Goal: Task Accomplishment & Management: Complete application form

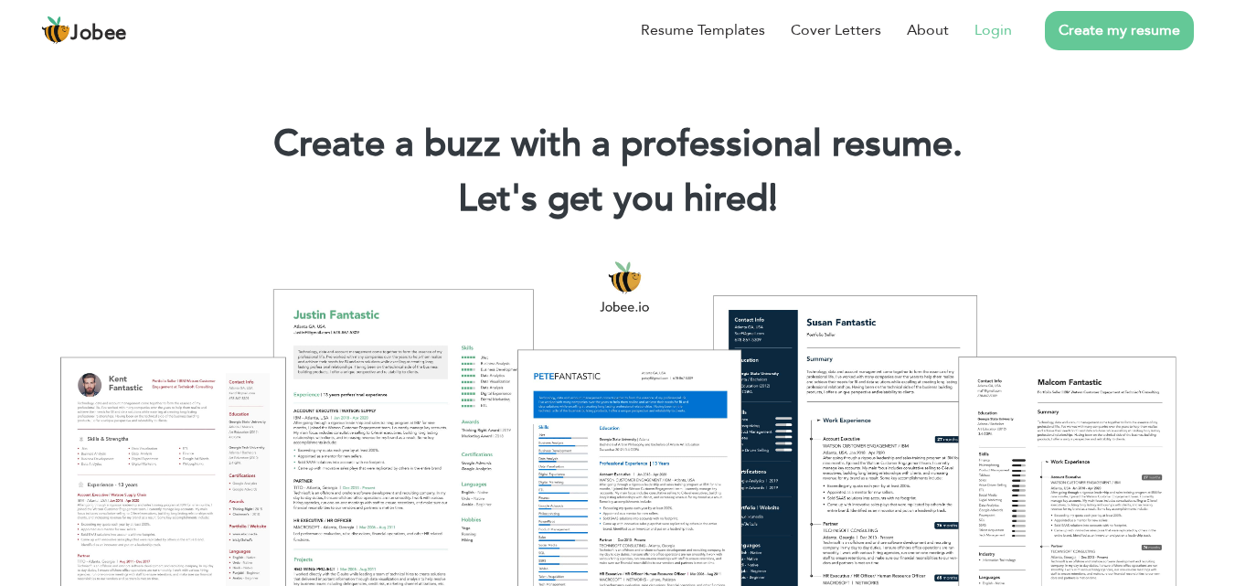
click at [989, 32] on link "Login" at bounding box center [992, 30] width 37 height 22
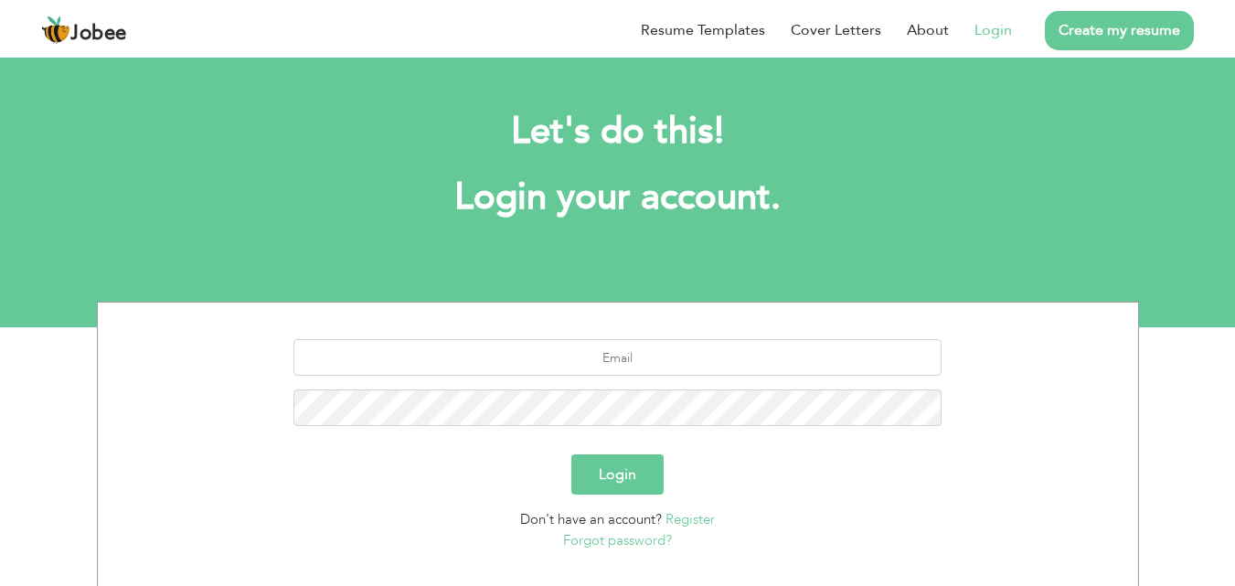
scroll to position [108, 0]
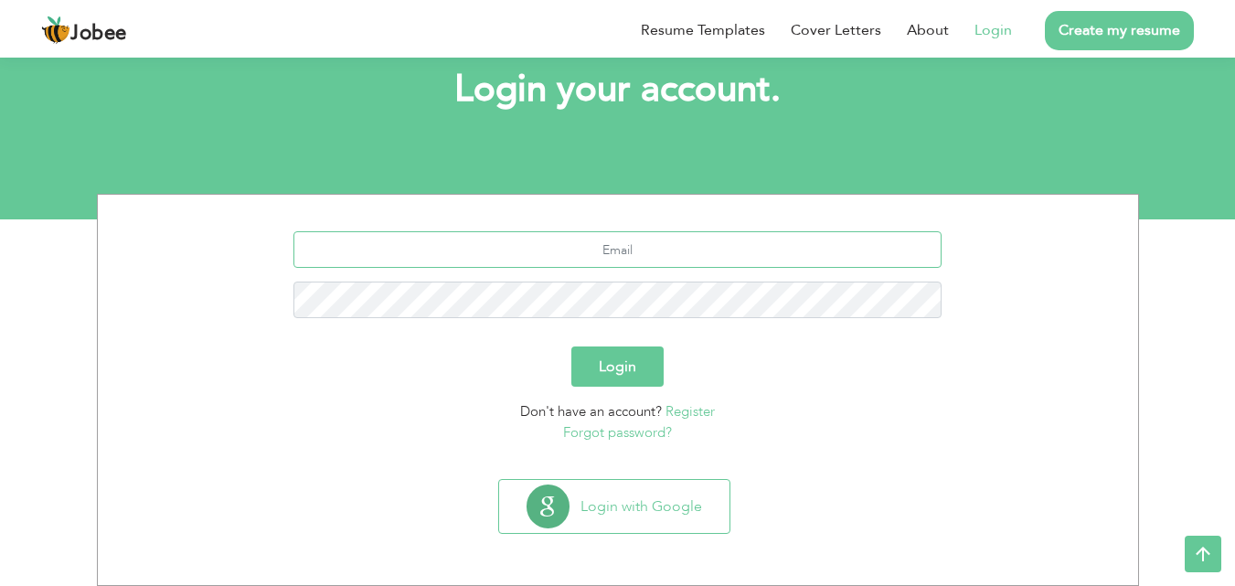
click at [600, 242] on input "text" at bounding box center [617, 249] width 648 height 37
type input "[EMAIL_ADDRESS][DOMAIN_NAME]"
click at [630, 357] on button "Login" at bounding box center [617, 366] width 92 height 40
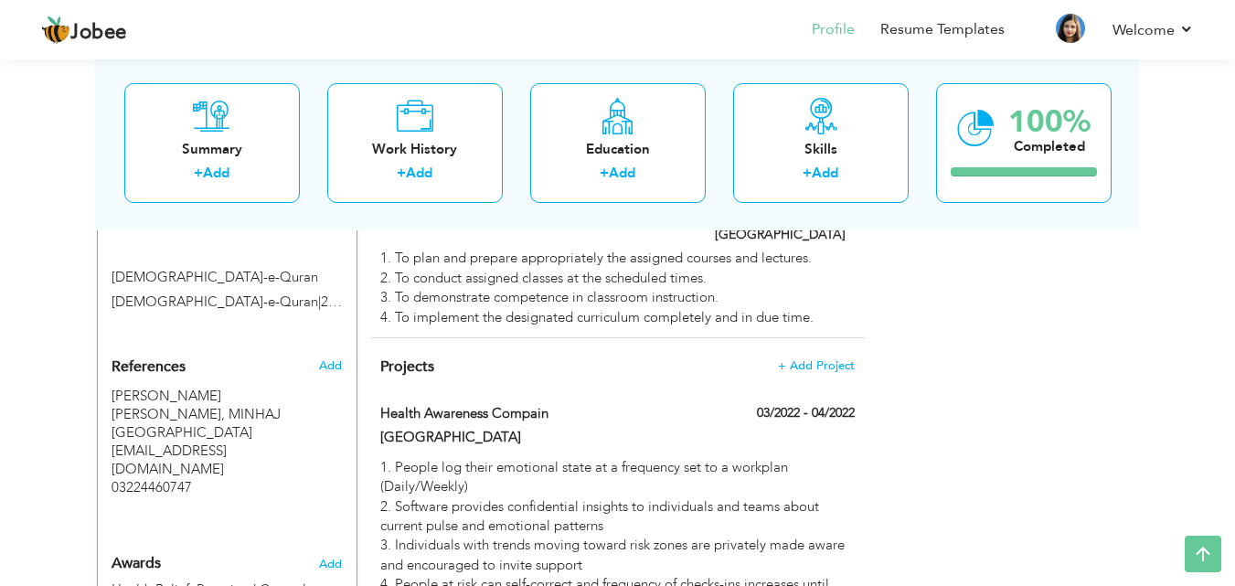
scroll to position [1544, 0]
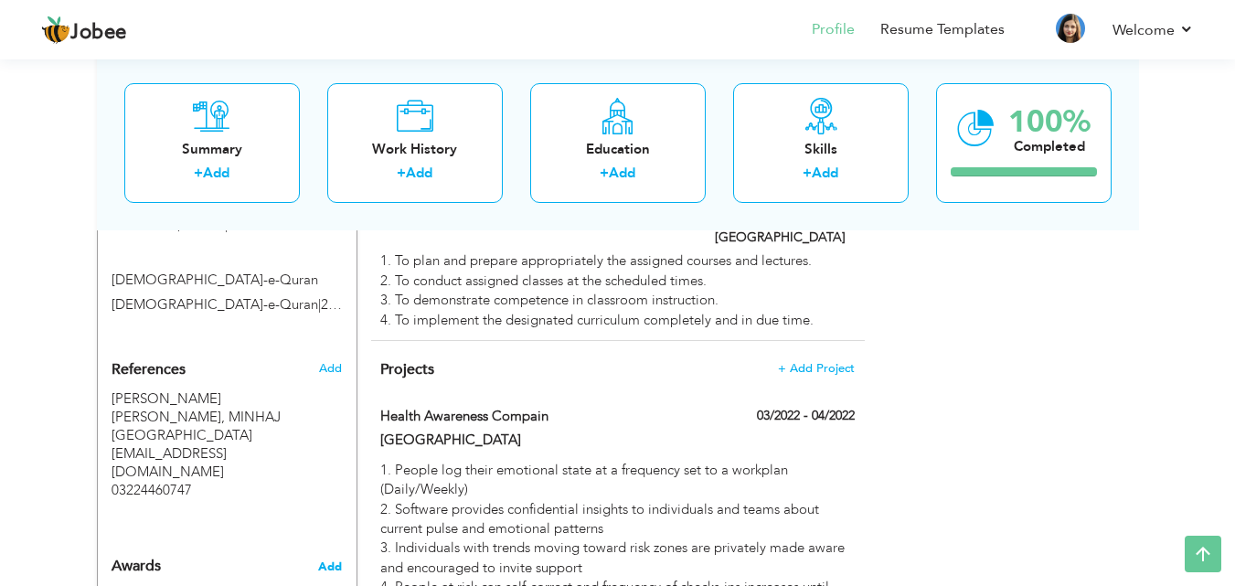
click at [333, 558] on span "Add" at bounding box center [330, 566] width 24 height 16
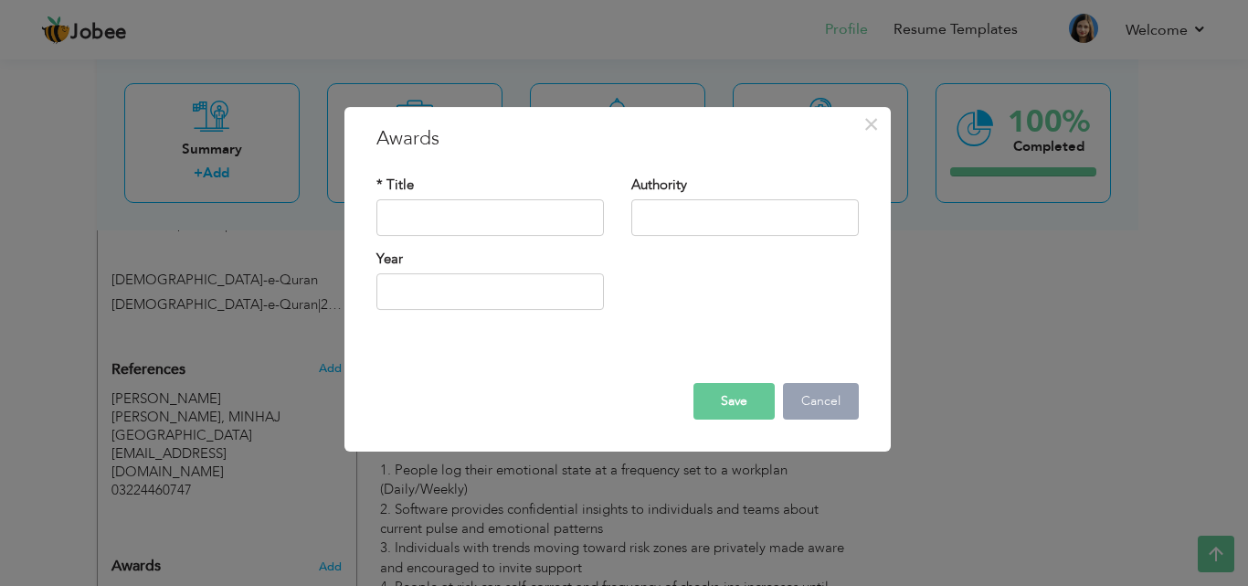
click at [829, 410] on button "Cancel" at bounding box center [821, 401] width 76 height 37
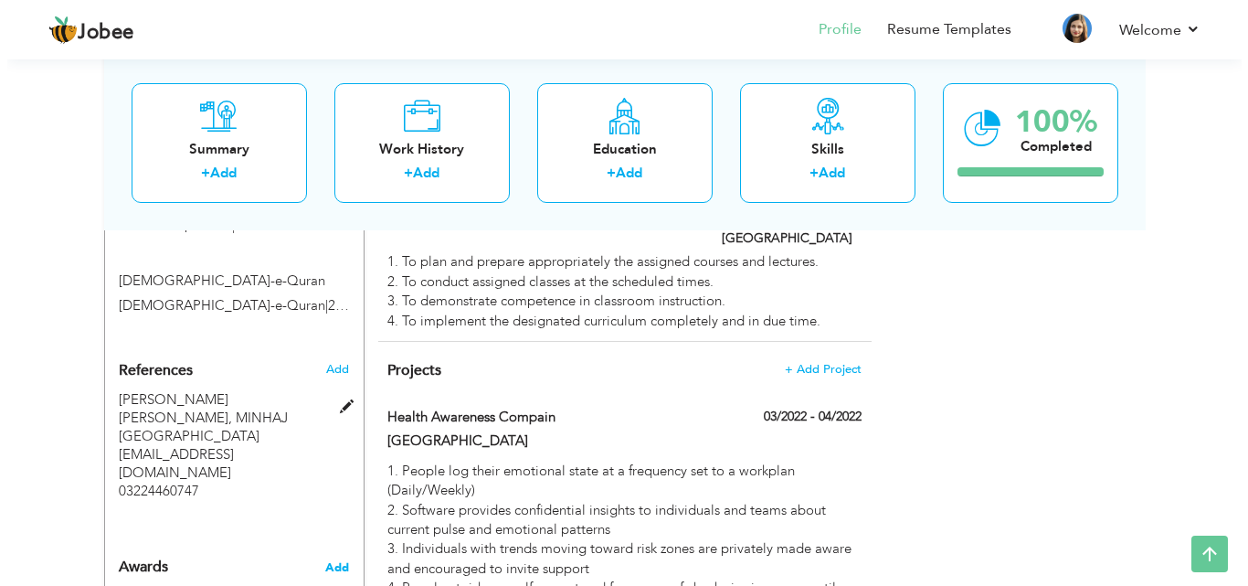
scroll to position [1542, 0]
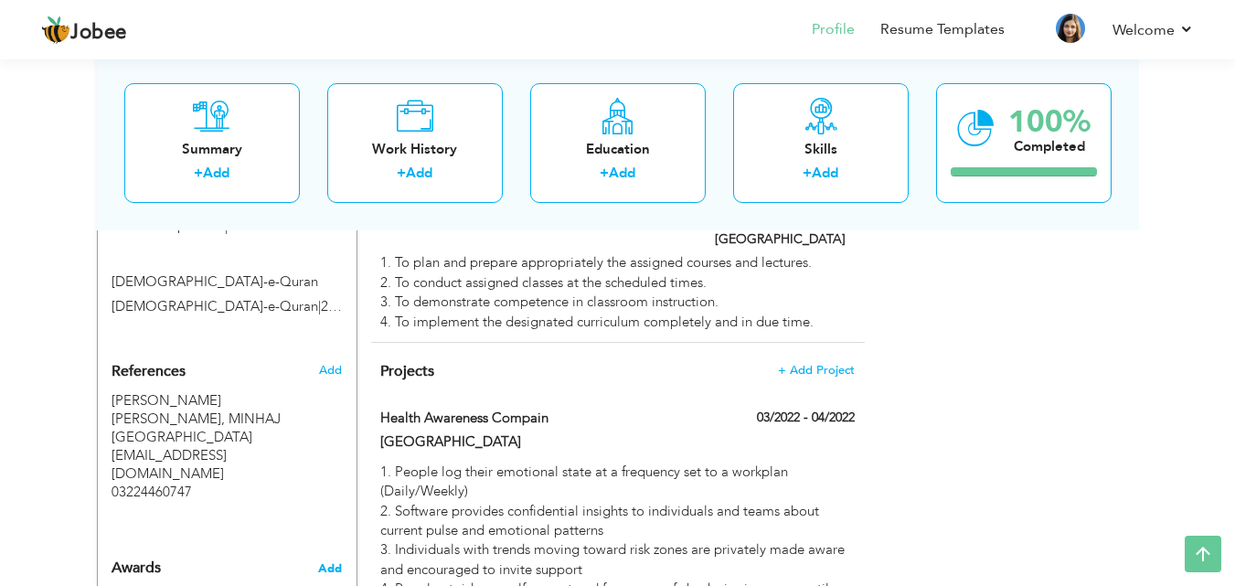
click at [328, 560] on span "Add" at bounding box center [330, 568] width 24 height 16
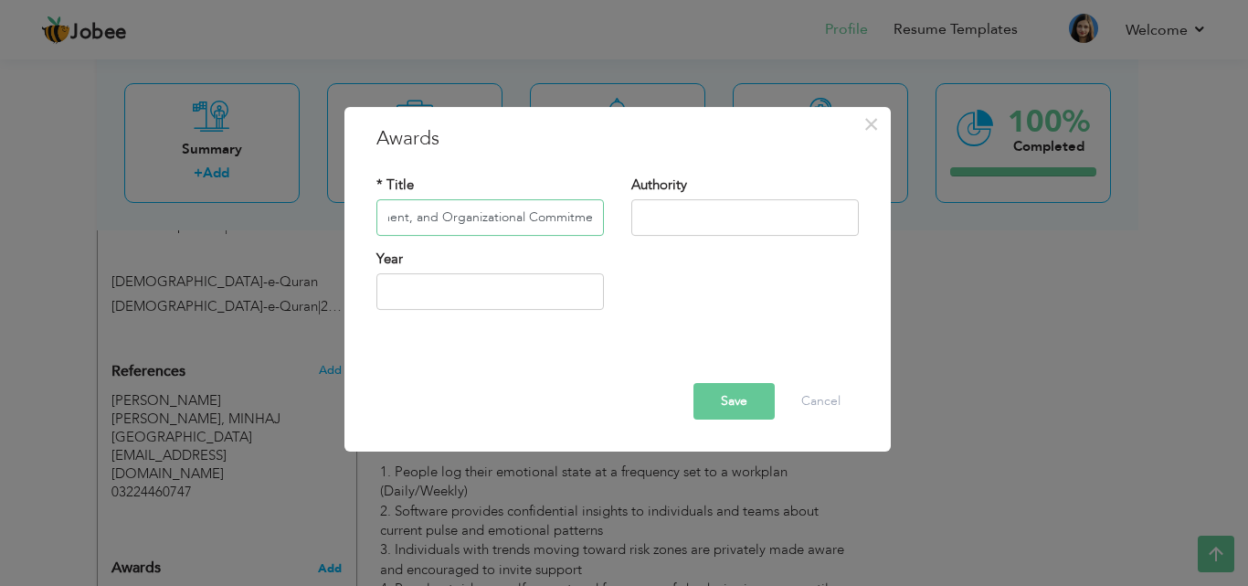
scroll to position [0, 468]
type input "Pathways to Employee Retention: The Role of Perceived Support, Work Environment…"
type input "Minhaj Journal of Economics and Organizational Sciences"
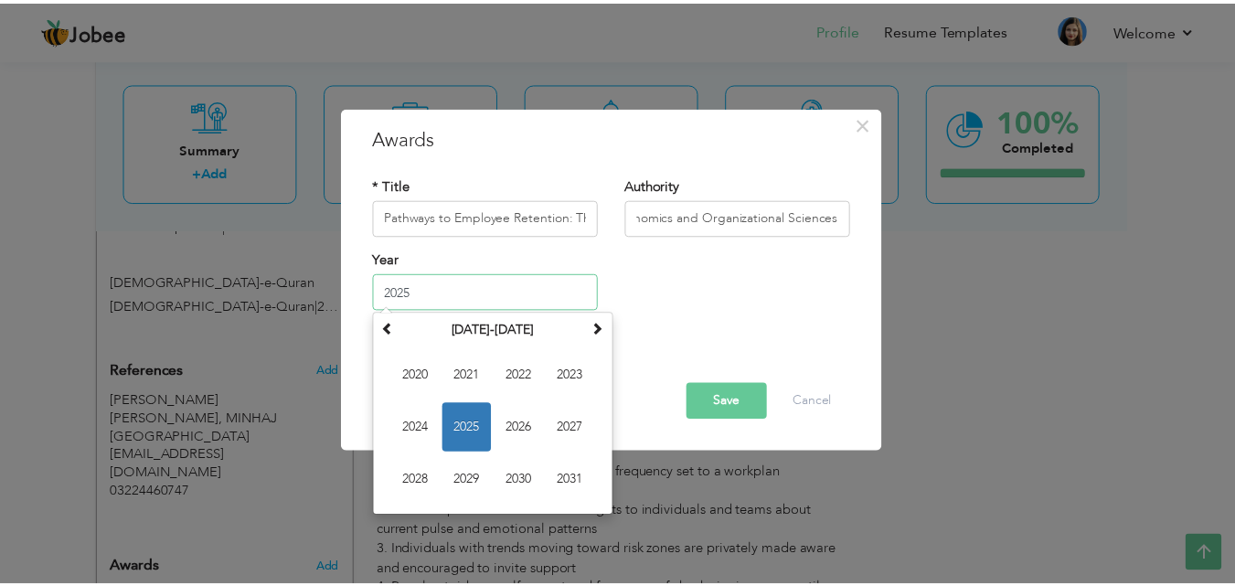
scroll to position [0, 0]
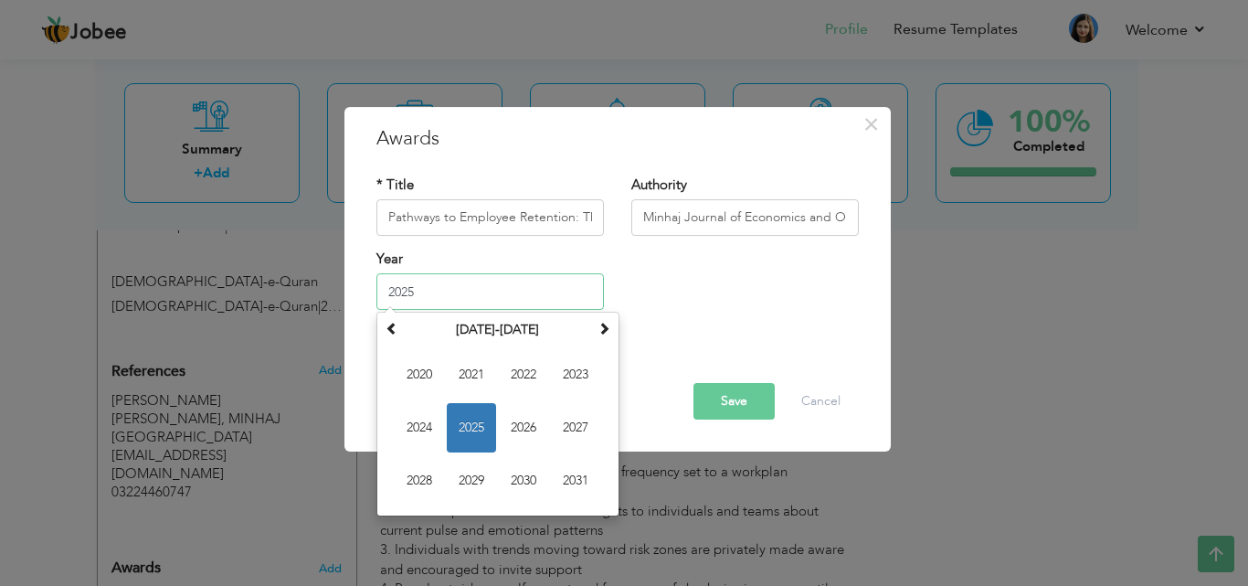
click at [462, 295] on input "2025" at bounding box center [491, 291] width 228 height 37
click at [396, 333] on span at bounding box center [392, 328] width 13 height 13
click at [601, 330] on span at bounding box center [604, 328] width 13 height 13
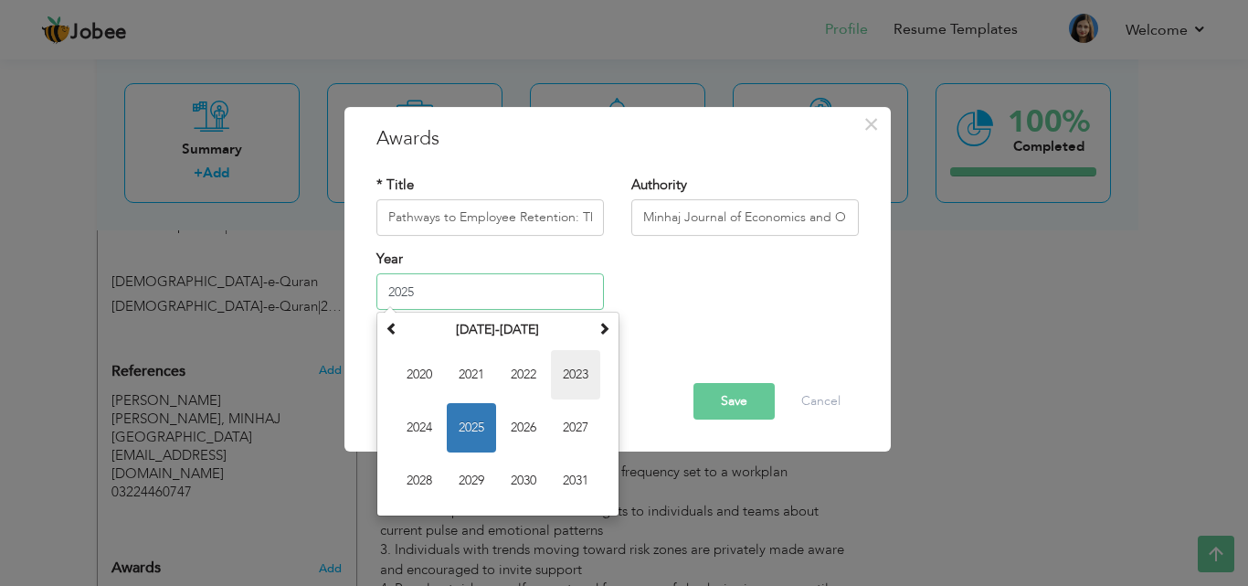
click at [582, 373] on span "2023" at bounding box center [575, 374] width 49 height 49
type input "2023"
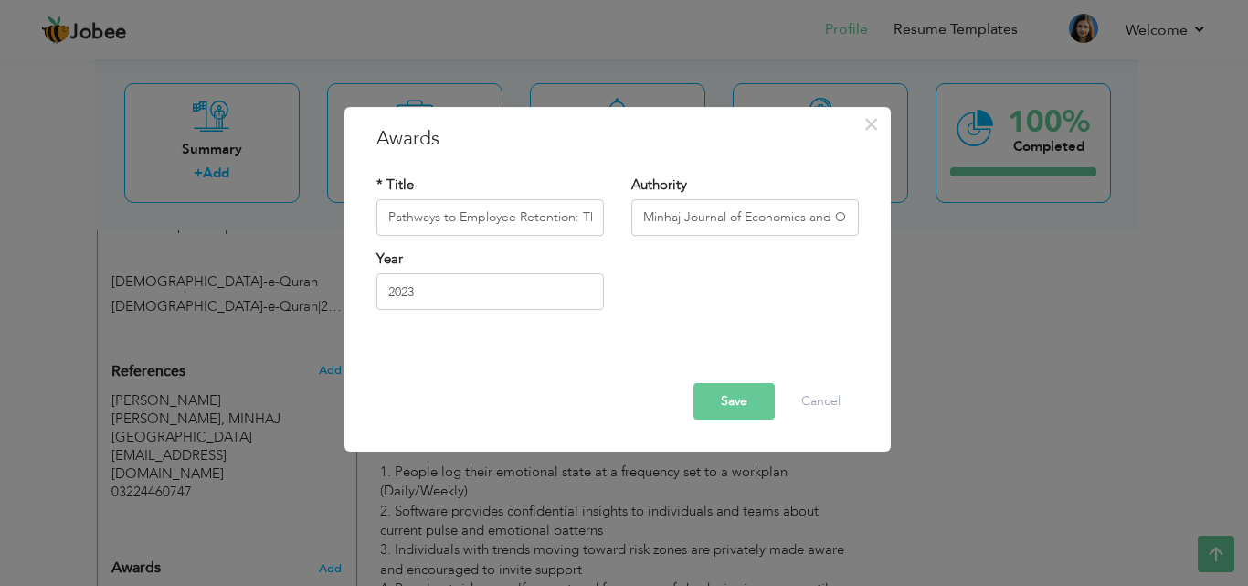
click at [734, 403] on button "Save" at bounding box center [734, 401] width 81 height 37
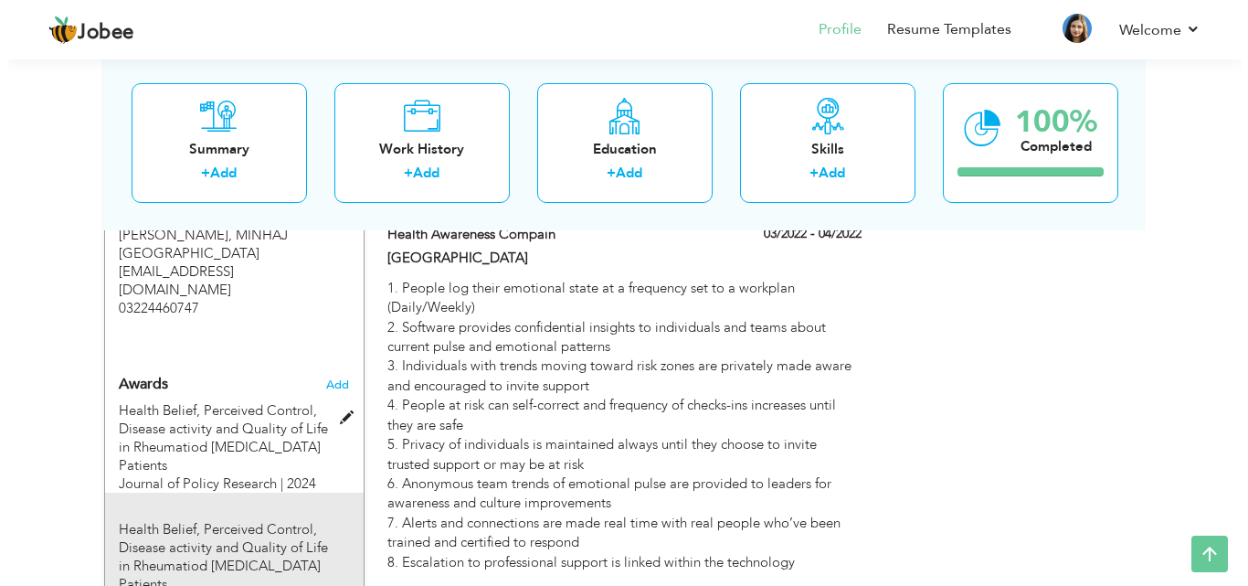
scroll to position [1726, 0]
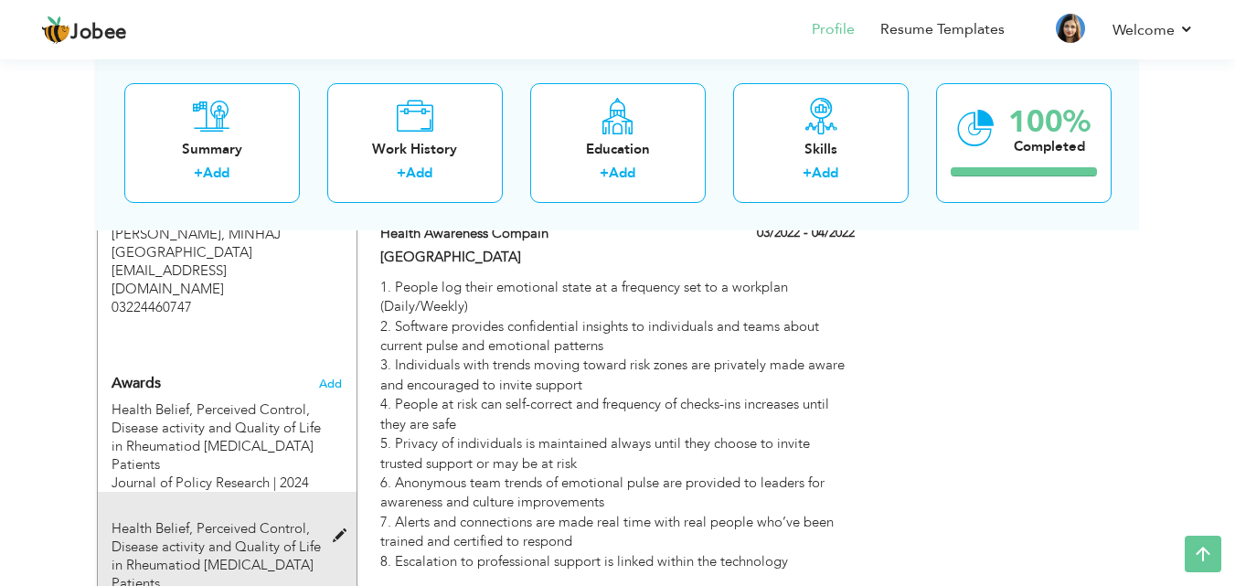
click at [342, 529] on span at bounding box center [344, 536] width 23 height 14
type input "Health Belief, Perceived Control, Disease activity and Quality of Life in Rheum…"
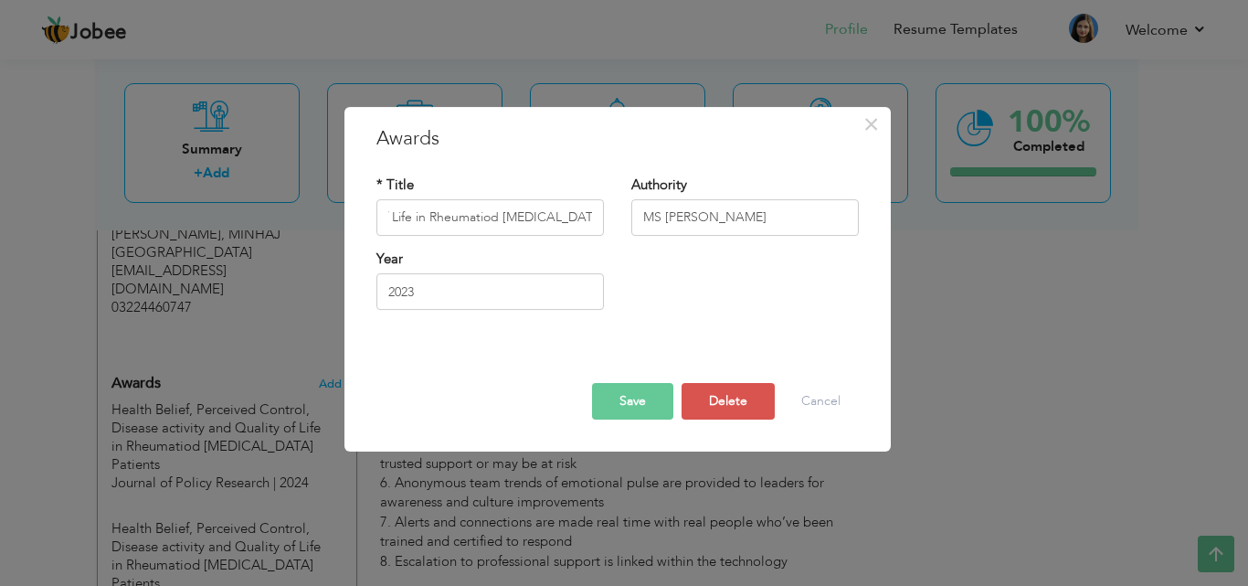
scroll to position [0, 0]
click at [181, 425] on div "× Awards * Title Health Belief, Perceived Control, Disease activity and Quality…" at bounding box center [624, 293] width 1248 height 586
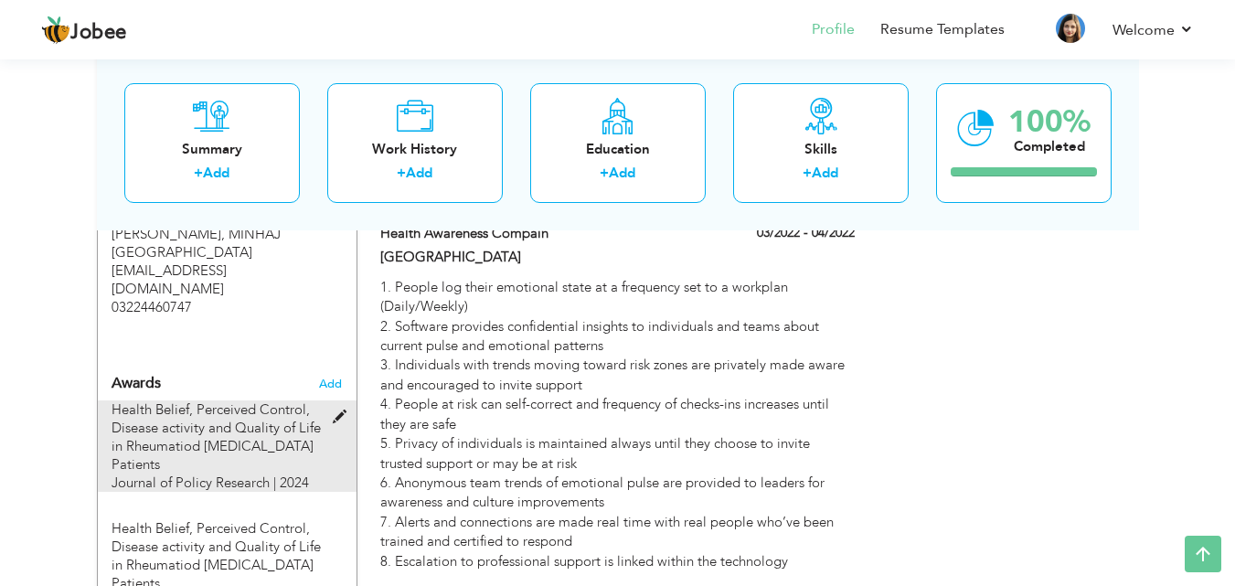
click at [339, 410] on span at bounding box center [344, 417] width 23 height 14
type input "Journal of Policy Research"
type input "2024"
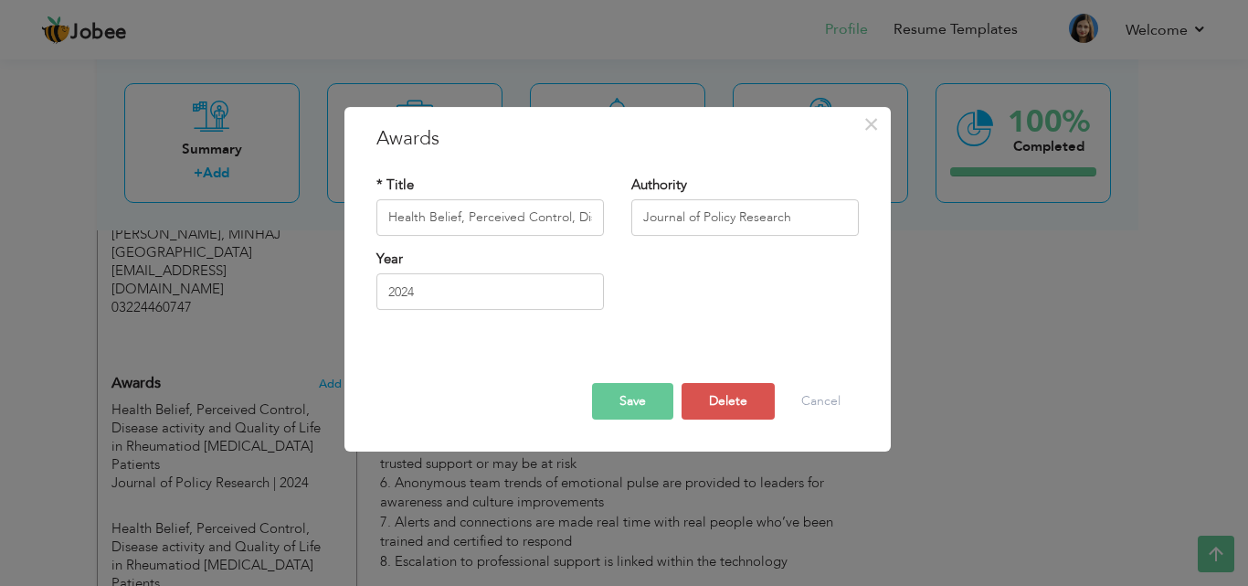
click at [172, 343] on div "× Awards * Title Health Belief, Perceived Control, Disease activity and Quality…" at bounding box center [624, 293] width 1248 height 586
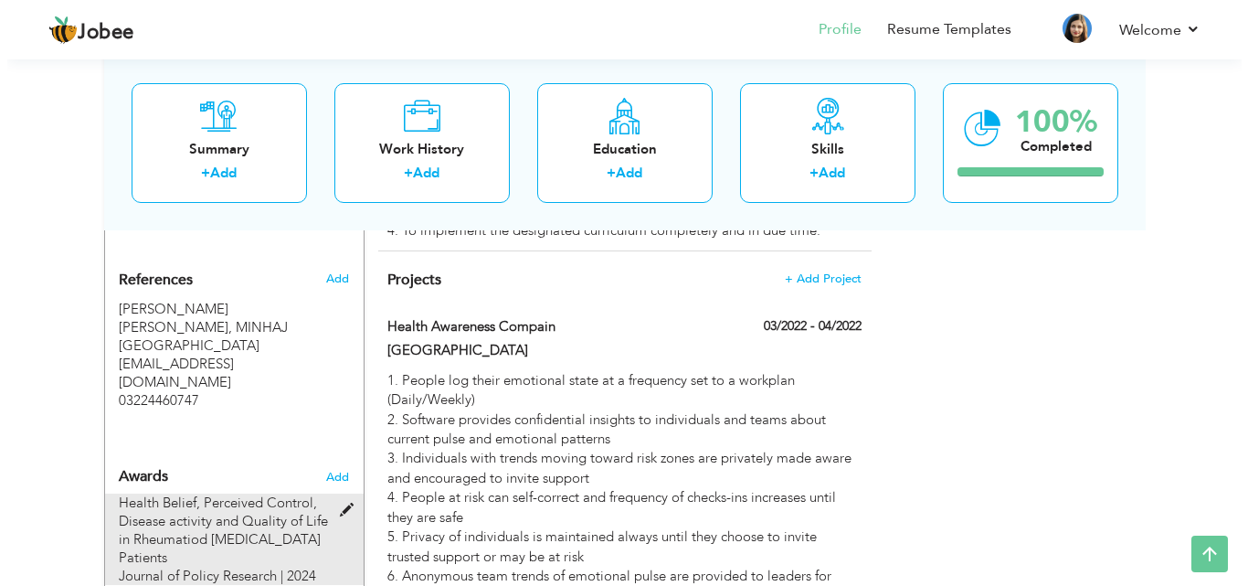
scroll to position [1632, 0]
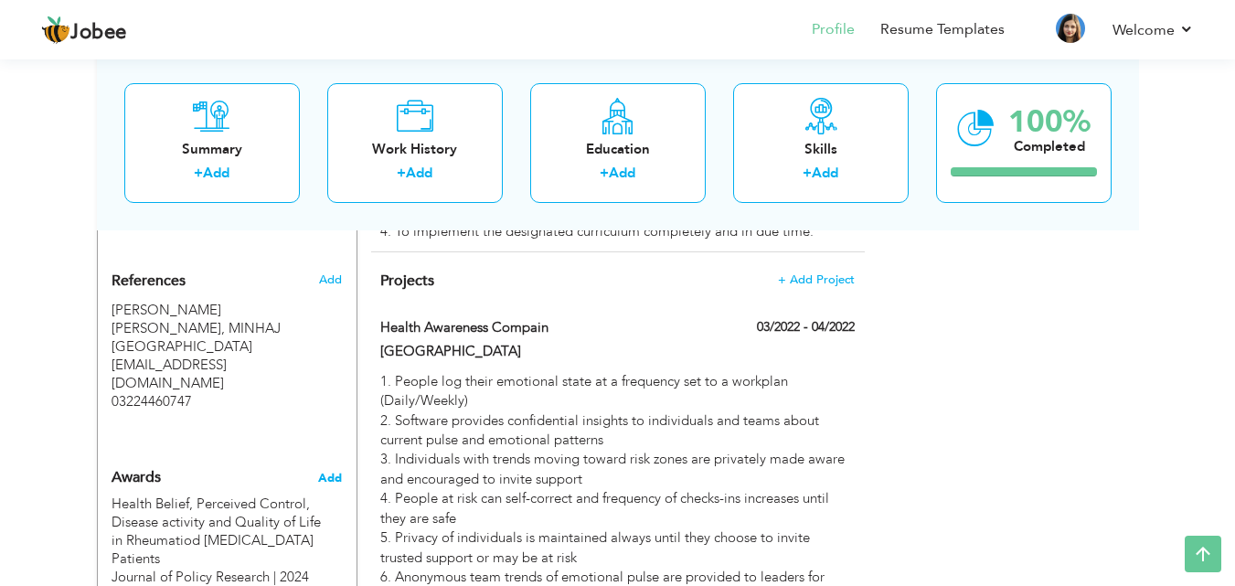
click at [330, 470] on span "Add" at bounding box center [330, 478] width 24 height 16
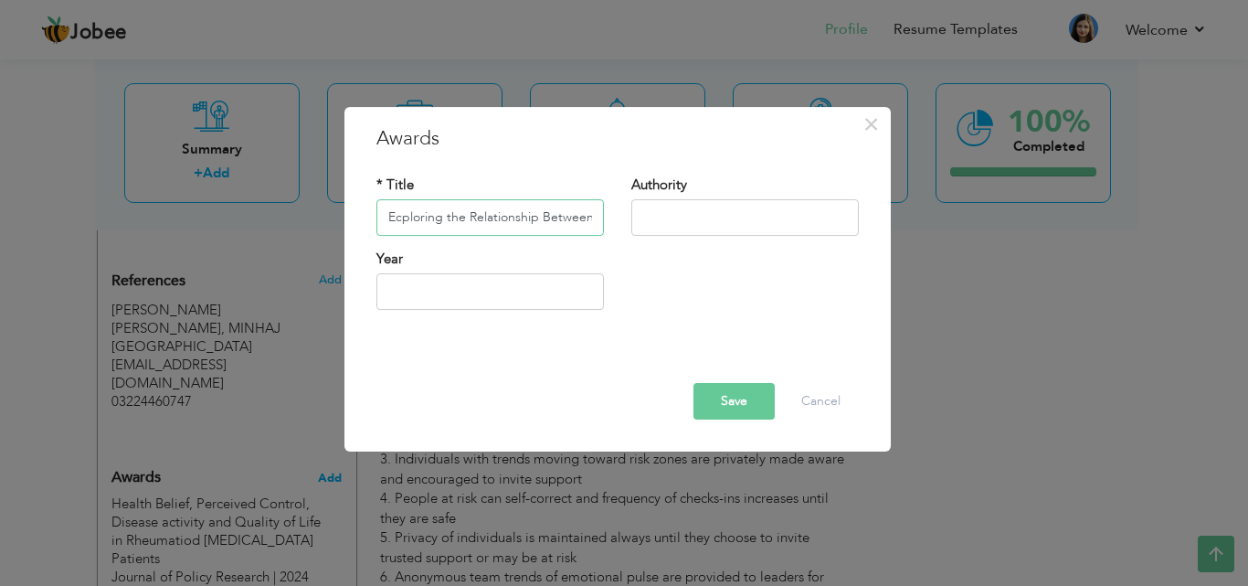
scroll to position [0, 2]
click at [593, 218] on input "Exploring the Relationship Between" at bounding box center [491, 217] width 228 height 37
type input "Exploring the Relationship Between School Climate and Teacher Job Satisfaction …"
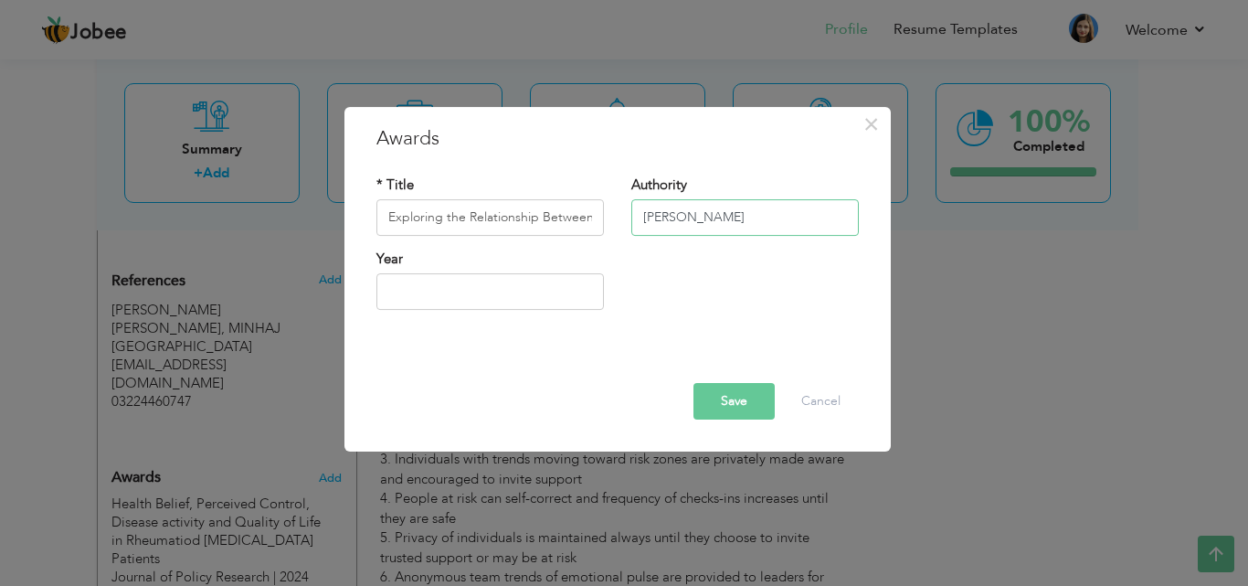
type input "Minhaj Journal of Economics and Organizational Sciences"
click at [473, 290] on input "text" at bounding box center [491, 291] width 228 height 37
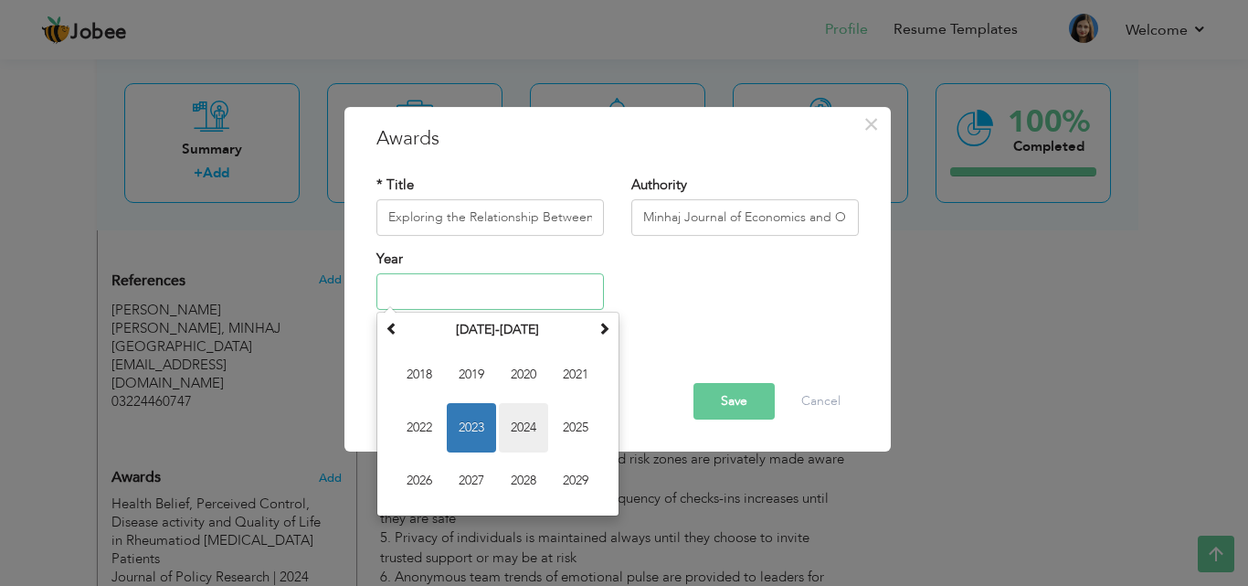
click at [520, 422] on span "2024" at bounding box center [523, 427] width 49 height 49
type input "2024"
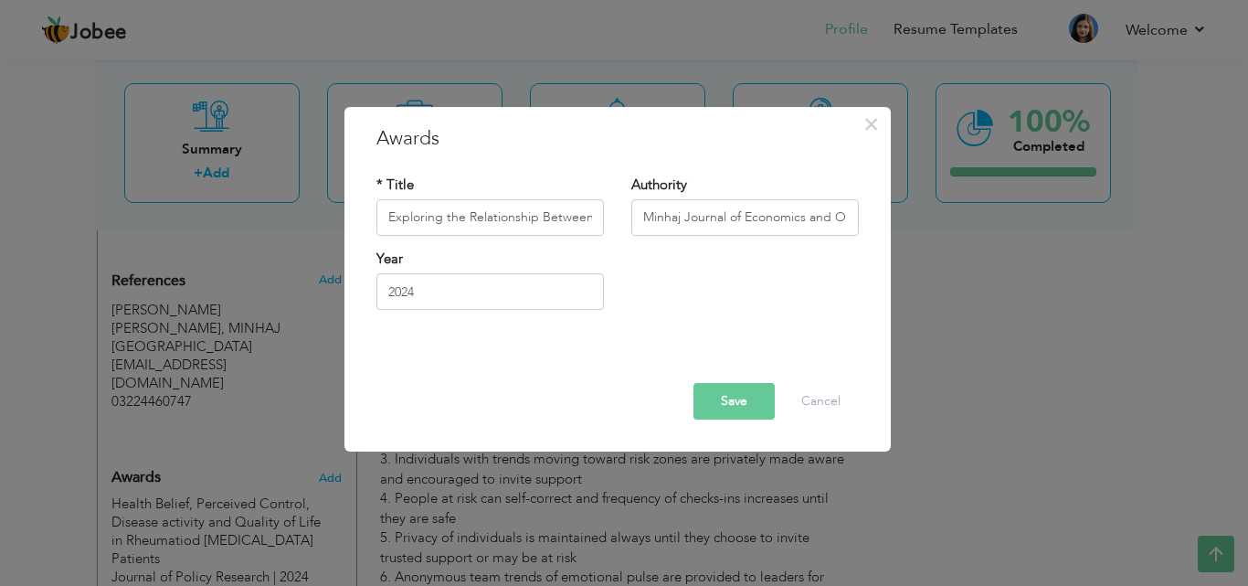
click at [751, 392] on button "Save" at bounding box center [734, 401] width 81 height 37
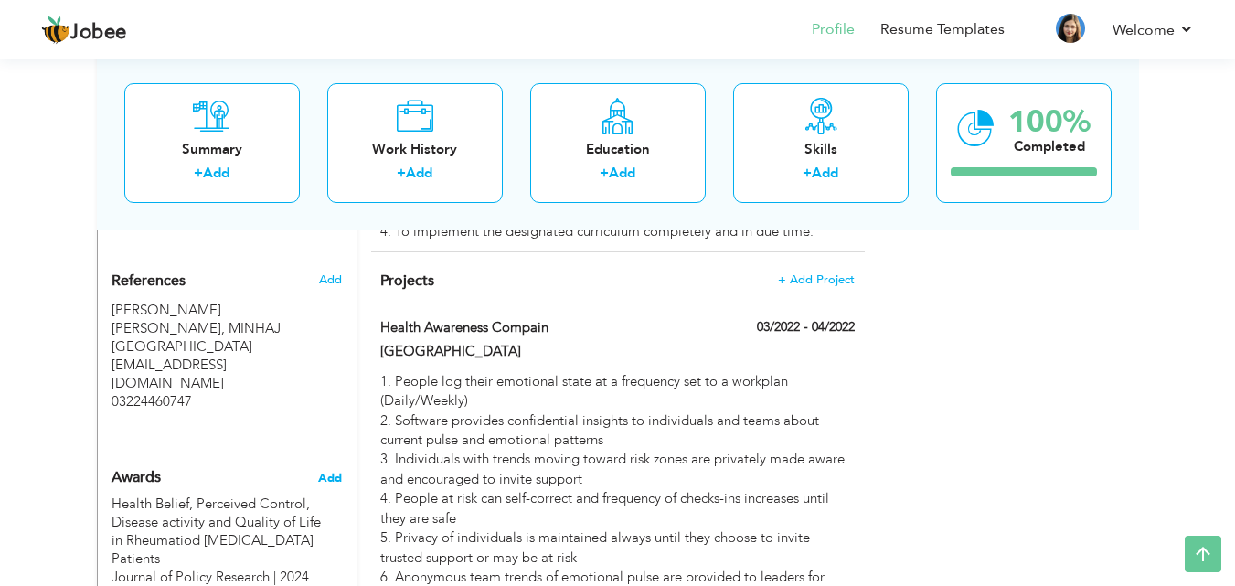
click at [335, 470] on span "Add" at bounding box center [330, 478] width 24 height 16
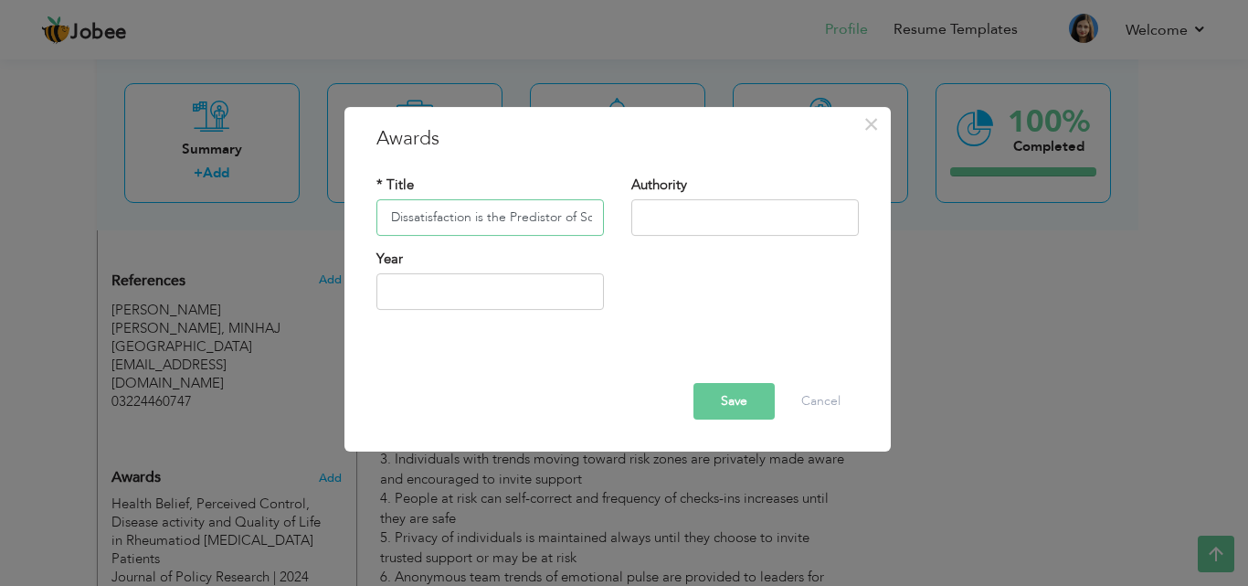
scroll to position [0, 77]
click at [589, 219] on input "Body Image Dissatisfaction is the Predictor of Soc" at bounding box center [491, 217] width 228 height 37
type input "Body Image Dissatisfaction is the Predictor of Social Physique Anxiety and self…"
click at [677, 212] on input "text" at bounding box center [746, 217] width 228 height 37
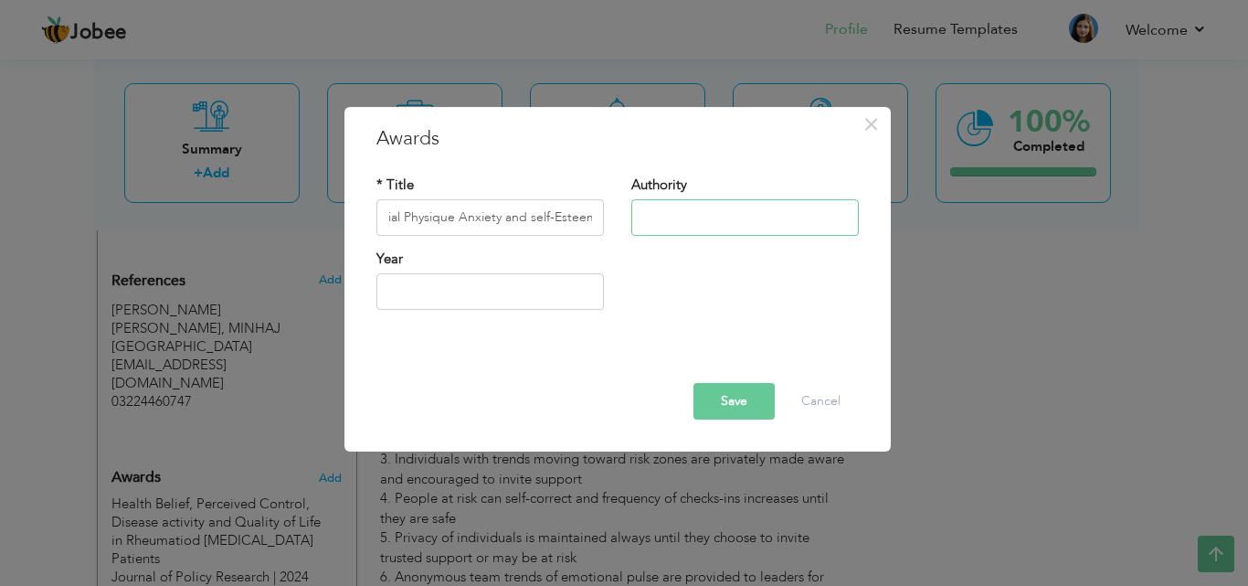
scroll to position [0, 0]
type input "Journal of Policy Research"
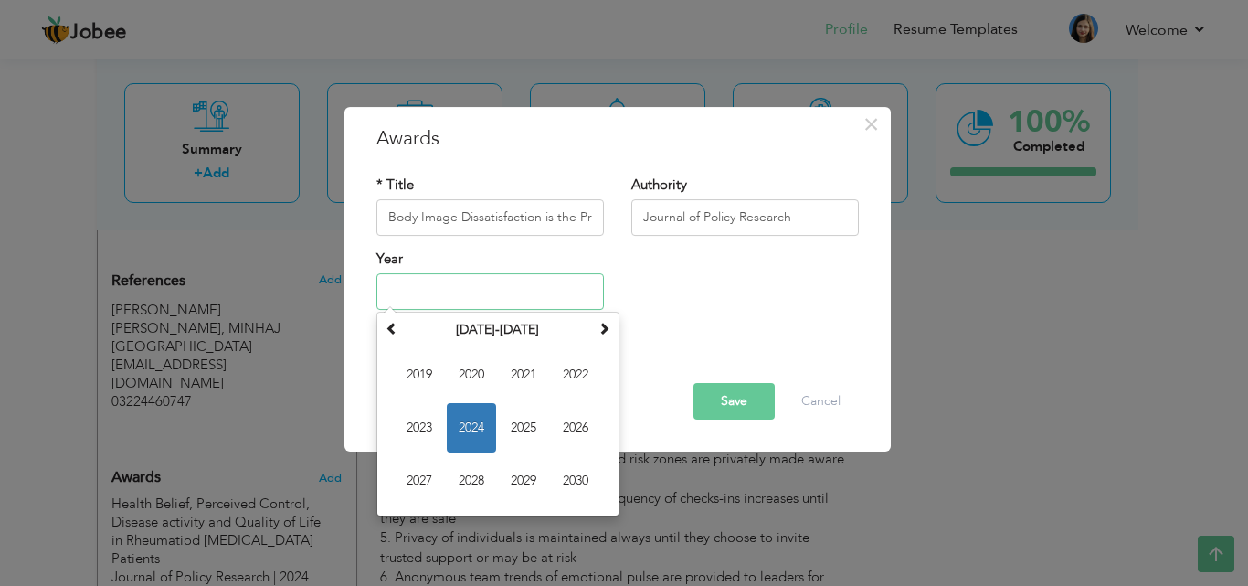
click at [498, 290] on input "text" at bounding box center [491, 291] width 228 height 37
click at [485, 431] on span "2024" at bounding box center [471, 427] width 49 height 49
type input "2024"
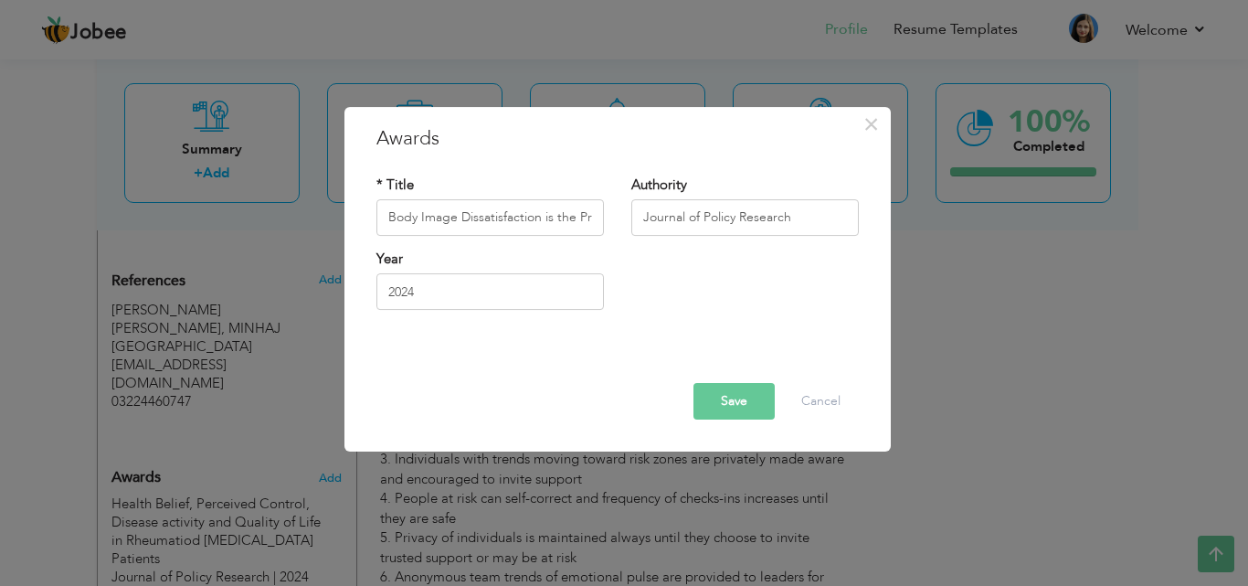
click at [731, 407] on button "Save" at bounding box center [734, 401] width 81 height 37
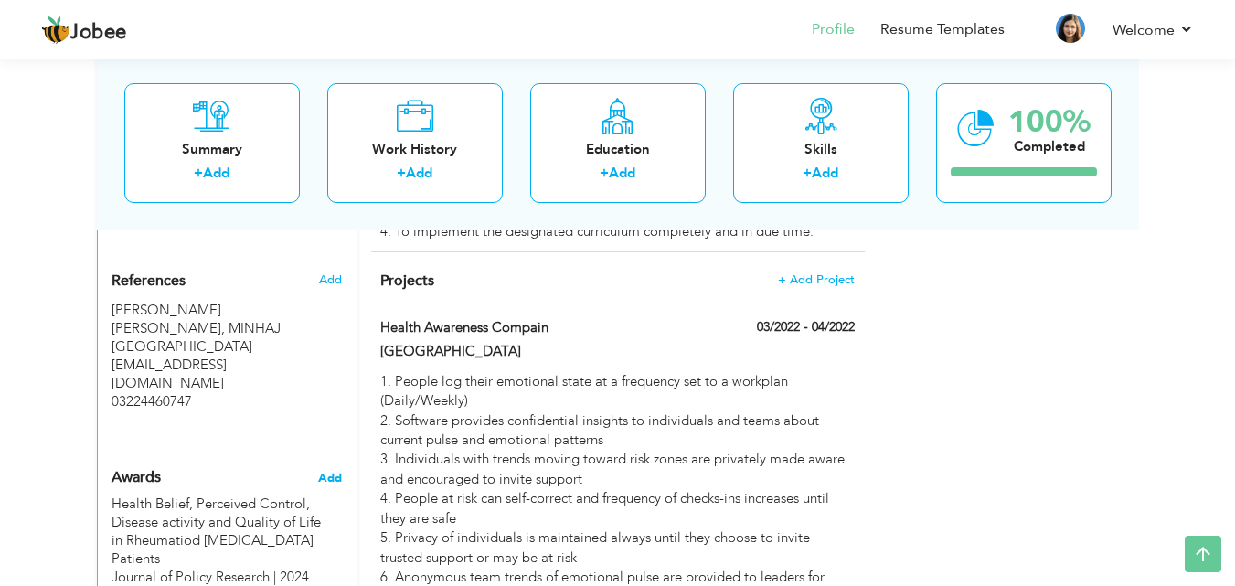
click at [336, 470] on span "Add" at bounding box center [330, 478] width 24 height 16
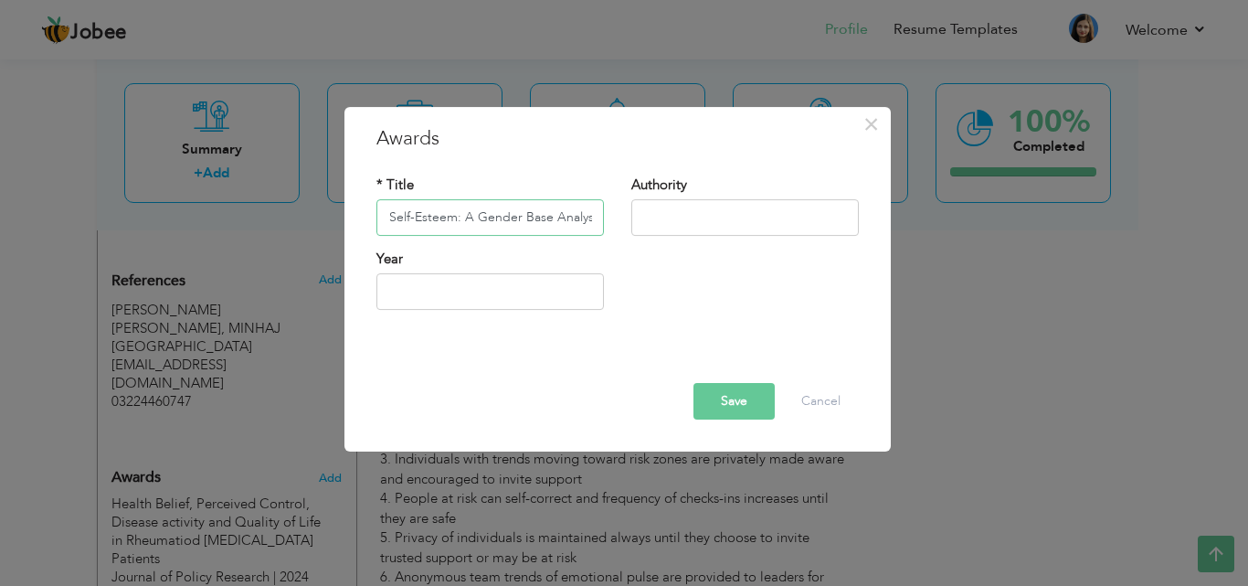
scroll to position [0, 412]
type input "The Relationship Between Social Physique Anxiety Eating Attitude and Self-Estee…"
click at [736, 219] on input "text" at bounding box center [746, 217] width 228 height 37
click at [766, 219] on input "Qualitative Research" at bounding box center [746, 217] width 228 height 37
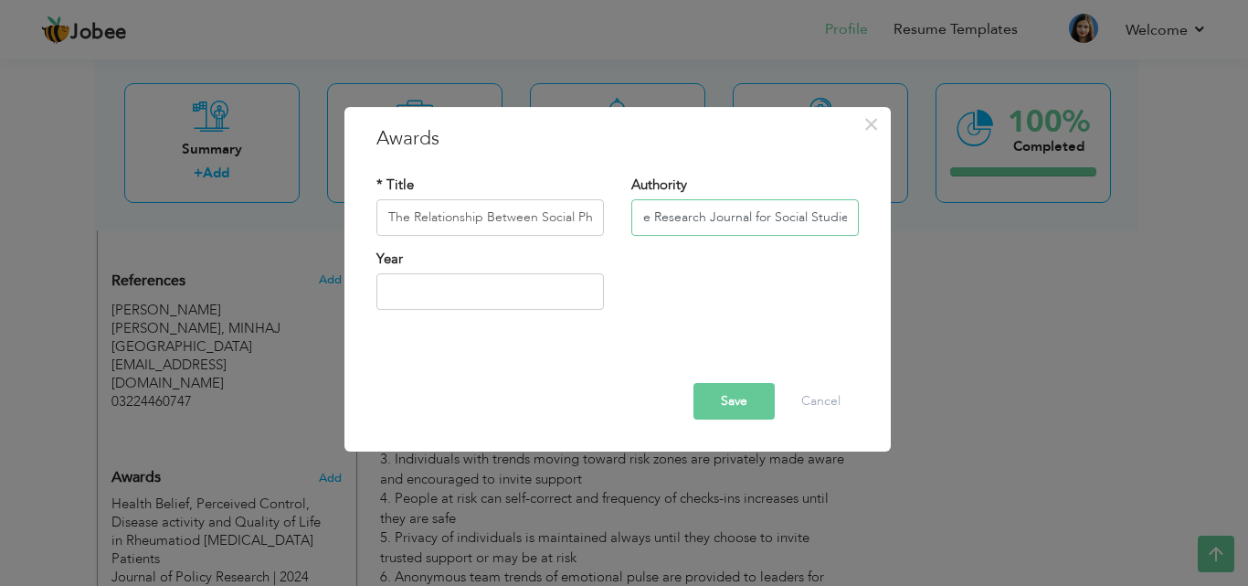
scroll to position [0, 59]
type input "Qualitative Research Journal for Social Studies"
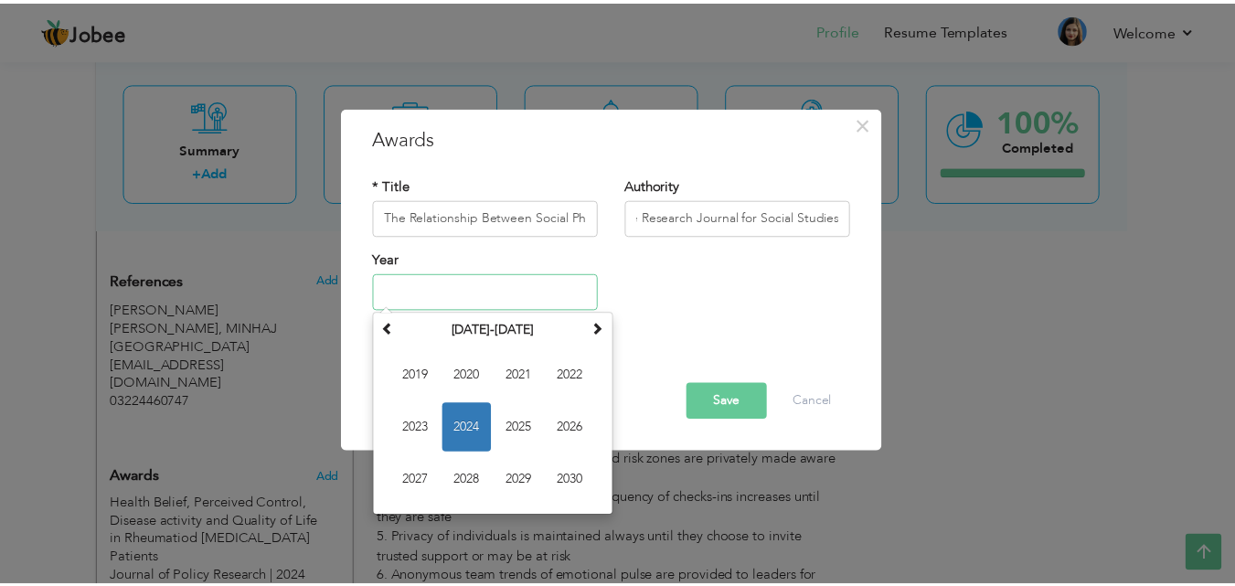
scroll to position [0, 0]
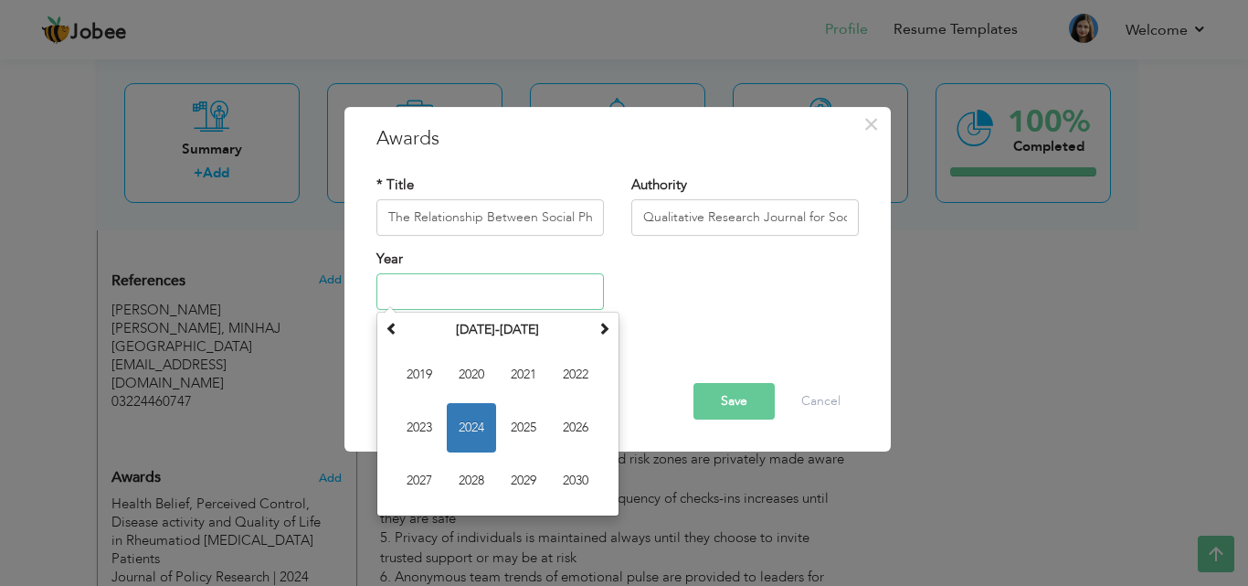
click at [488, 280] on input "text" at bounding box center [491, 291] width 228 height 37
click at [536, 417] on span "2025" at bounding box center [523, 427] width 49 height 49
type input "2025"
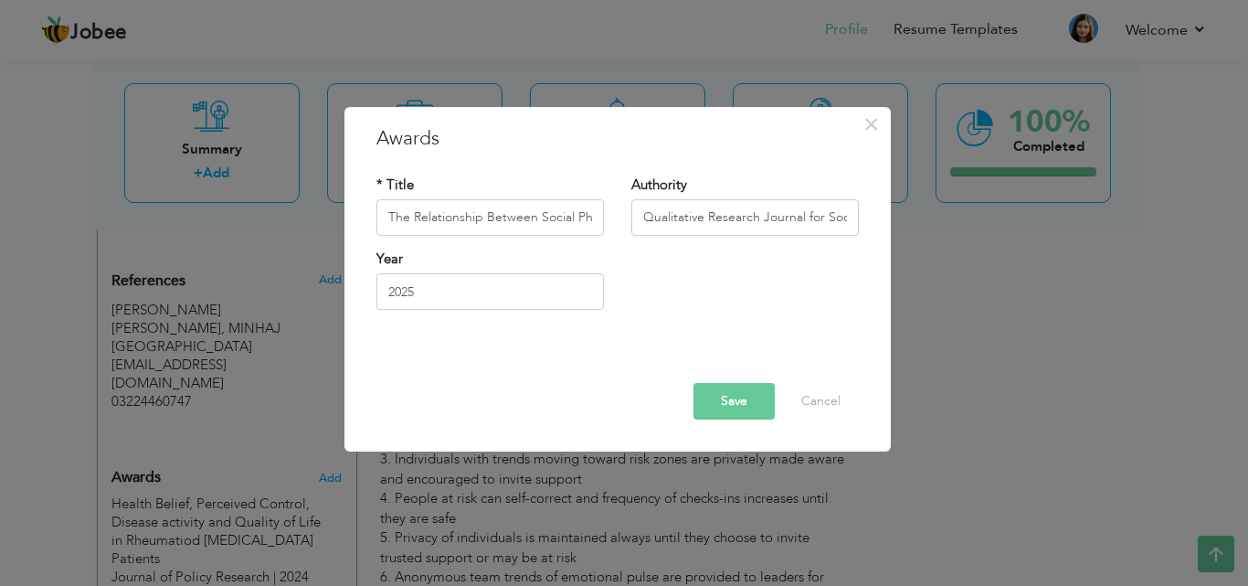
click at [727, 398] on button "Save" at bounding box center [734, 401] width 81 height 37
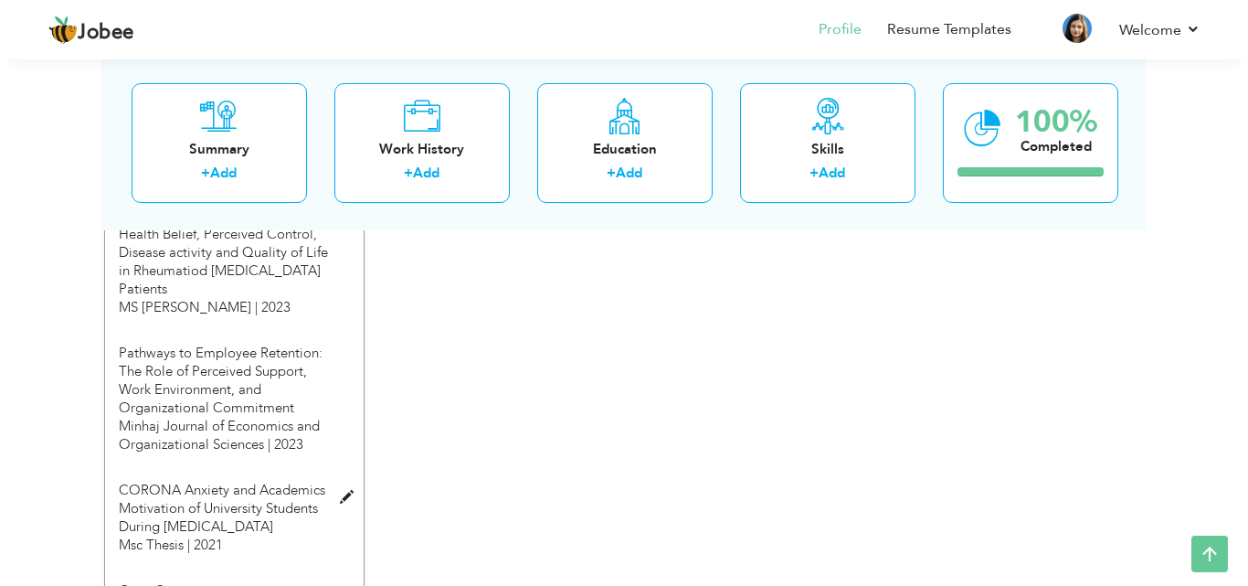
scroll to position [2413, 0]
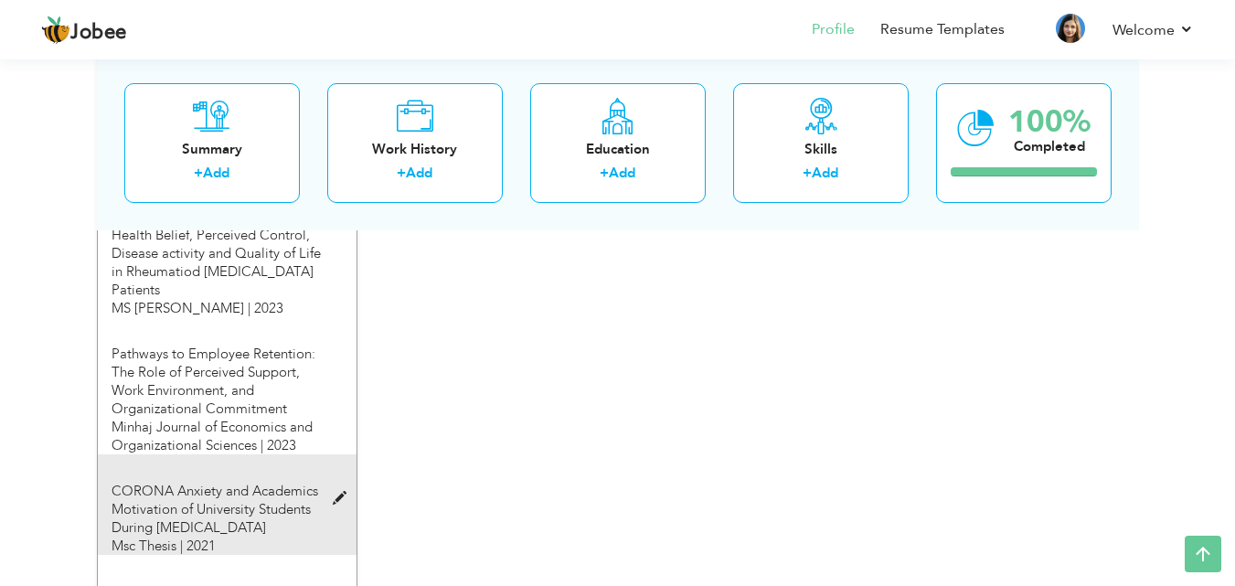
click at [345, 492] on span at bounding box center [344, 499] width 23 height 14
type input "CORONA Anxiety and Academics Motivation of University Students During [MEDICAL_…"
type input "Msc [PERSON_NAME]"
type input "2021"
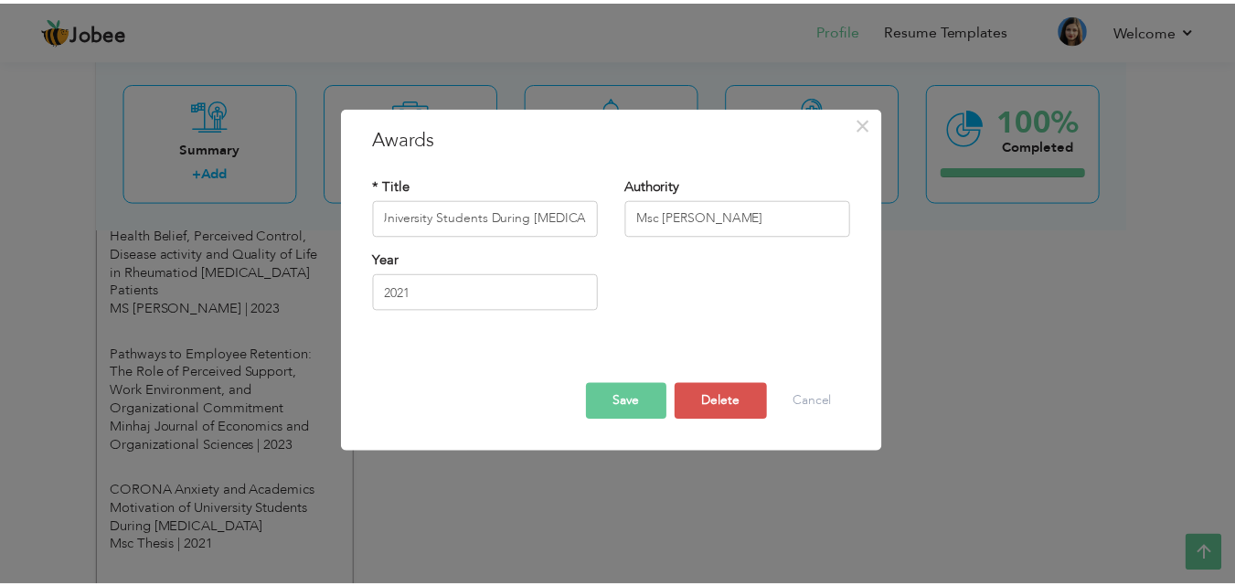
scroll to position [0, 0]
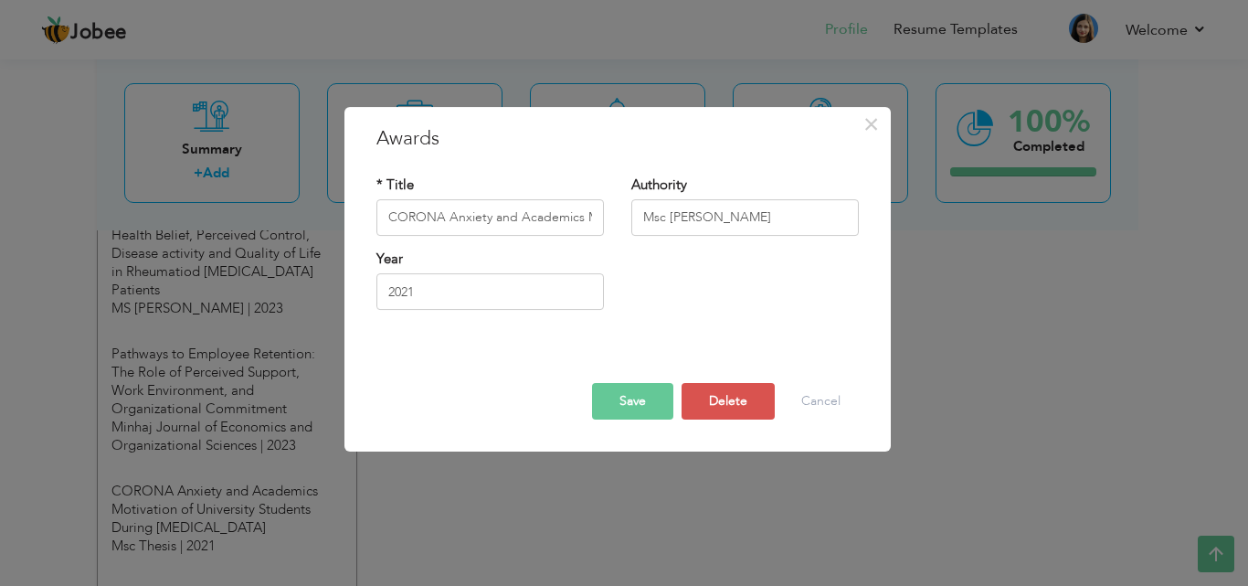
click at [986, 335] on div "× Awards * Title CORONA Anxiety and Academics Motivation of University Students…" at bounding box center [624, 293] width 1248 height 586
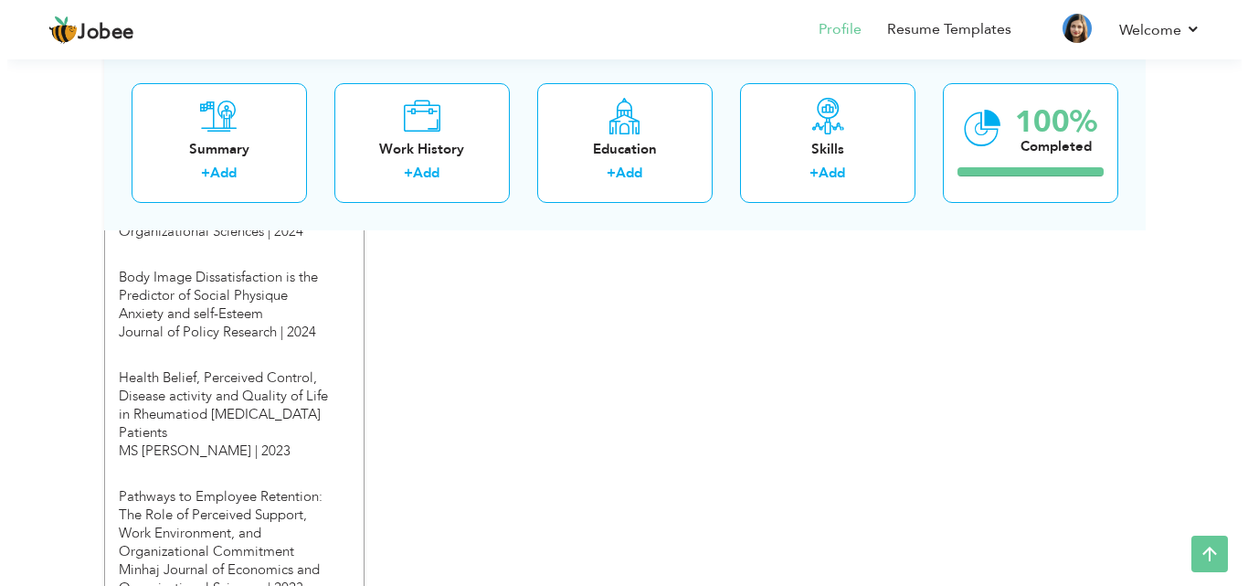
scroll to position [2269, 0]
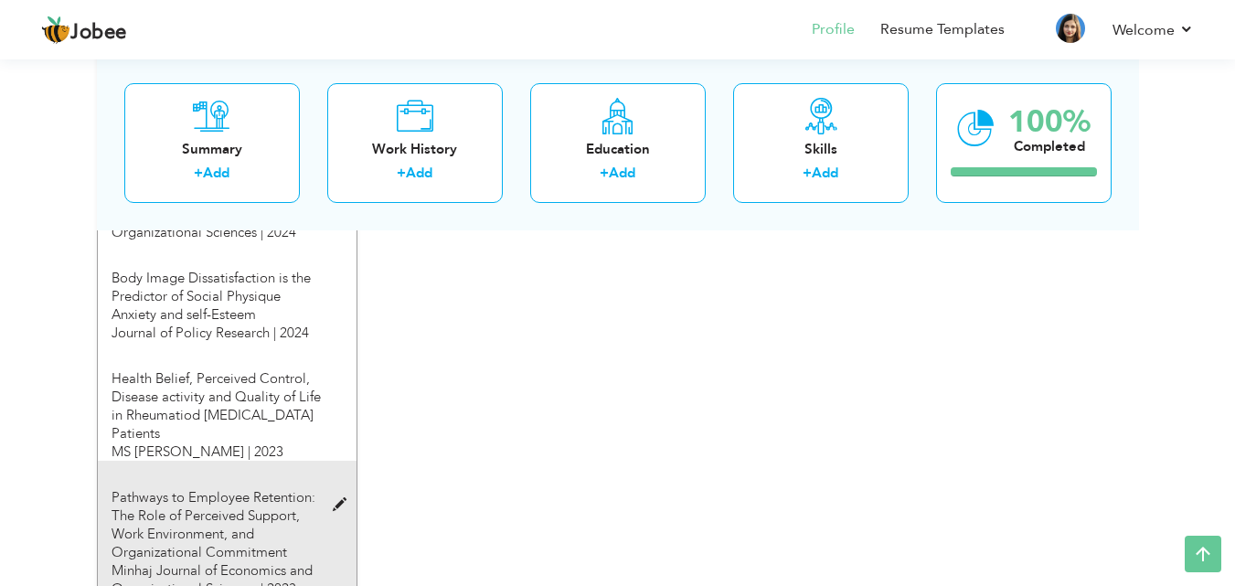
click at [332, 461] on div "Pathways to Employee Retention: The Role of Perceived Support, Work Environment…" at bounding box center [216, 529] width 237 height 137
type input "Pathways to Employee Retention: The Role of Perceived Support, Work Environment…"
type input "Minhaj Journal of Economics and Organizational Sciences"
type input "2023"
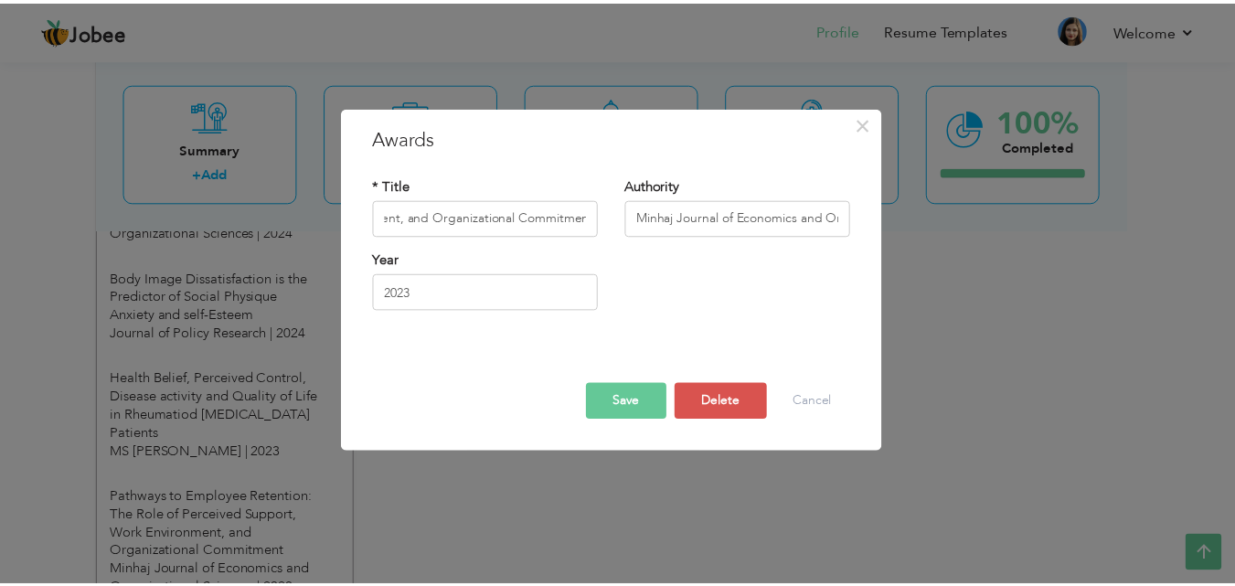
scroll to position [0, 0]
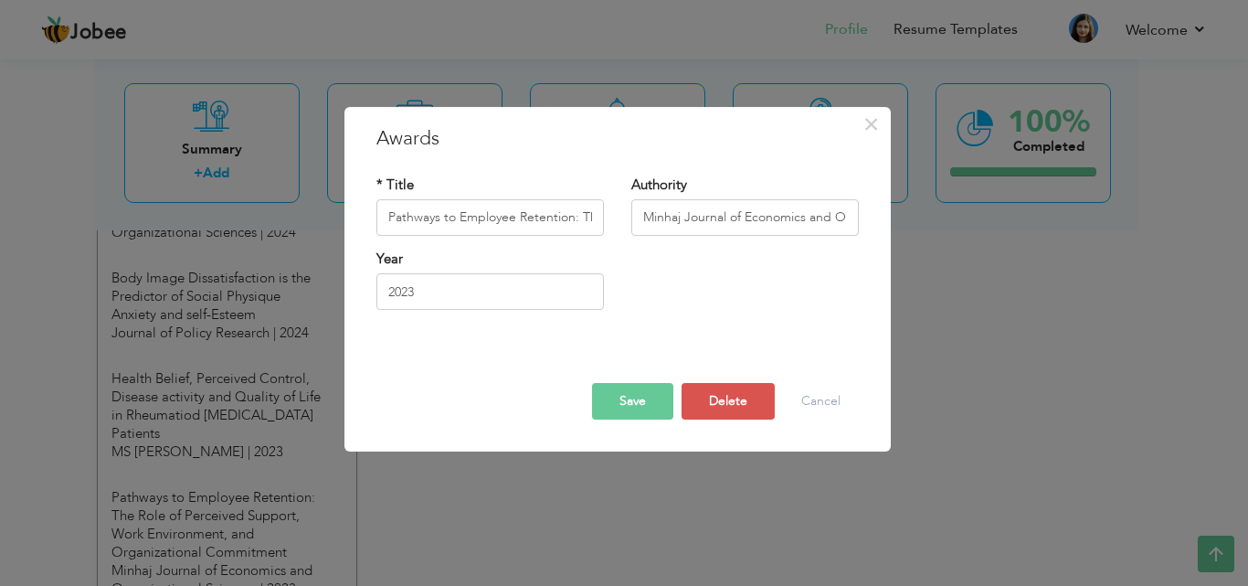
click at [1000, 319] on div "× Awards * Title Pathways to Employee Retention: The Role of Perceived Support,…" at bounding box center [624, 293] width 1248 height 586
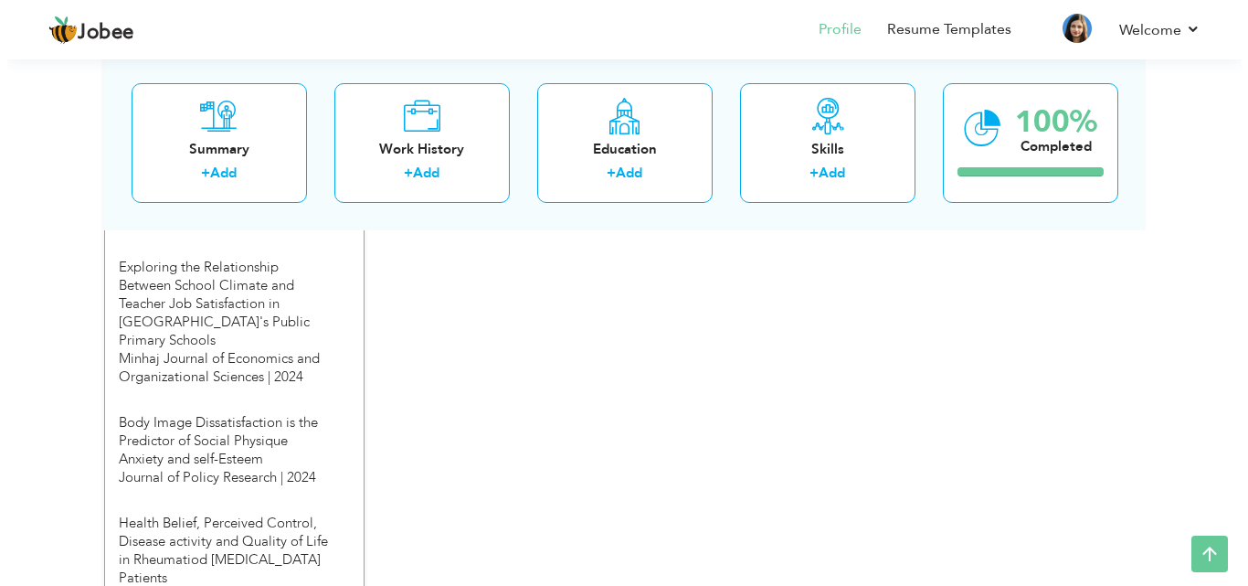
scroll to position [2081, 0]
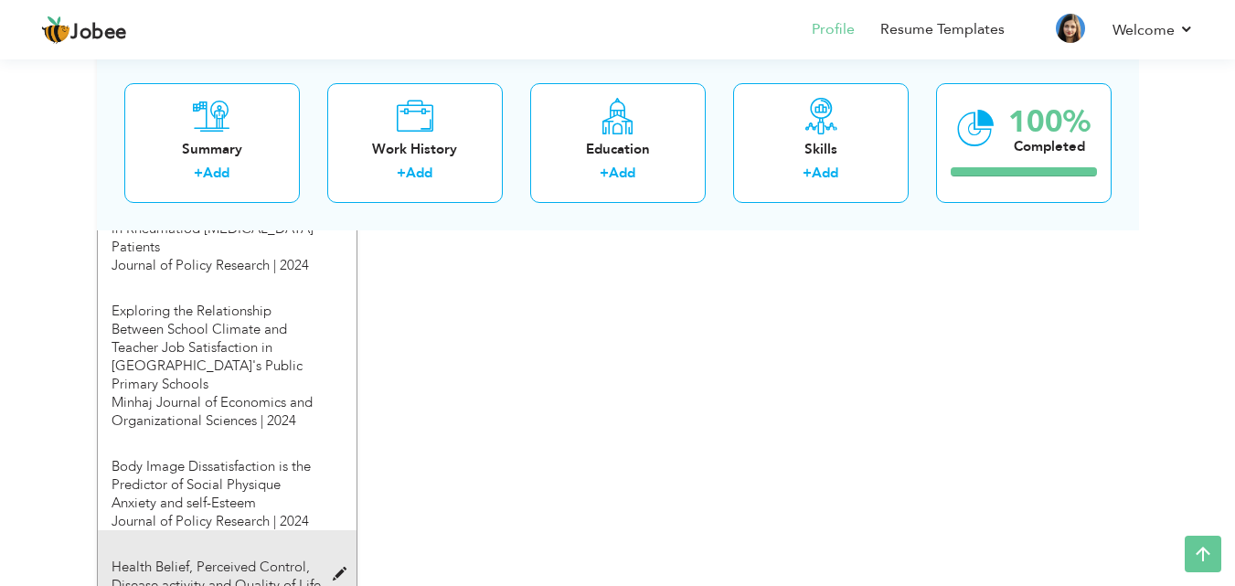
click at [336, 568] on span at bounding box center [344, 575] width 23 height 14
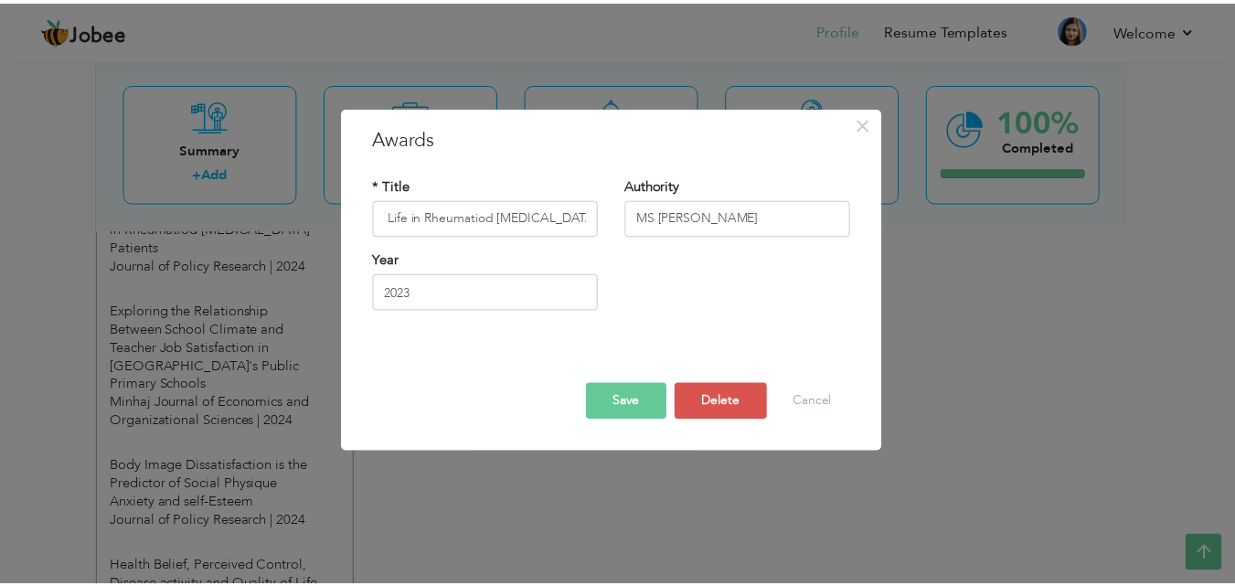
scroll to position [0, 0]
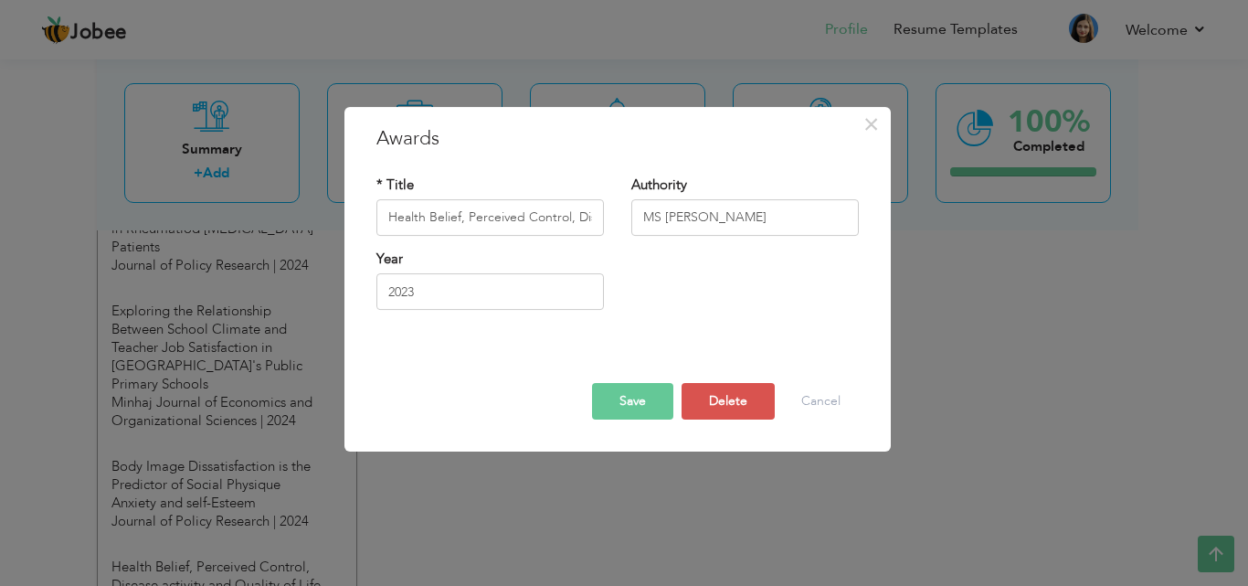
click at [987, 334] on div "× Awards * Title Health Belief, Perceived Control, Disease activity and Quality…" at bounding box center [624, 293] width 1248 height 586
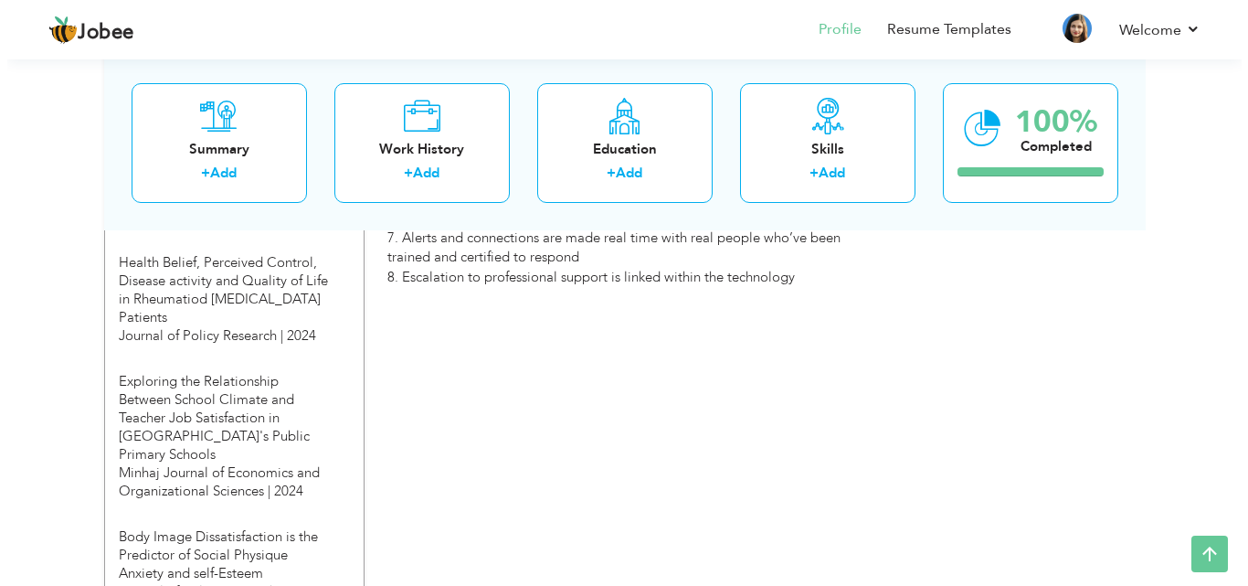
scroll to position [2003, 0]
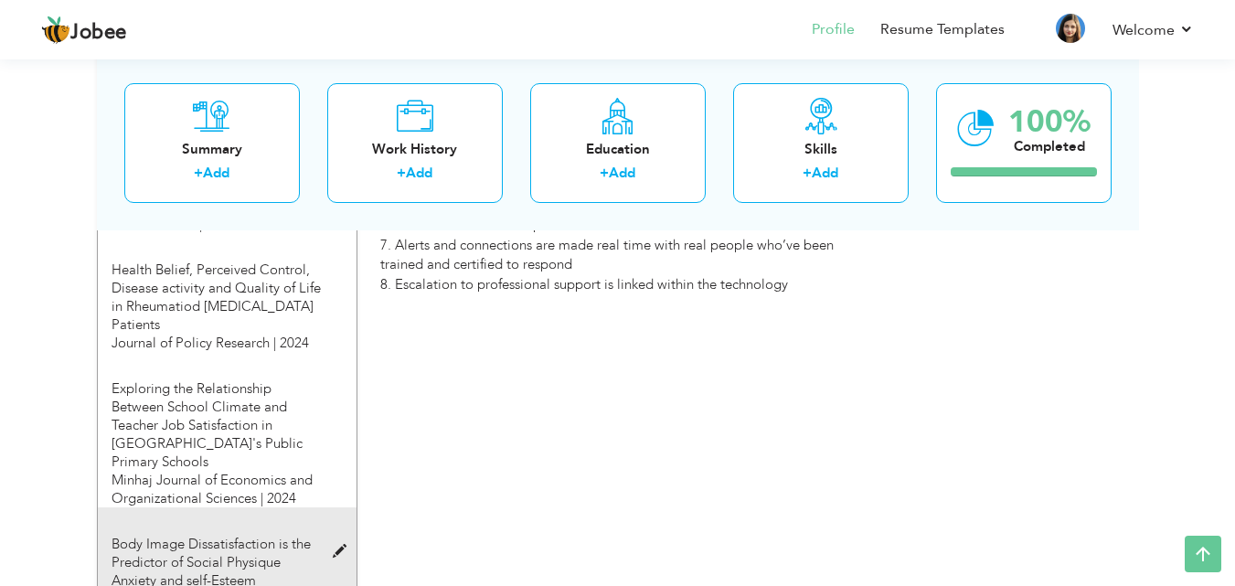
click at [338, 545] on span at bounding box center [344, 552] width 23 height 14
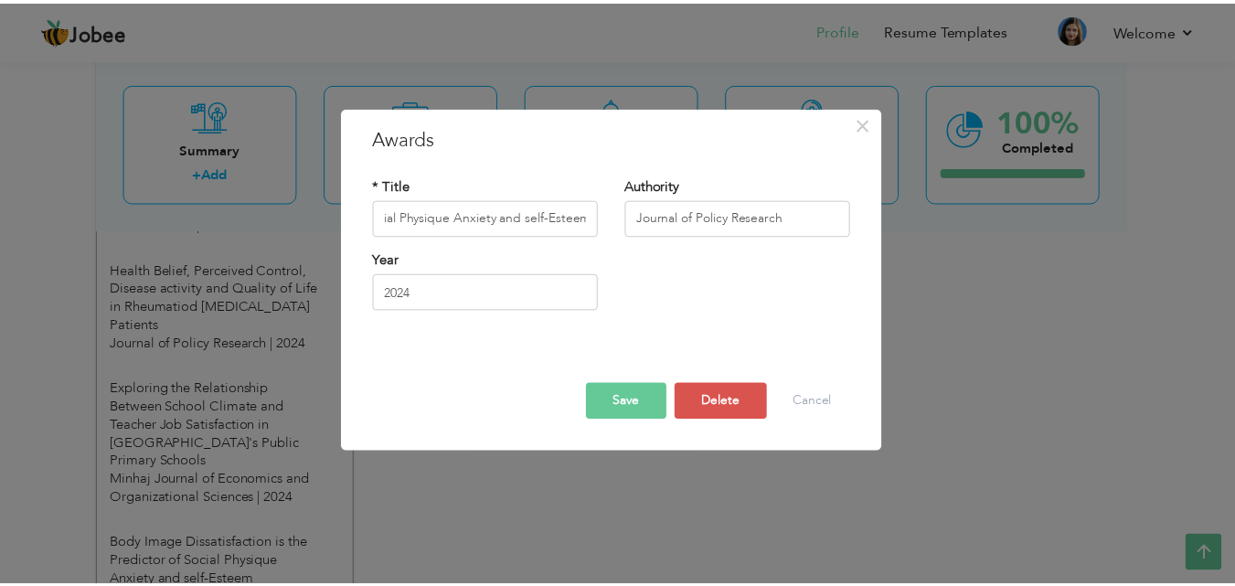
scroll to position [0, 0]
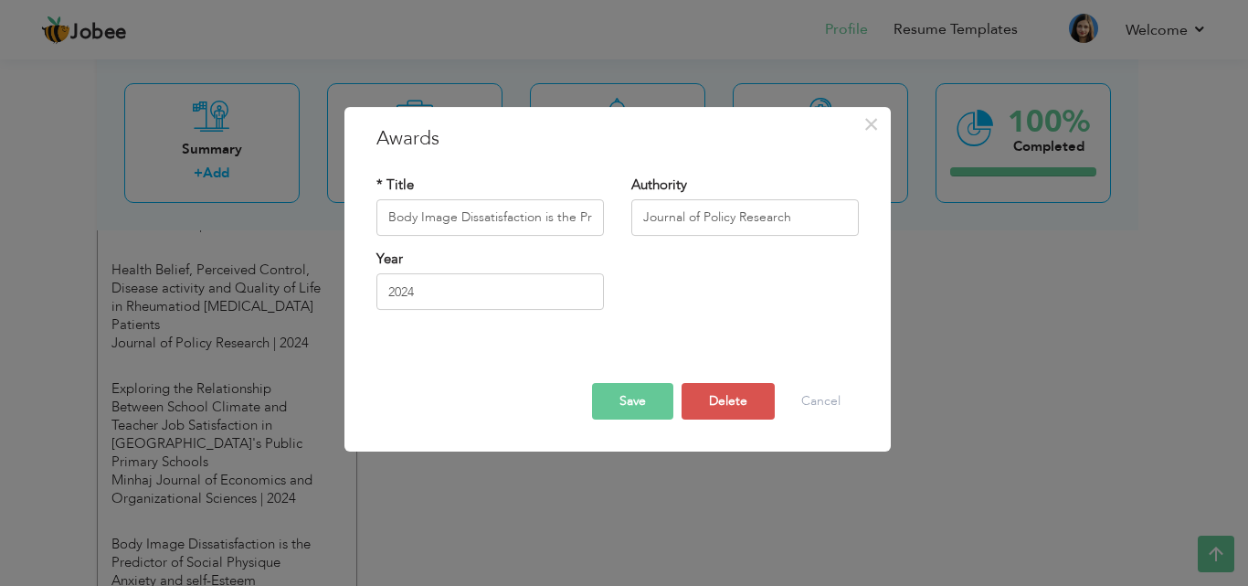
click at [1104, 280] on div "× Awards * Title Body Image Dissatisfaction is the Predictor of Social Physique…" at bounding box center [624, 293] width 1248 height 586
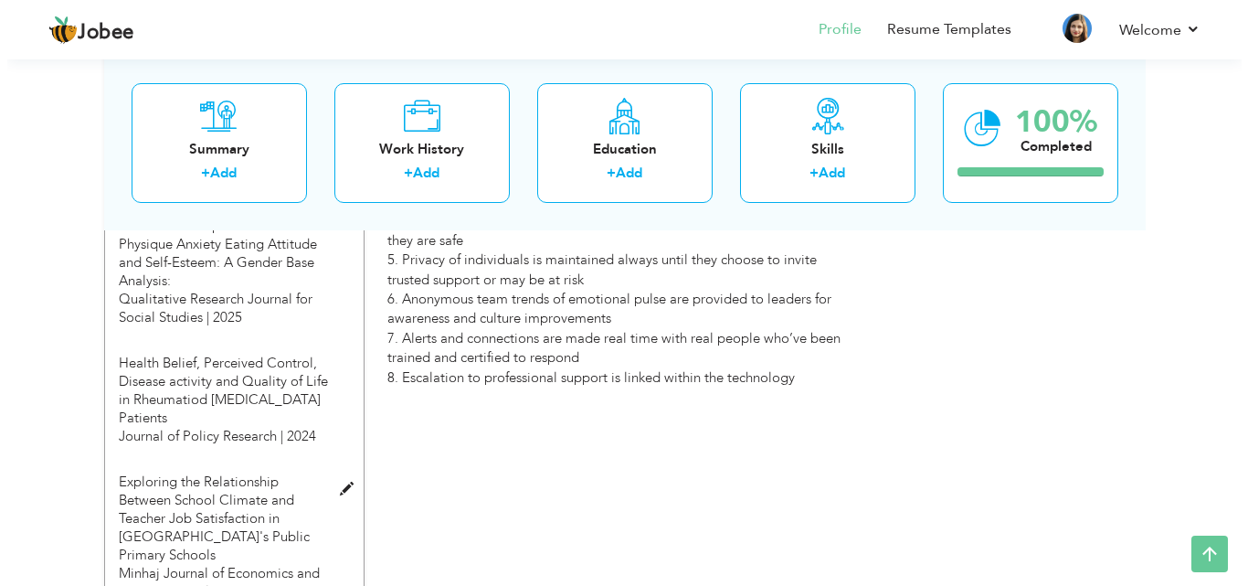
scroll to position [1904, 0]
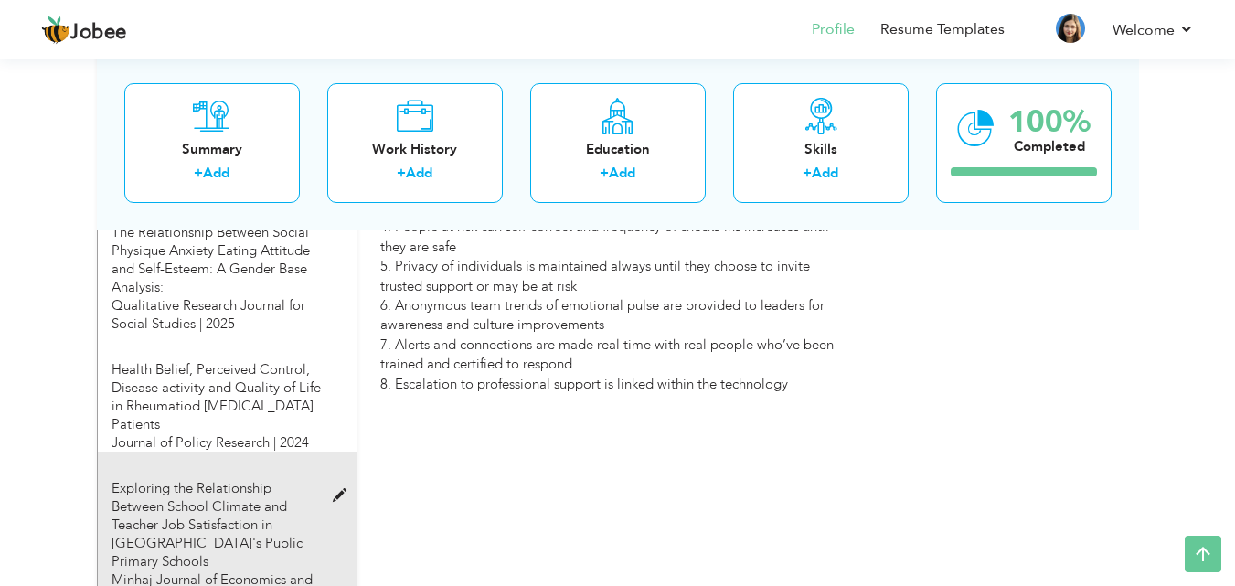
click at [345, 489] on span at bounding box center [344, 496] width 23 height 14
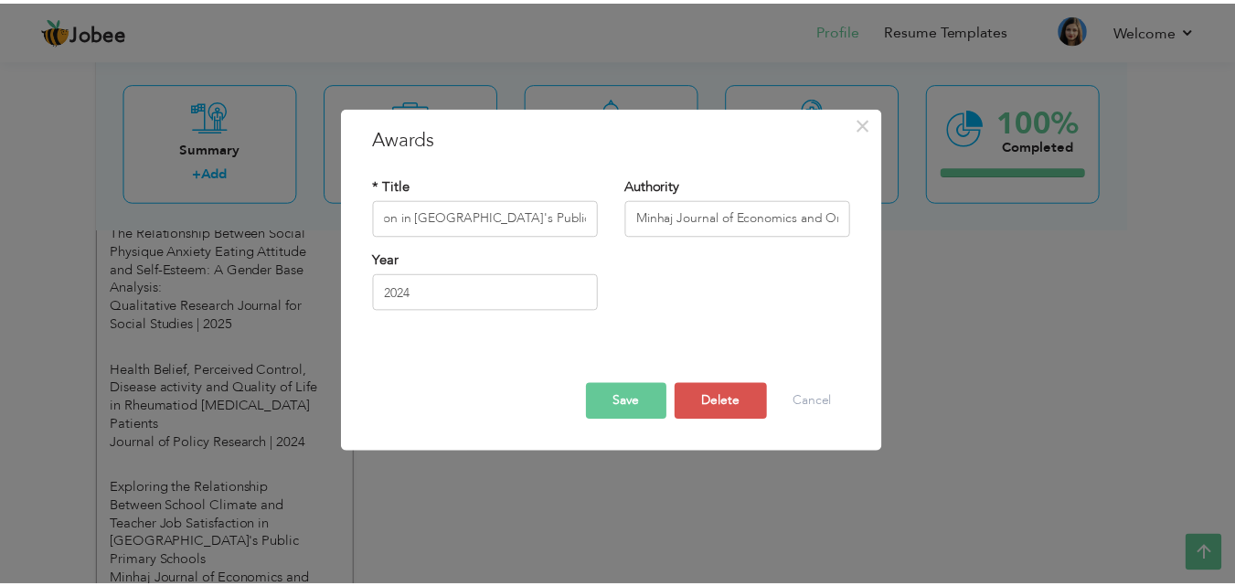
scroll to position [0, 0]
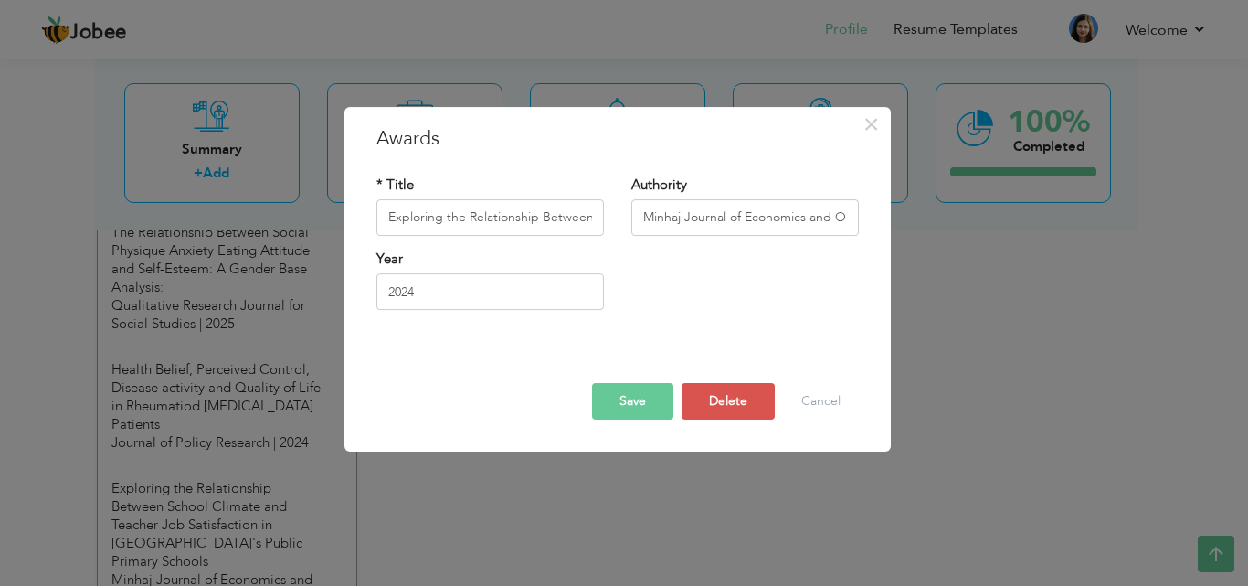
click at [959, 289] on div "× Awards * Title Exploring the Relationship Between School Climate and Teacher …" at bounding box center [624, 293] width 1248 height 586
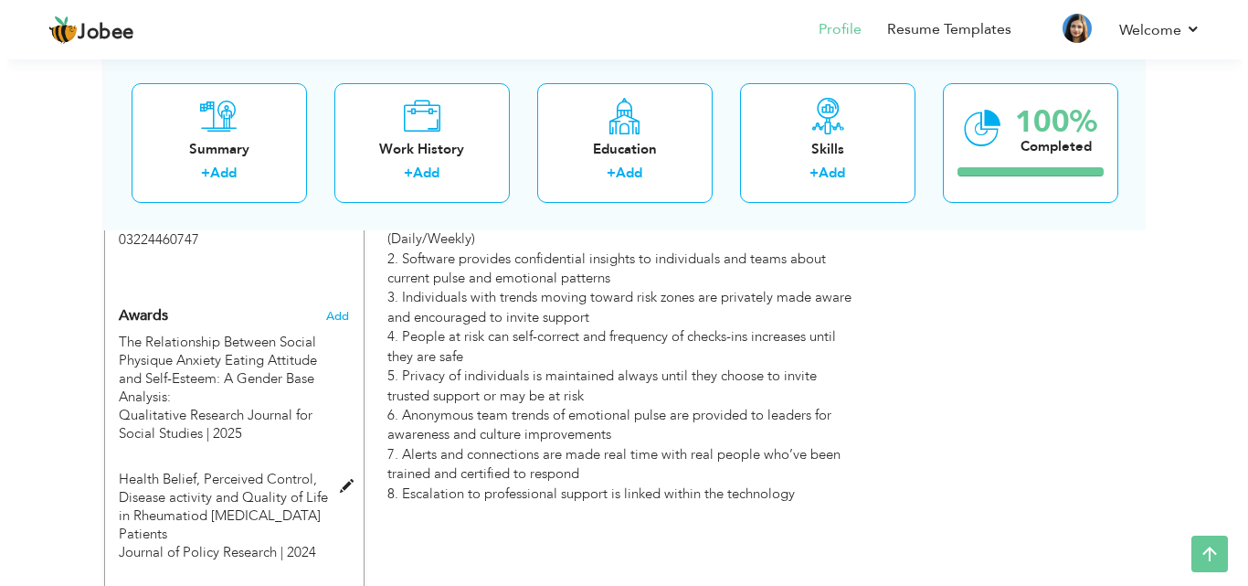
scroll to position [1793, 0]
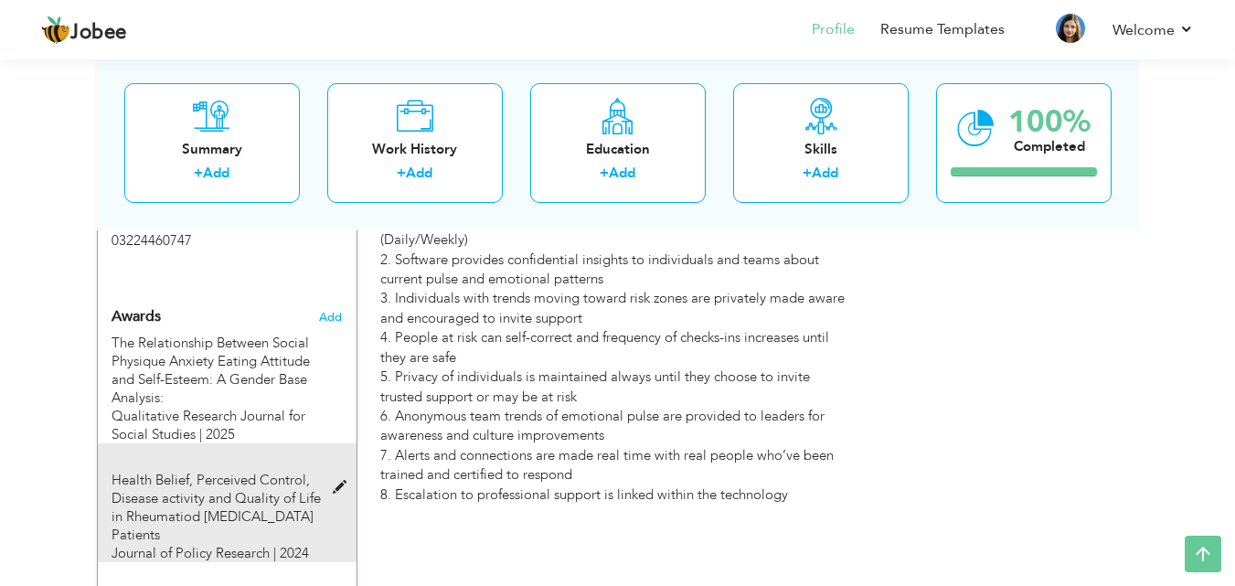
click at [347, 481] on span at bounding box center [344, 488] width 23 height 14
type input "Health Belief, Perceived Control, Disease activity and Quality of Life in Rheum…"
type input "Journal of Policy Research"
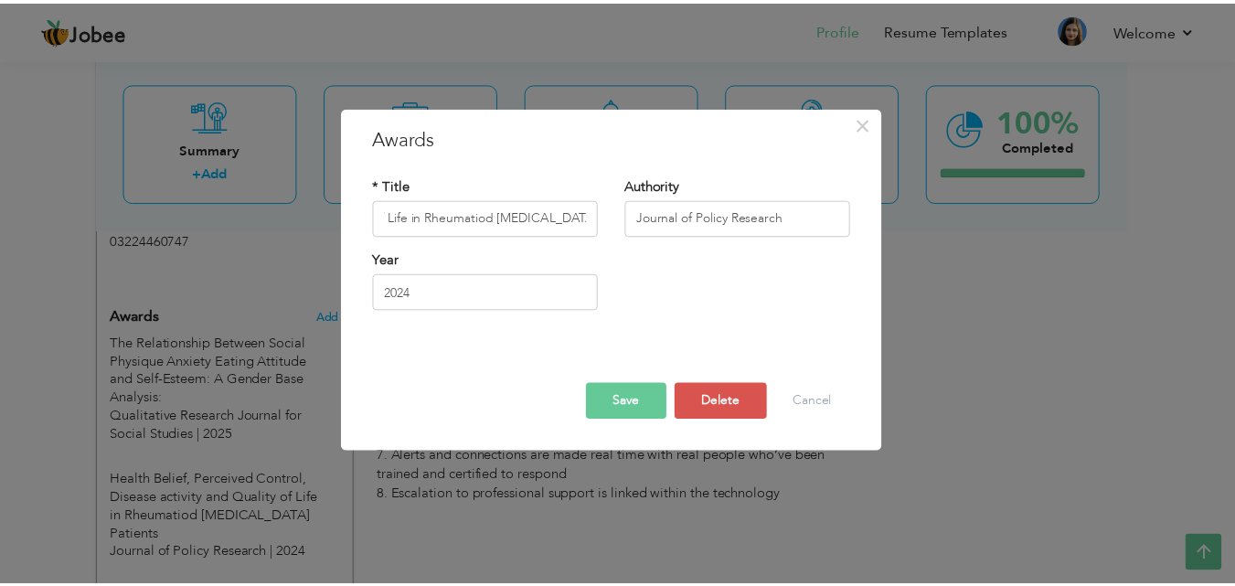
scroll to position [0, 0]
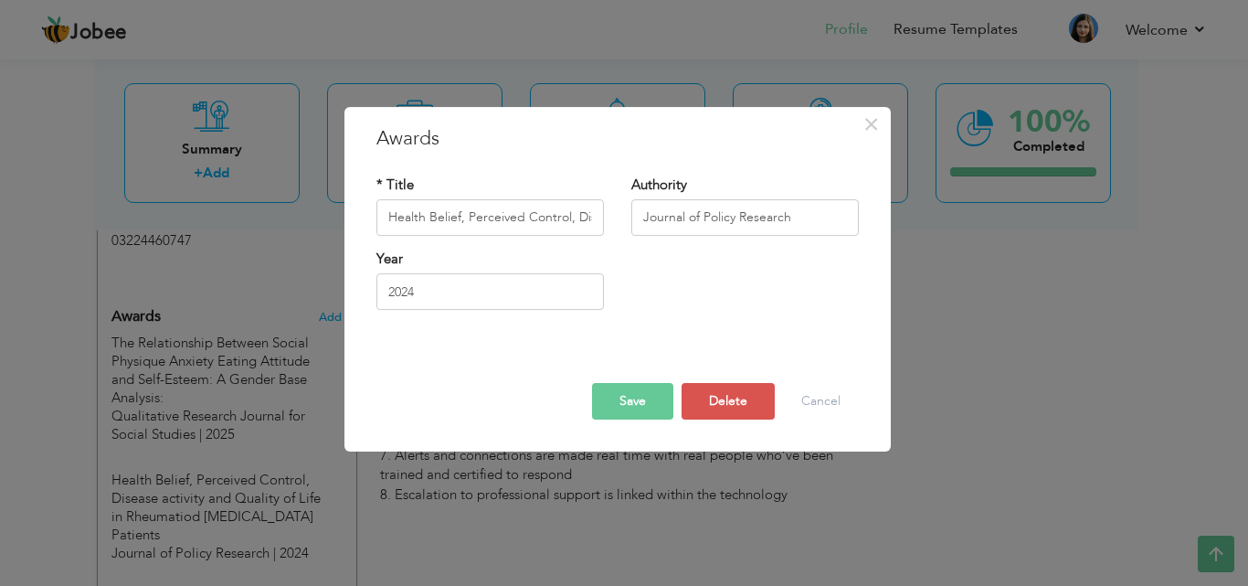
click at [1025, 435] on div "× Awards * Title Health Belief, Perceived Control, Disease activity and Quality…" at bounding box center [624, 293] width 1248 height 586
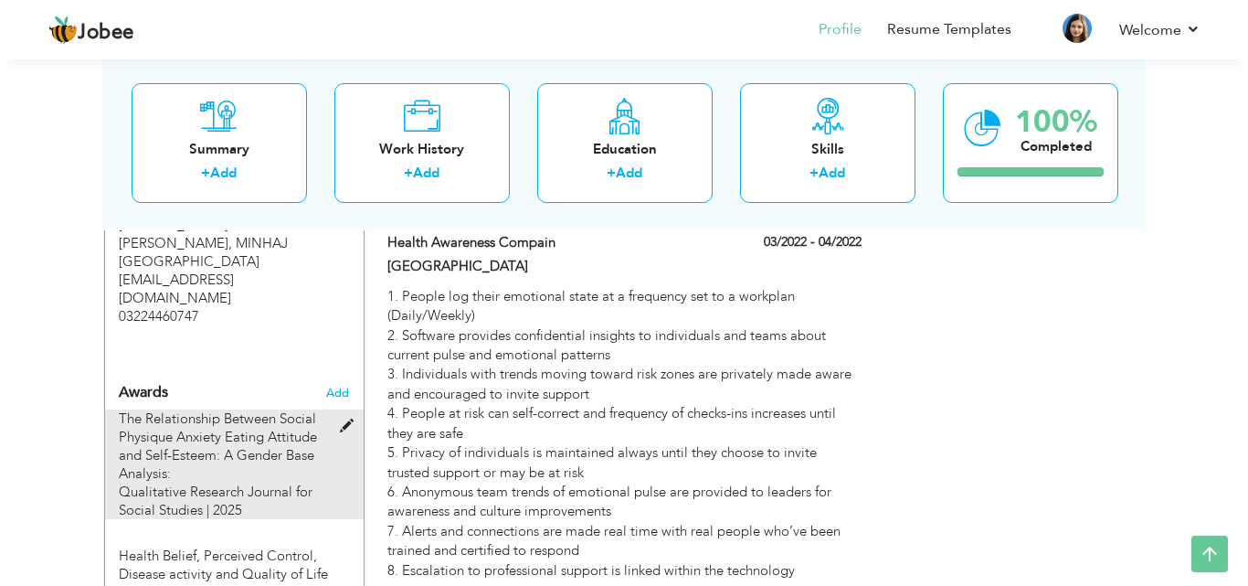
scroll to position [1705, 0]
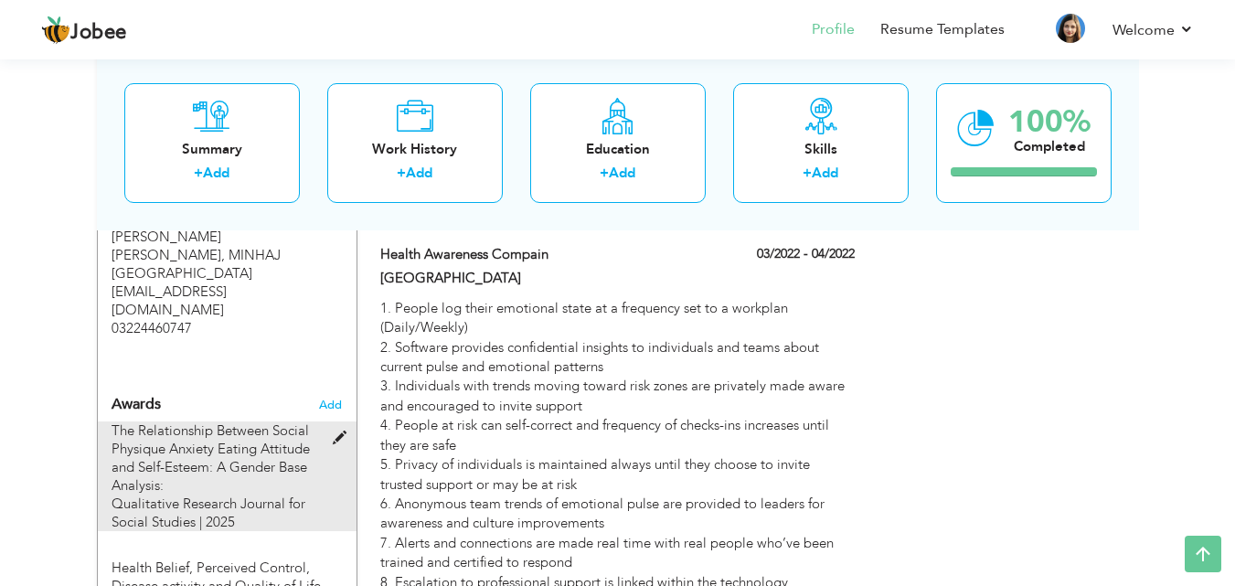
click at [341, 431] on span at bounding box center [344, 438] width 23 height 14
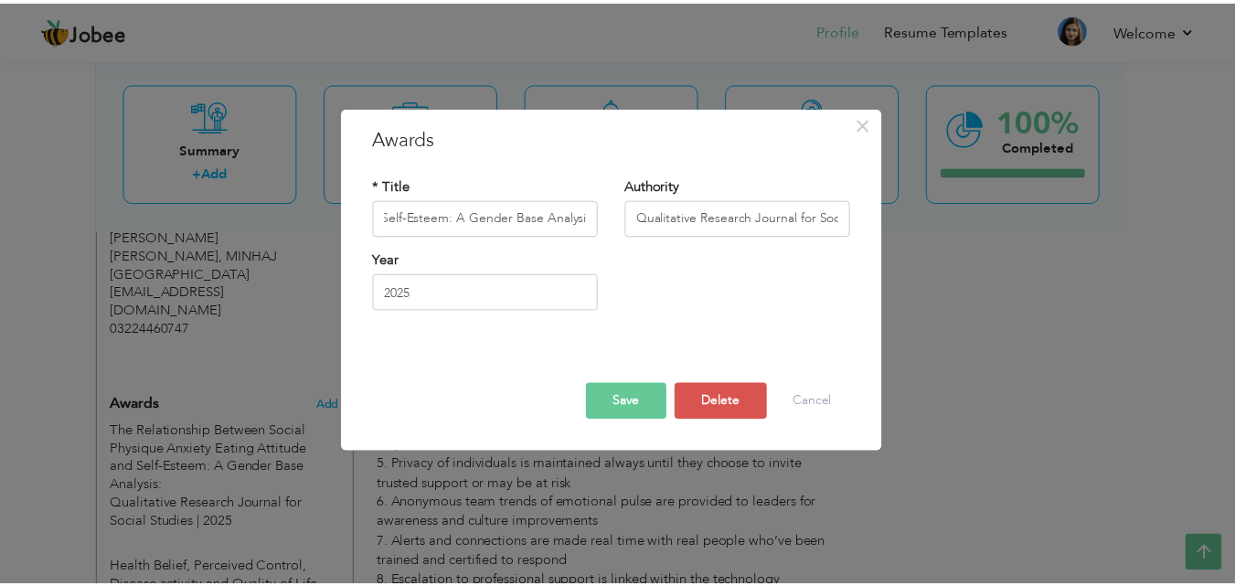
scroll to position [0, 0]
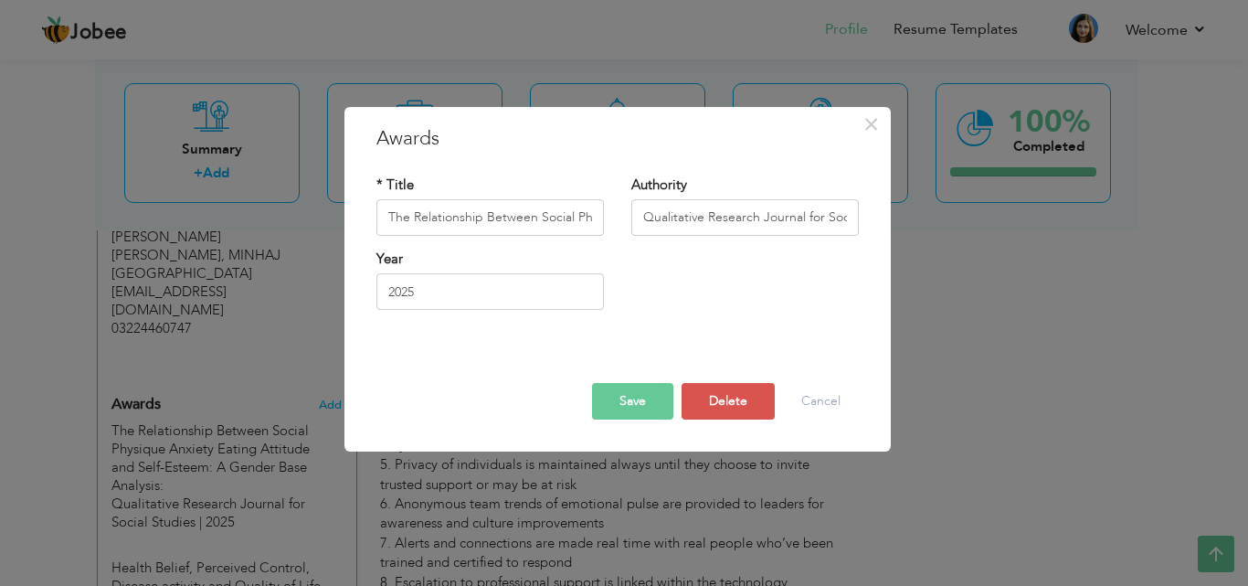
click at [1018, 335] on div "× Awards * Title The Relationship Between Social Physique Anxiety Eating Attitu…" at bounding box center [624, 293] width 1248 height 586
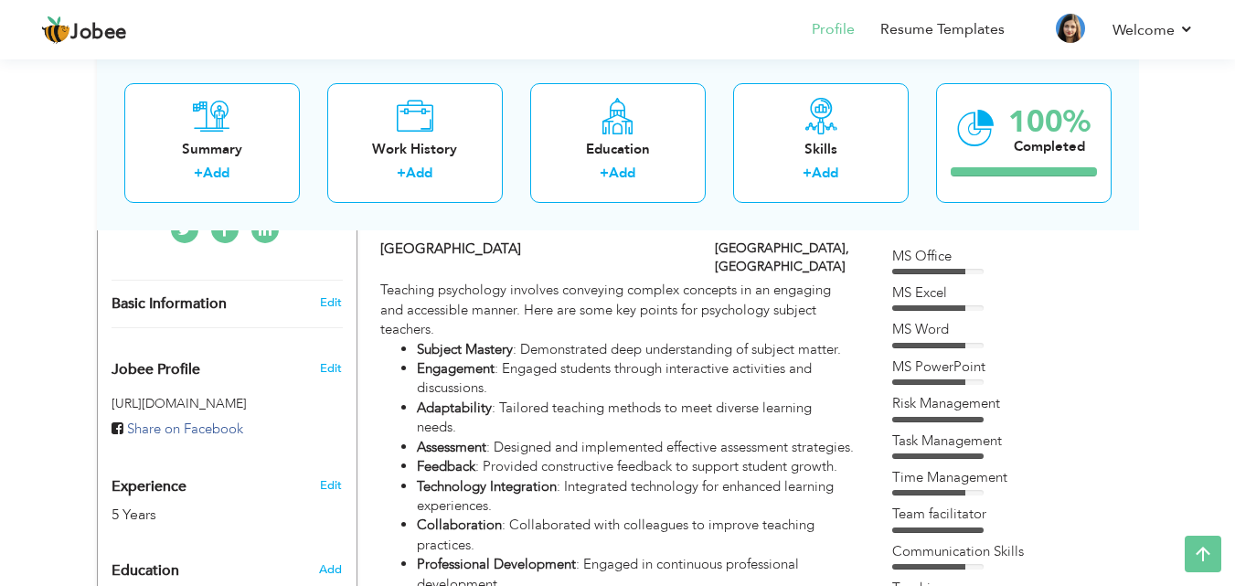
scroll to position [526, 0]
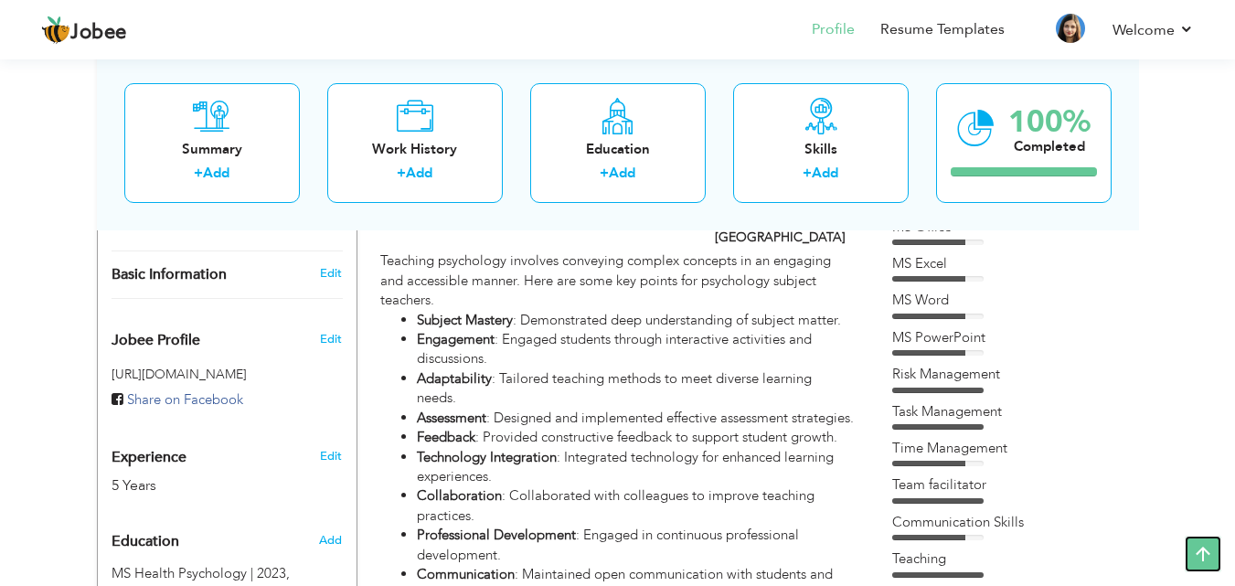
click at [1207, 551] on icon at bounding box center [1202, 554] width 37 height 37
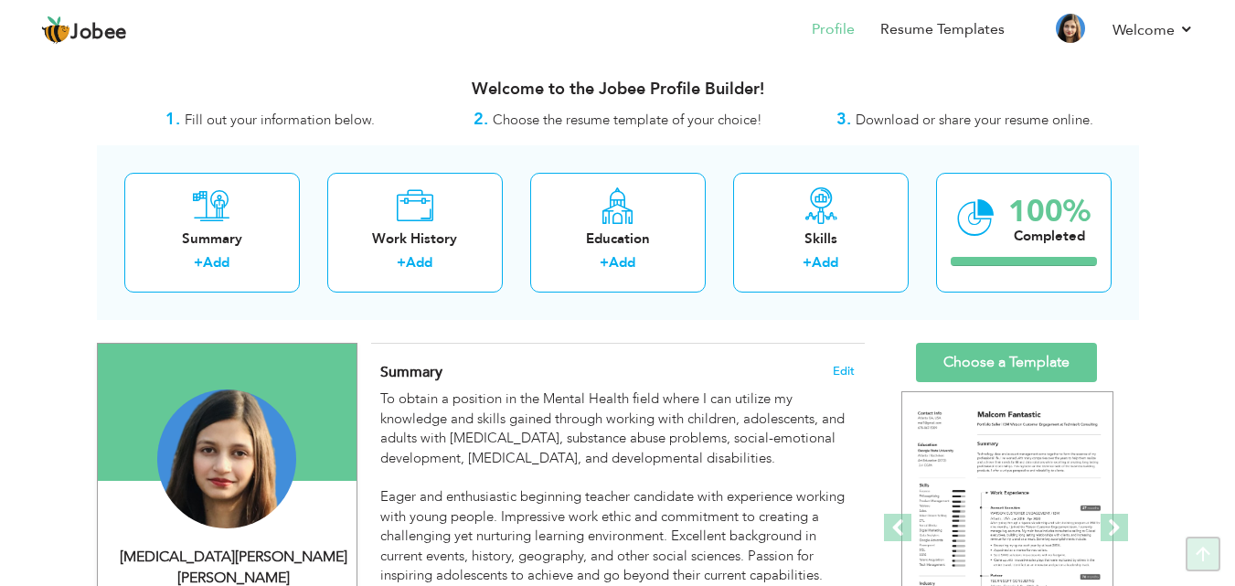
scroll to position [0, 0]
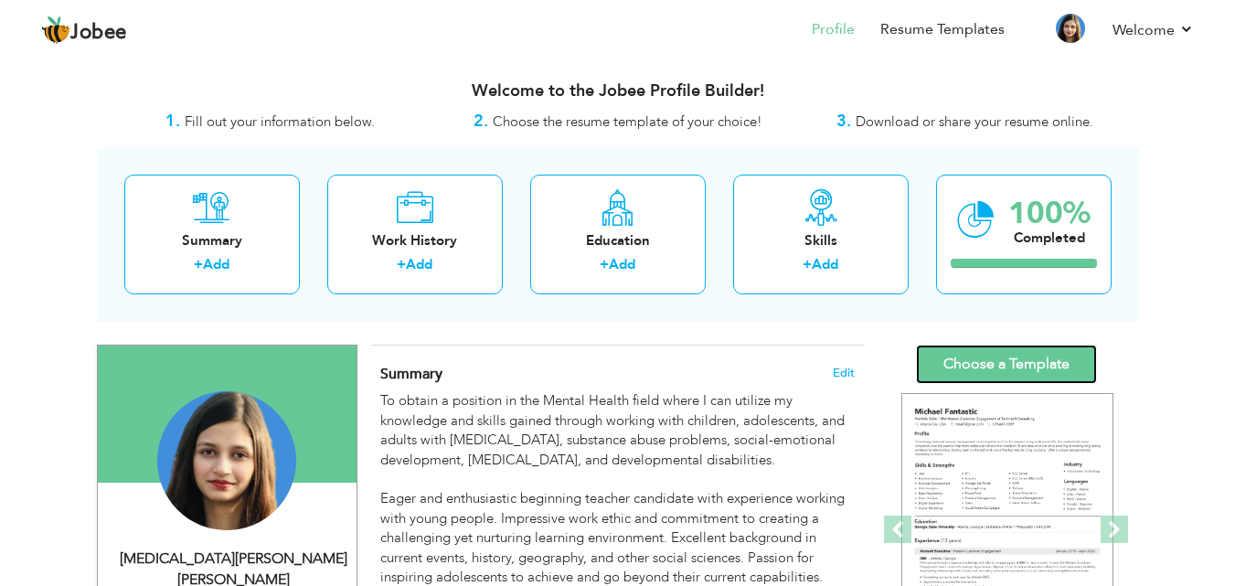
click at [1046, 356] on link "Choose a Template" at bounding box center [1006, 364] width 181 height 39
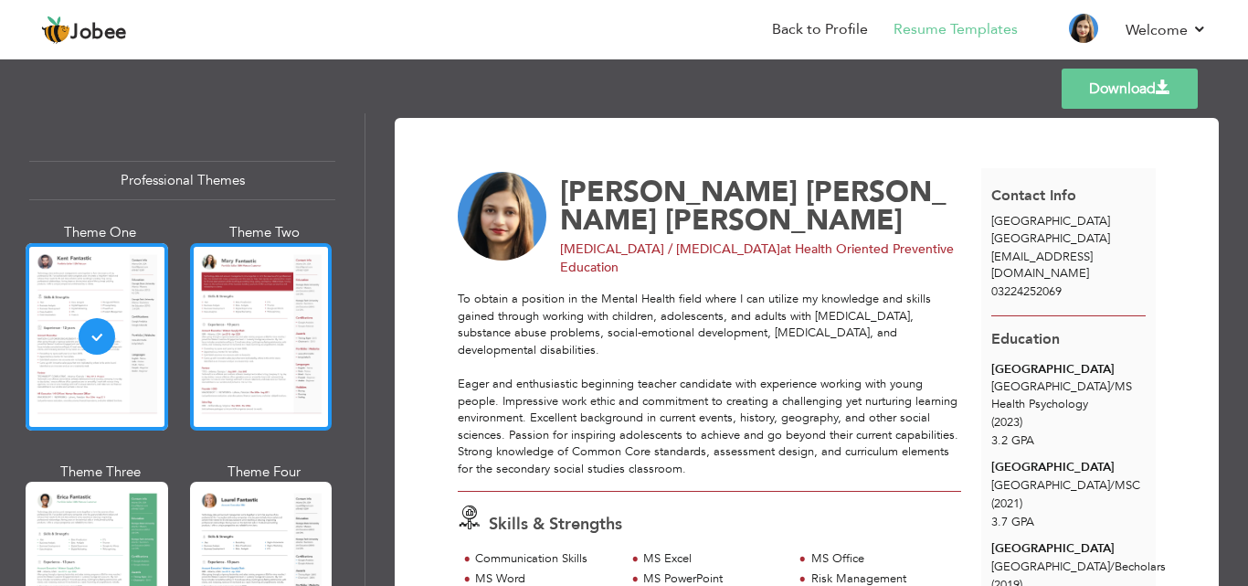
click at [233, 342] on div at bounding box center [261, 336] width 143 height 187
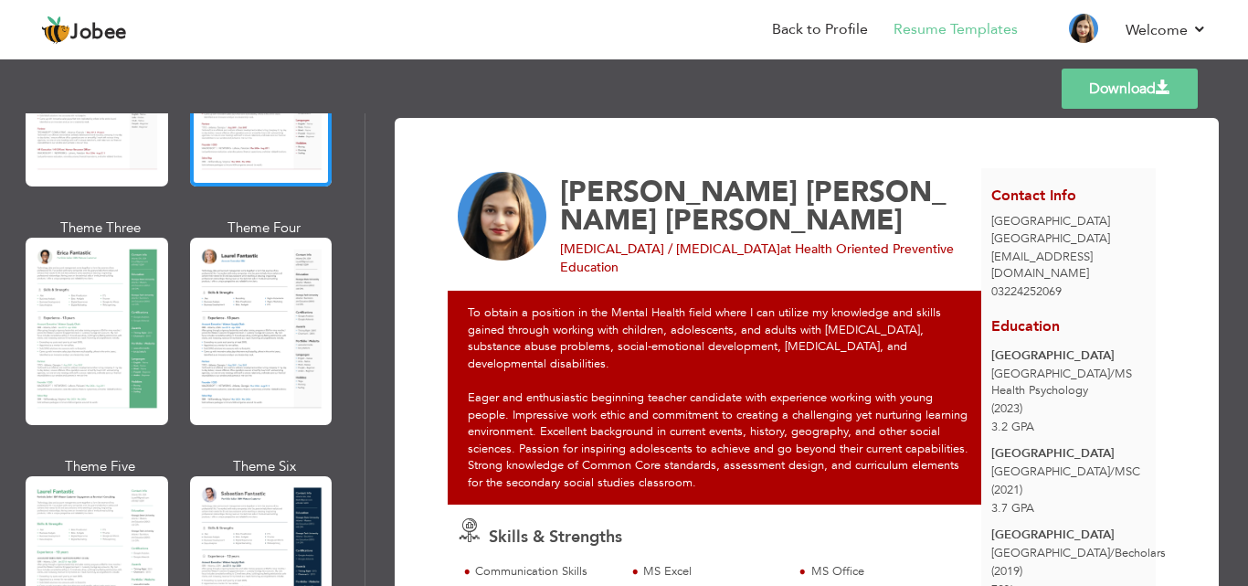
scroll to position [258, 0]
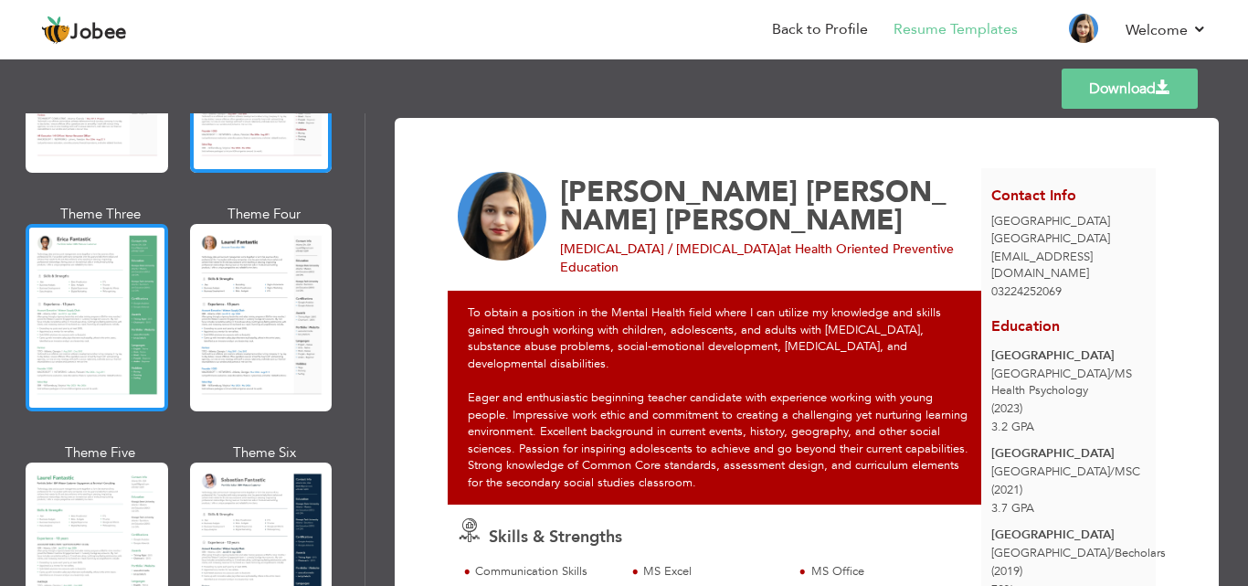
click at [101, 301] on div at bounding box center [97, 317] width 143 height 187
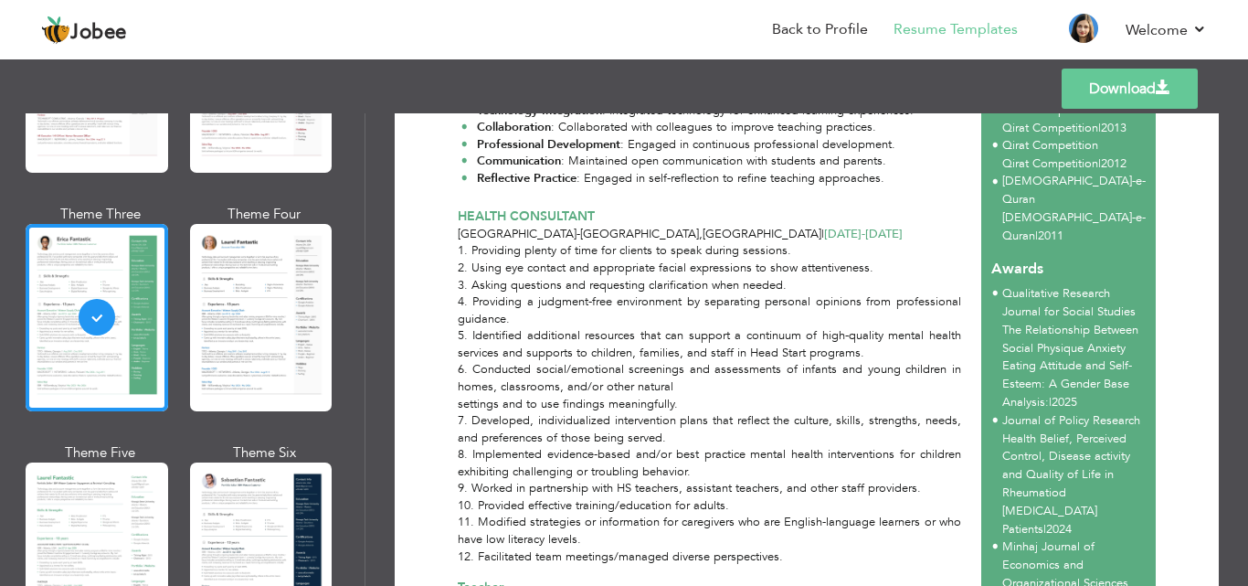
scroll to position [886, 0]
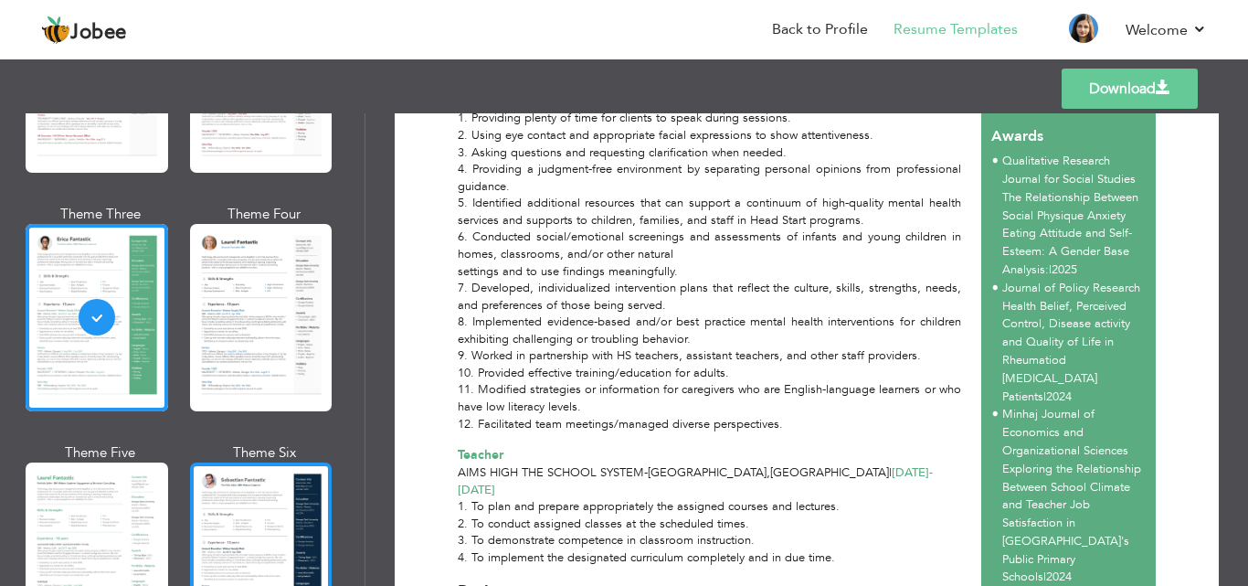
click at [246, 547] on div at bounding box center [261, 555] width 143 height 187
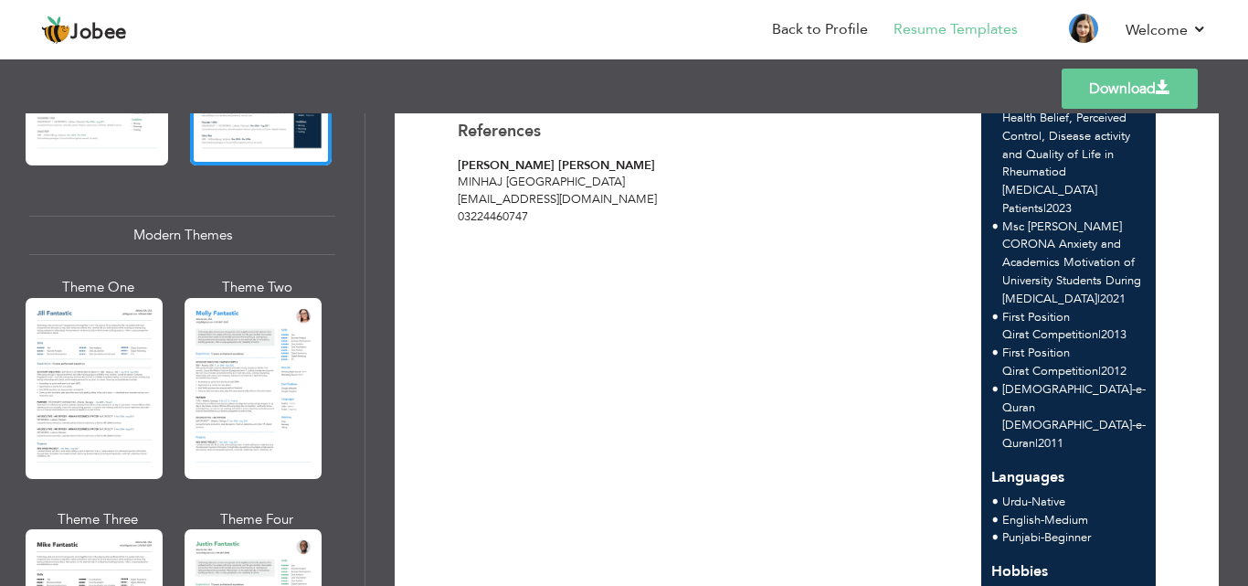
scroll to position [756, 0]
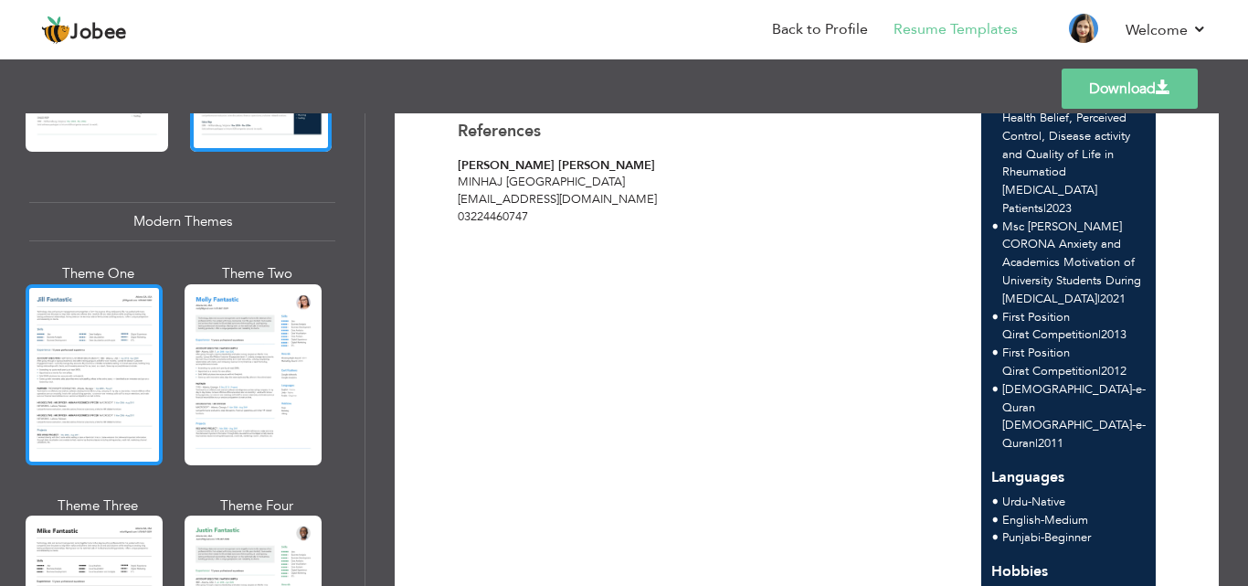
click at [143, 369] on div at bounding box center [94, 374] width 137 height 181
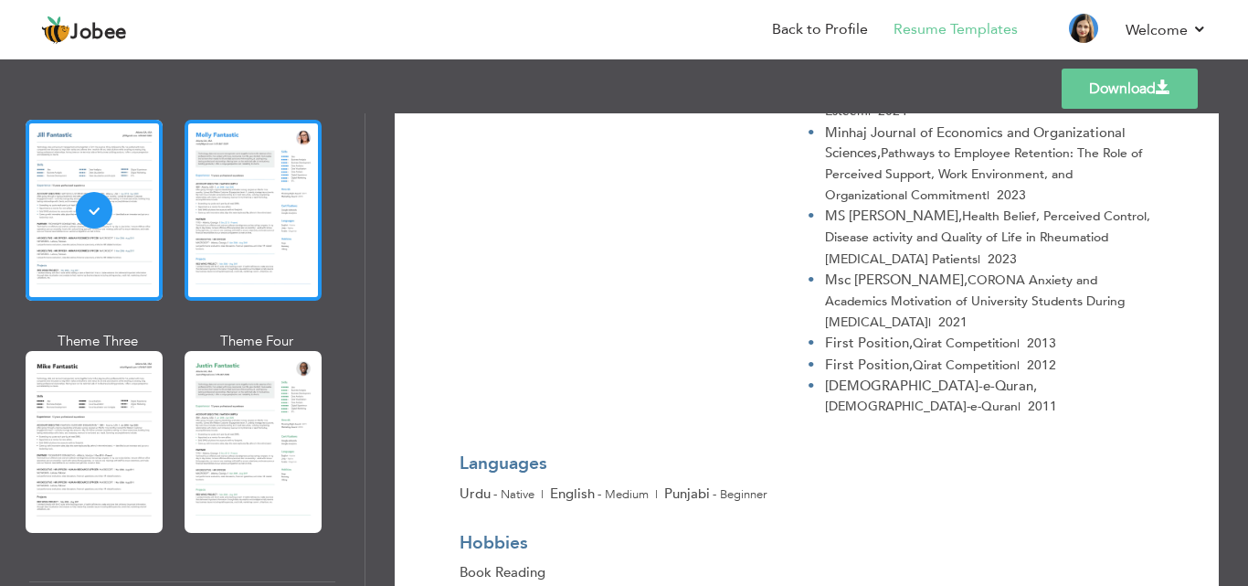
scroll to position [925, 0]
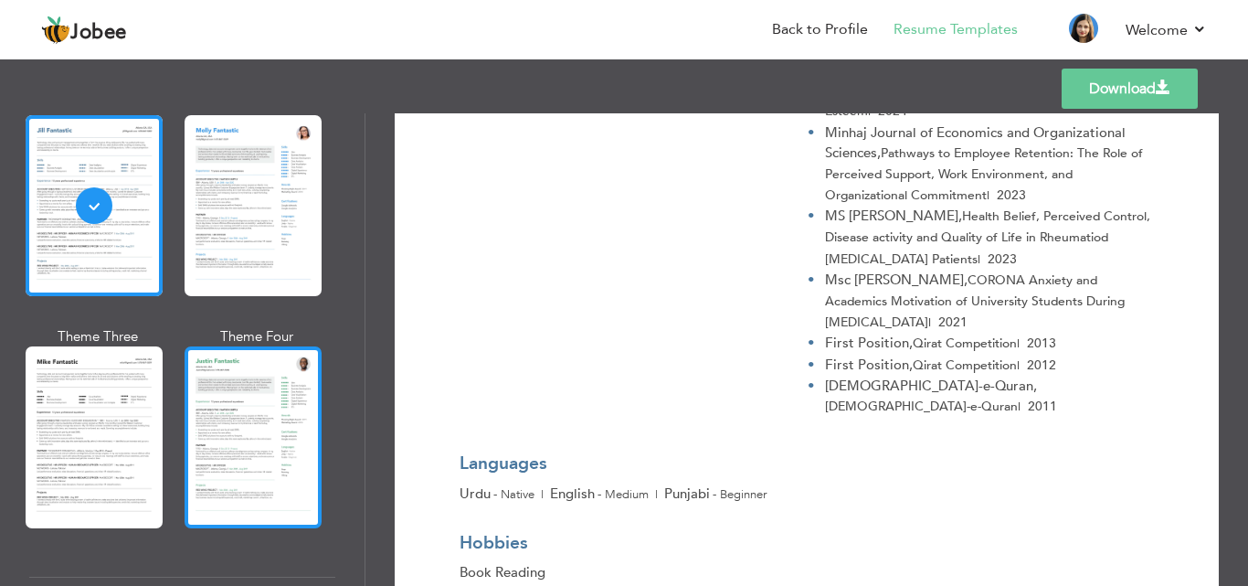
click at [224, 411] on div at bounding box center [253, 436] width 137 height 181
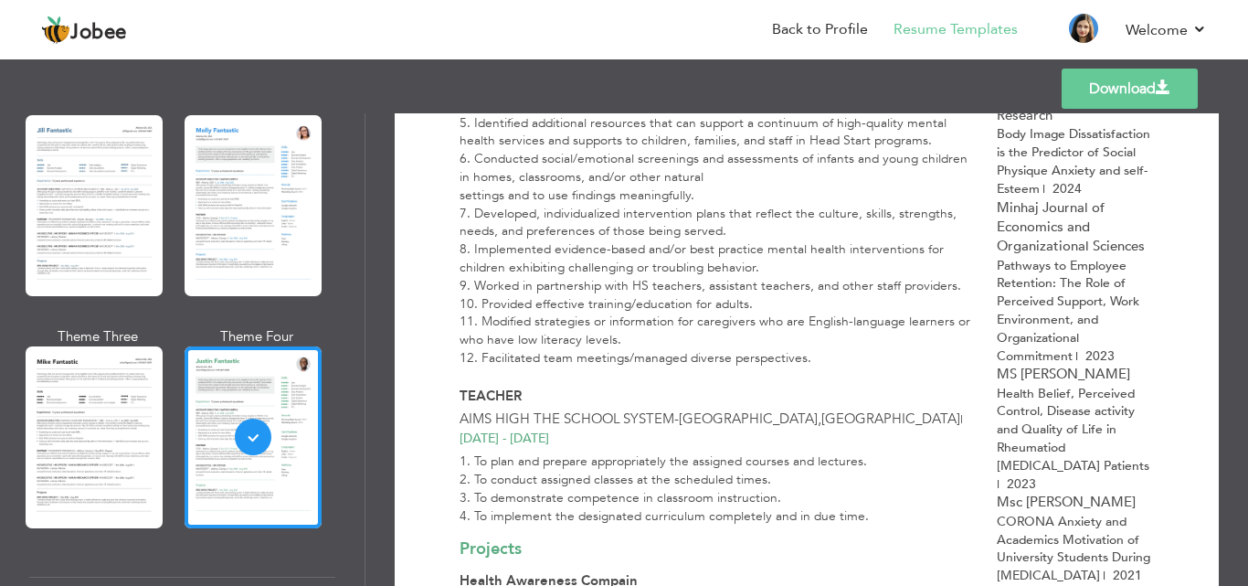
scroll to position [1056, 0]
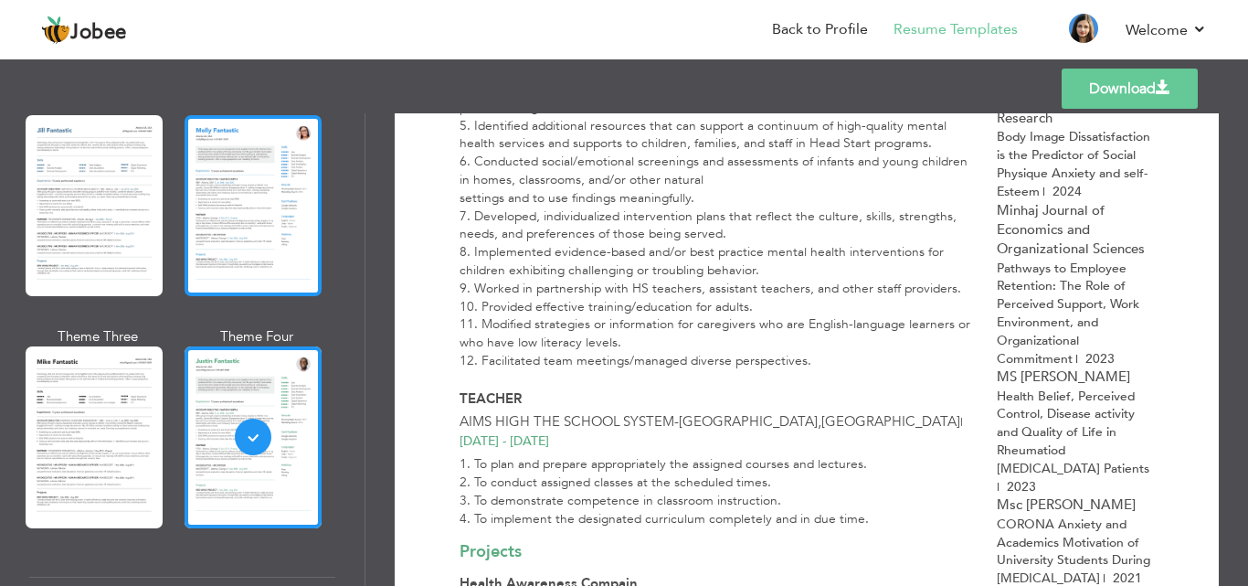
click at [295, 187] on div at bounding box center [253, 205] width 137 height 181
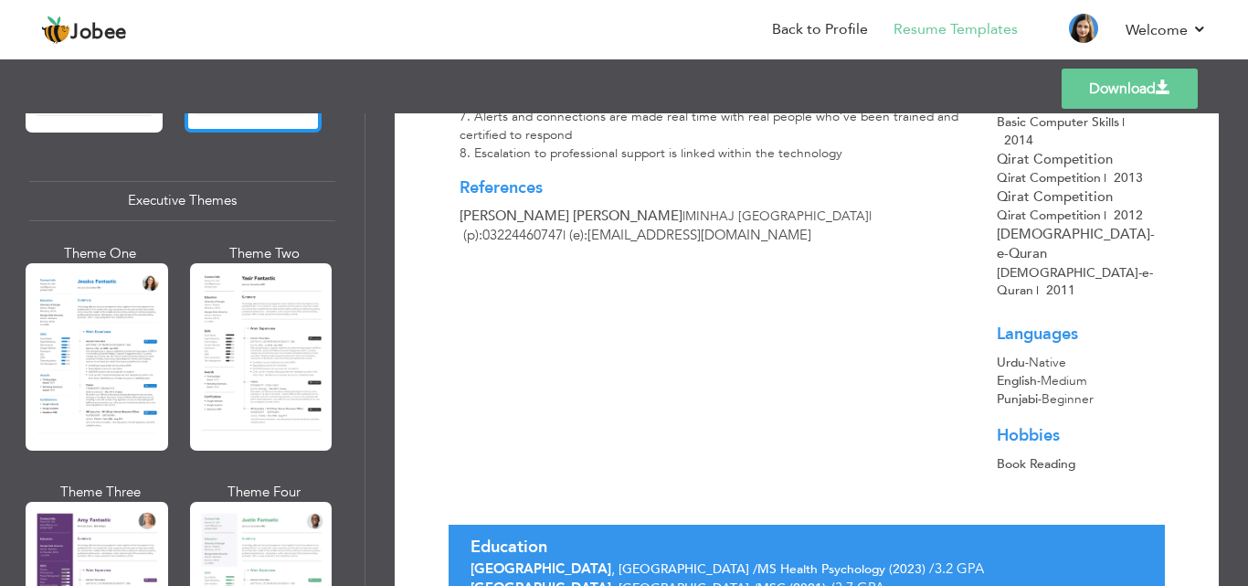
scroll to position [1322, 0]
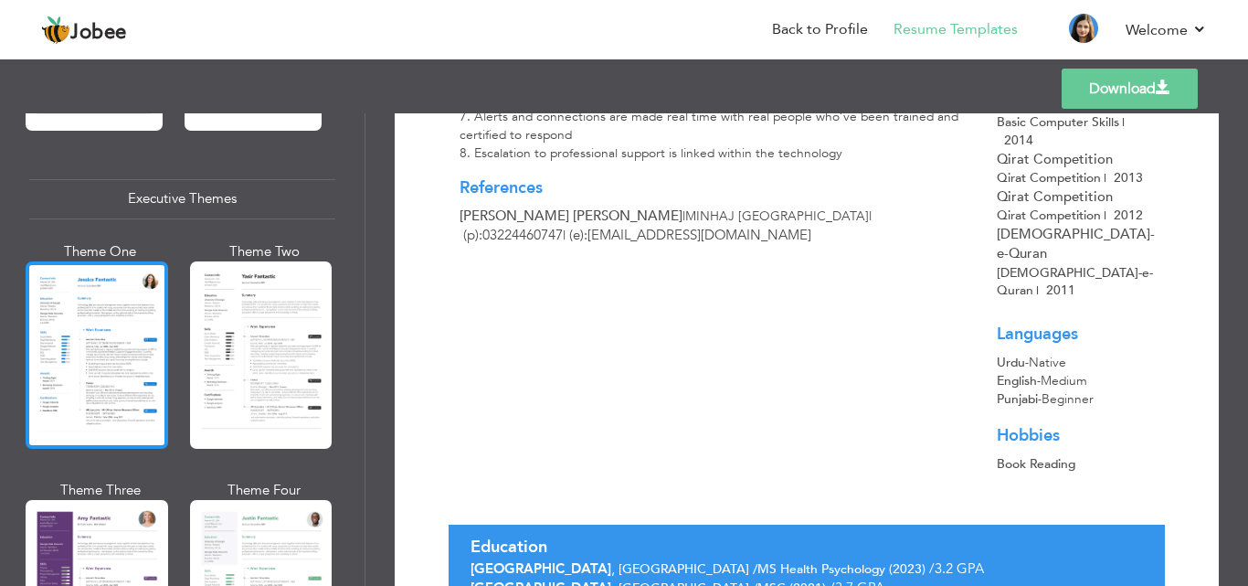
click at [56, 345] on div at bounding box center [97, 354] width 143 height 187
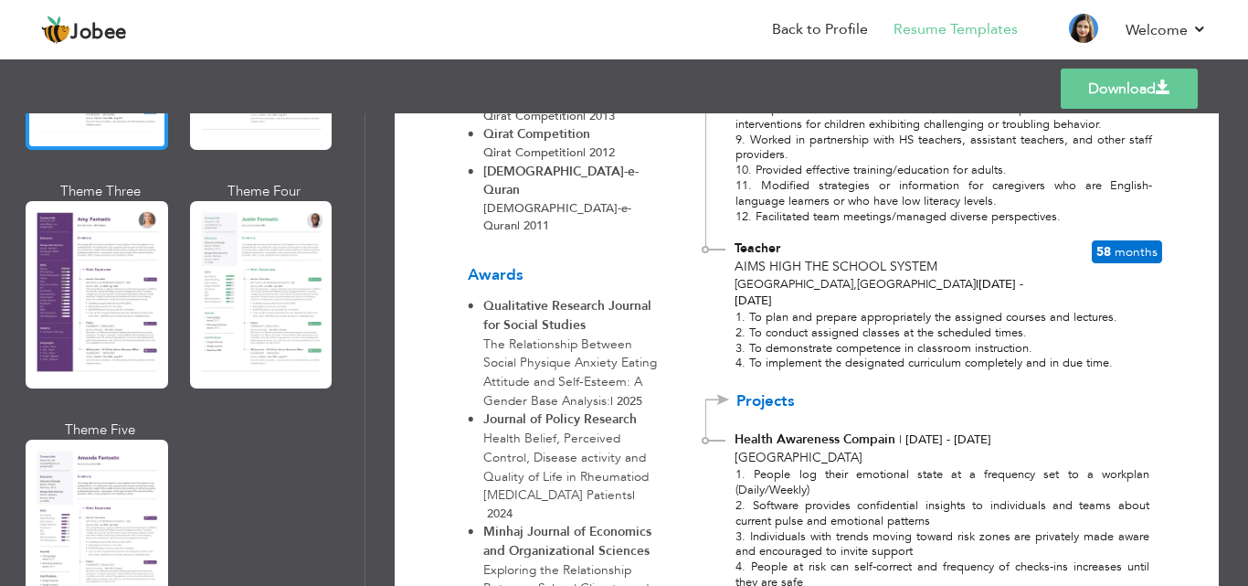
scroll to position [1620, 0]
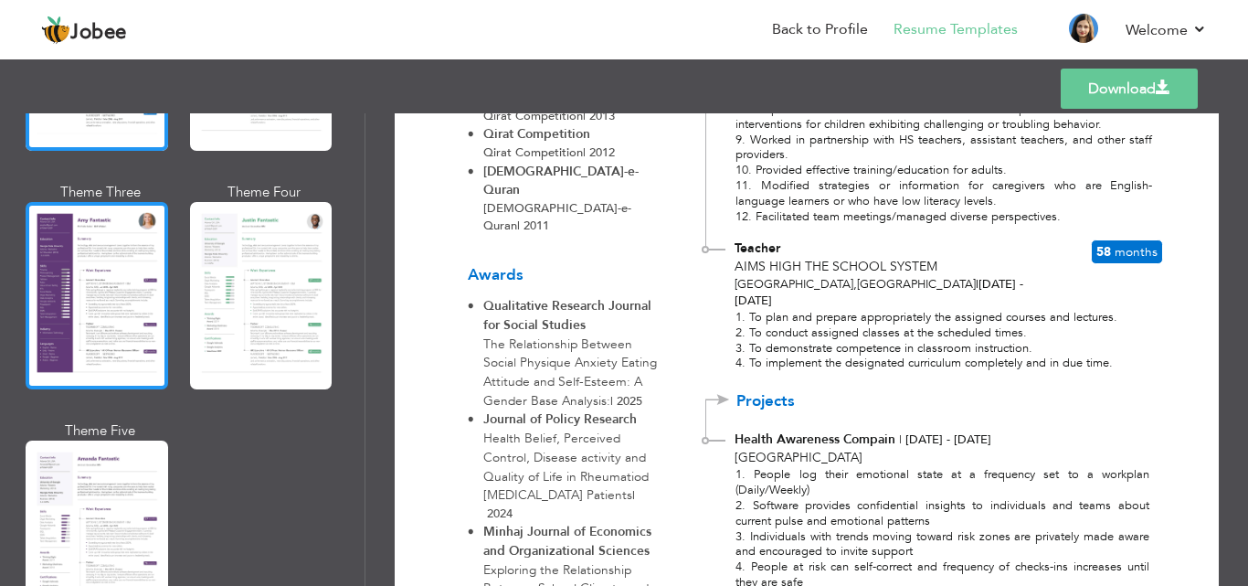
click at [101, 275] on div at bounding box center [97, 295] width 143 height 187
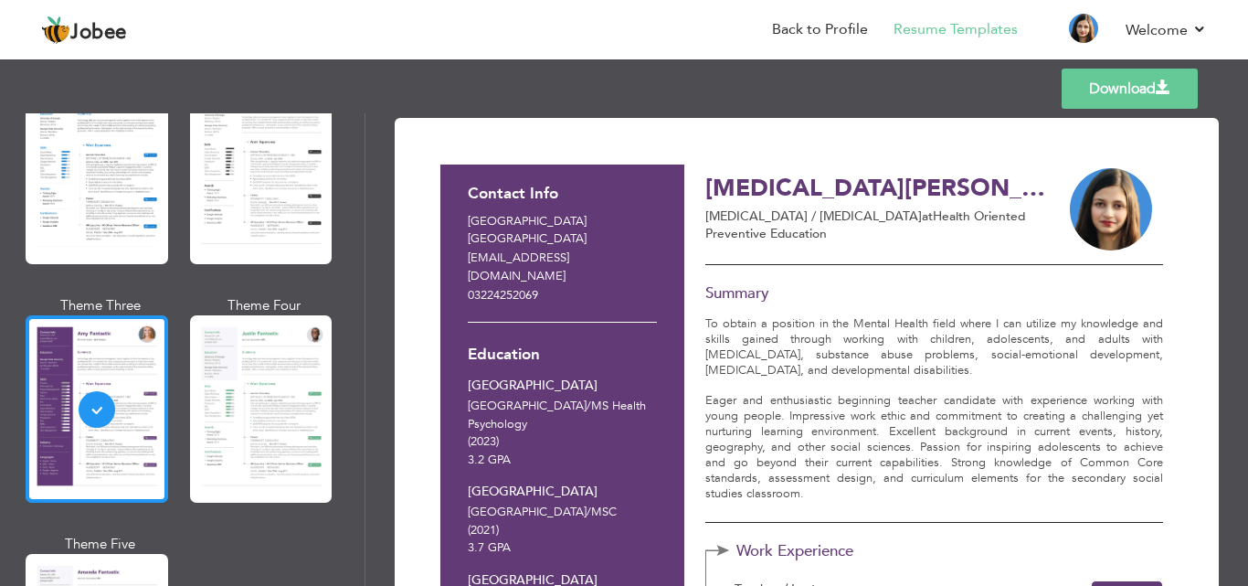
scroll to position [1506, 0]
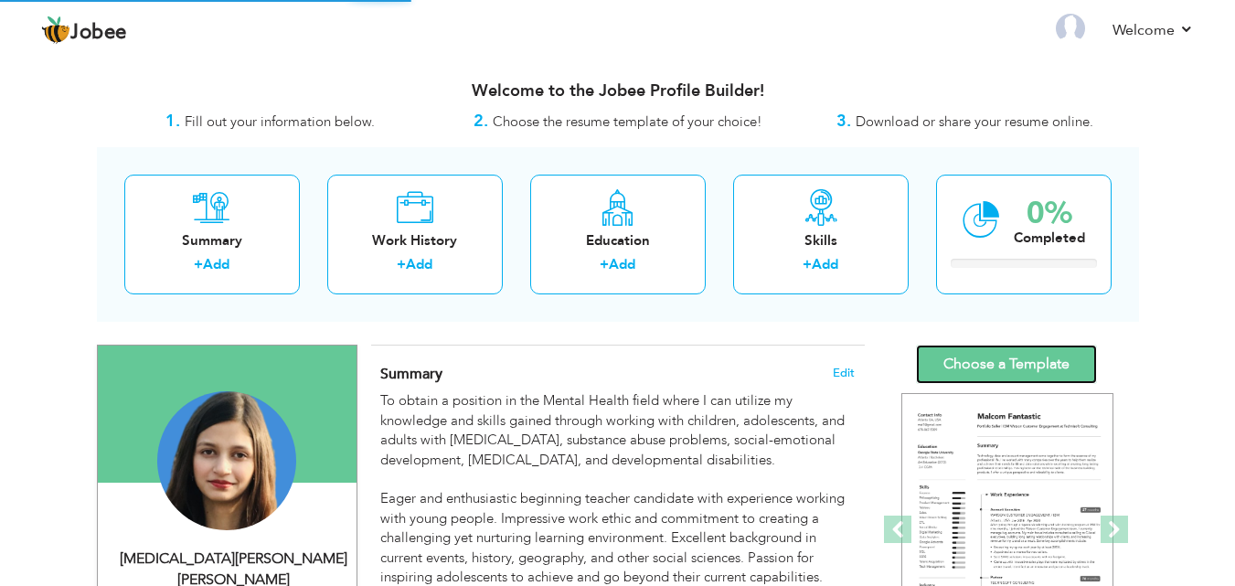
click at [1028, 366] on link "Choose a Template" at bounding box center [1006, 364] width 181 height 39
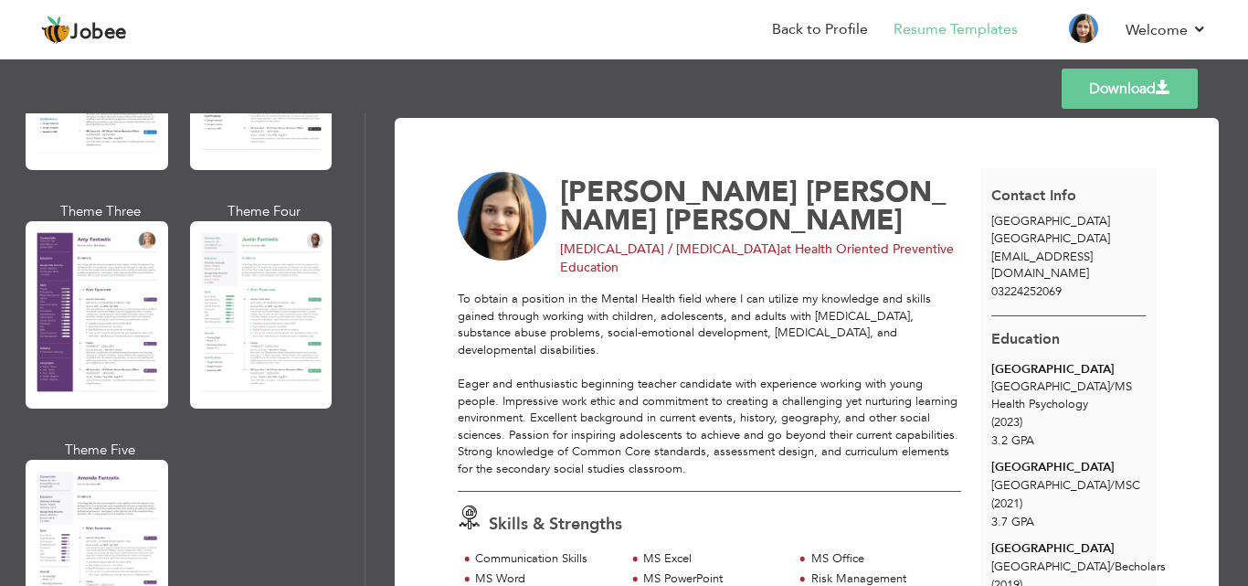
scroll to position [1602, 0]
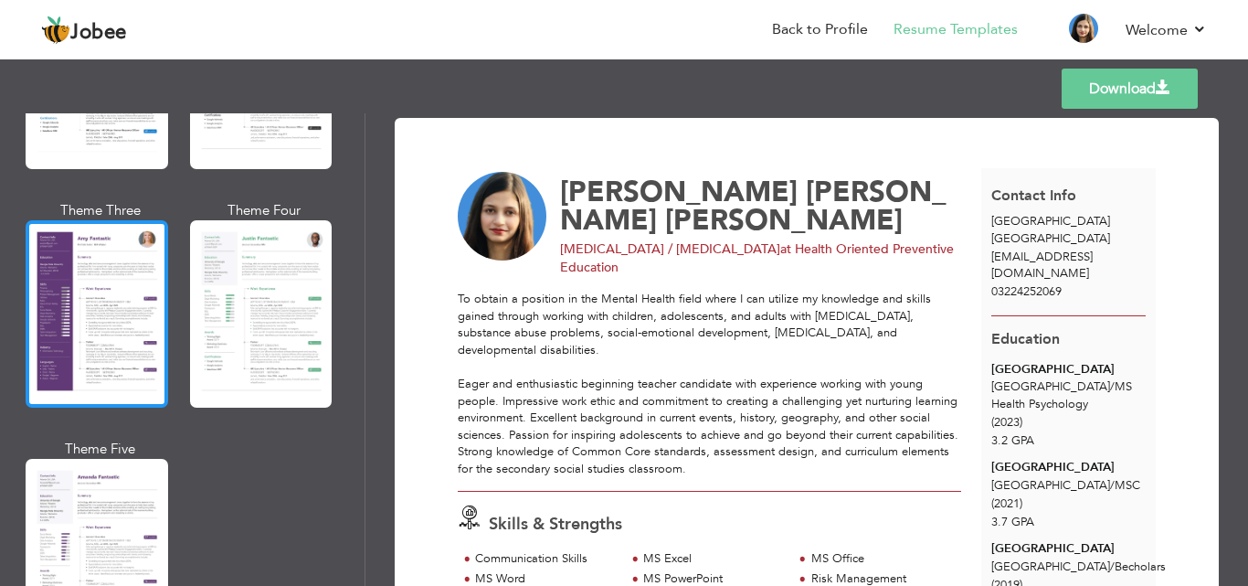
click at [88, 310] on div at bounding box center [97, 313] width 143 height 187
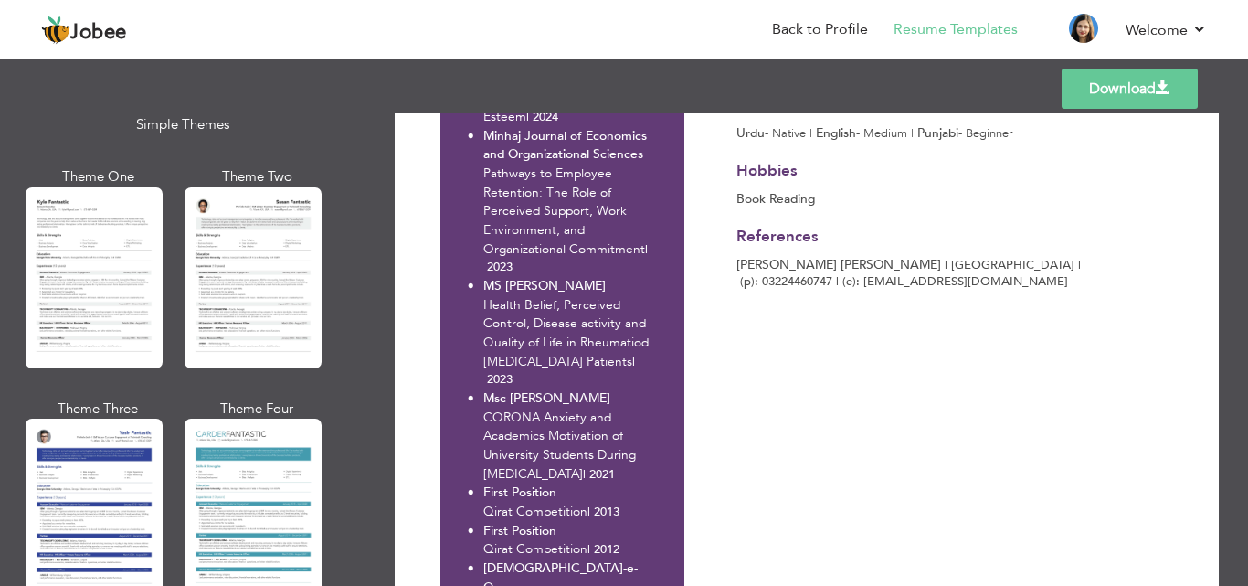
scroll to position [3230, 0]
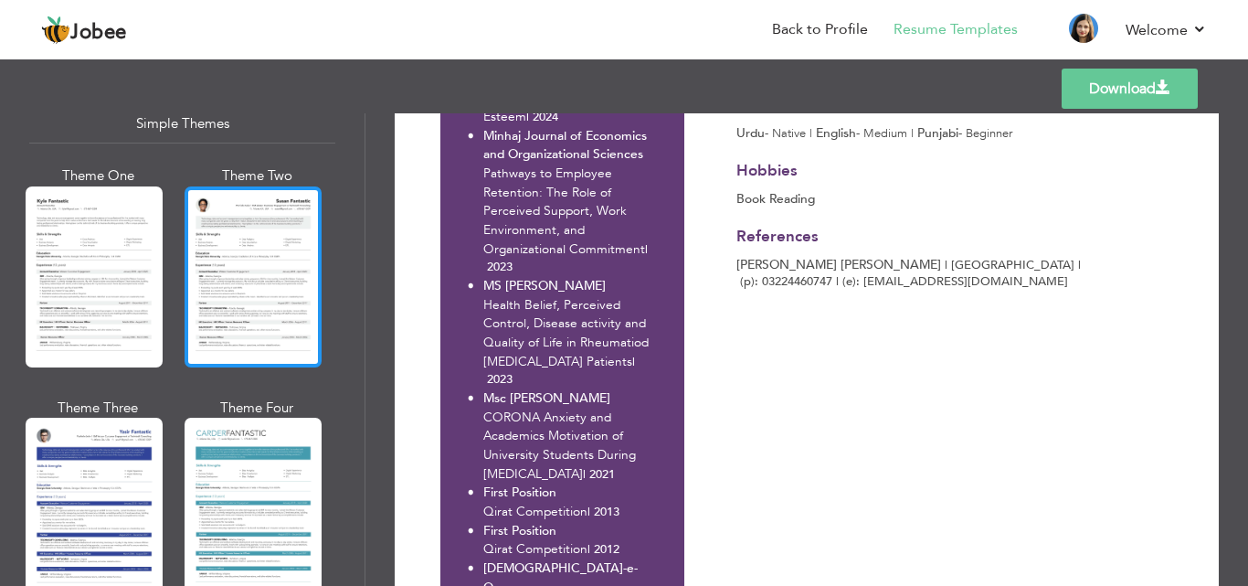
click at [236, 259] on div at bounding box center [253, 276] width 137 height 181
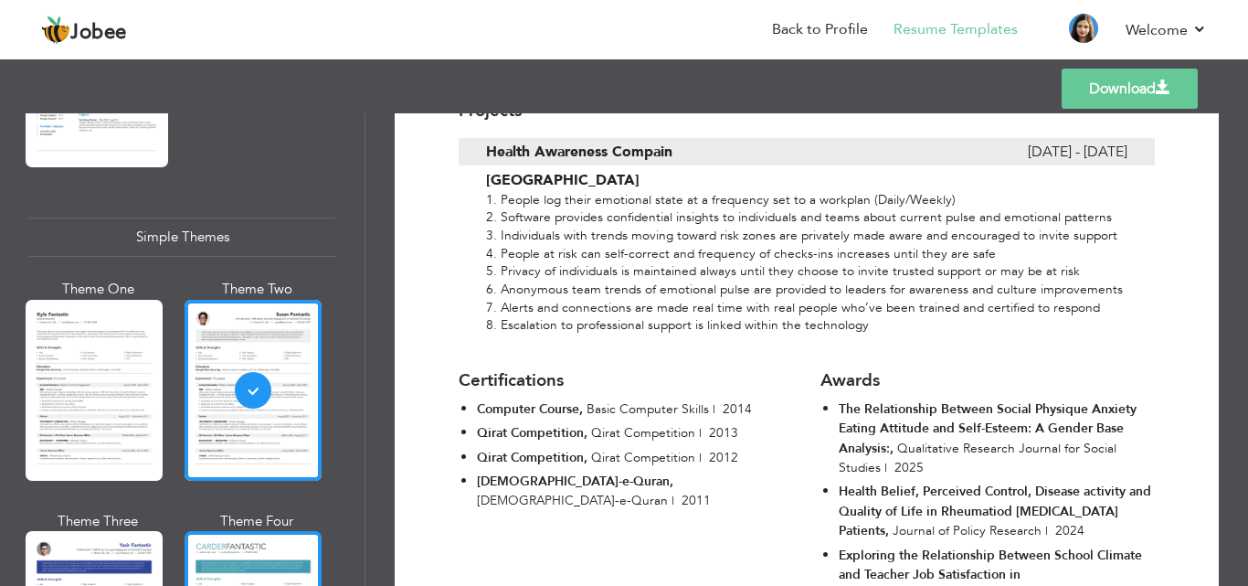
scroll to position [3113, 0]
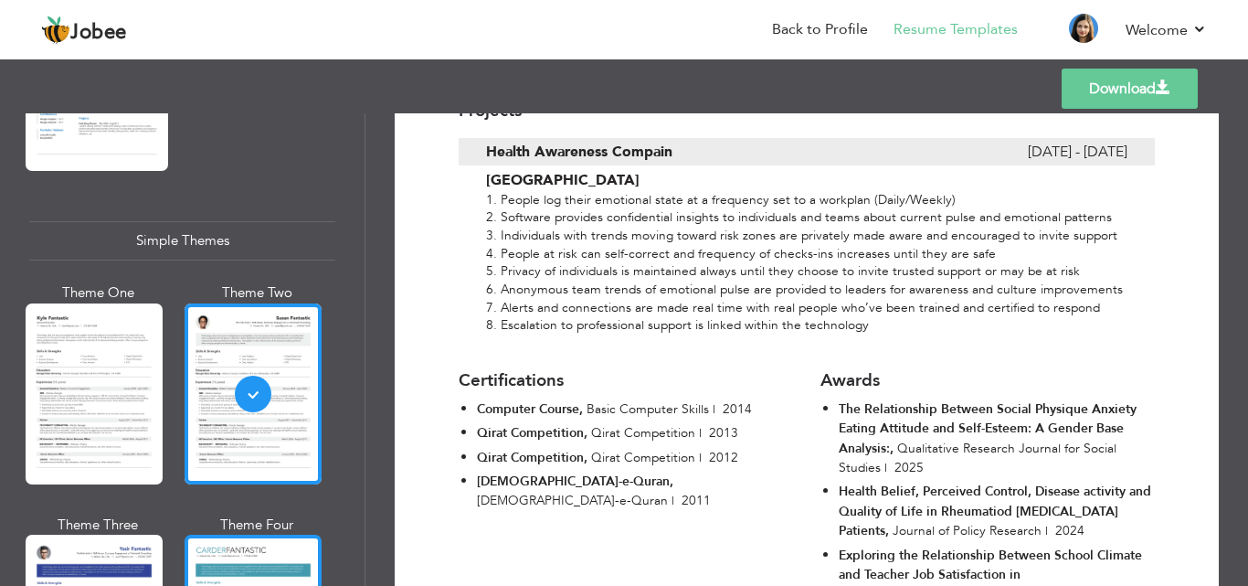
click at [236, 438] on div at bounding box center [253, 393] width 137 height 181
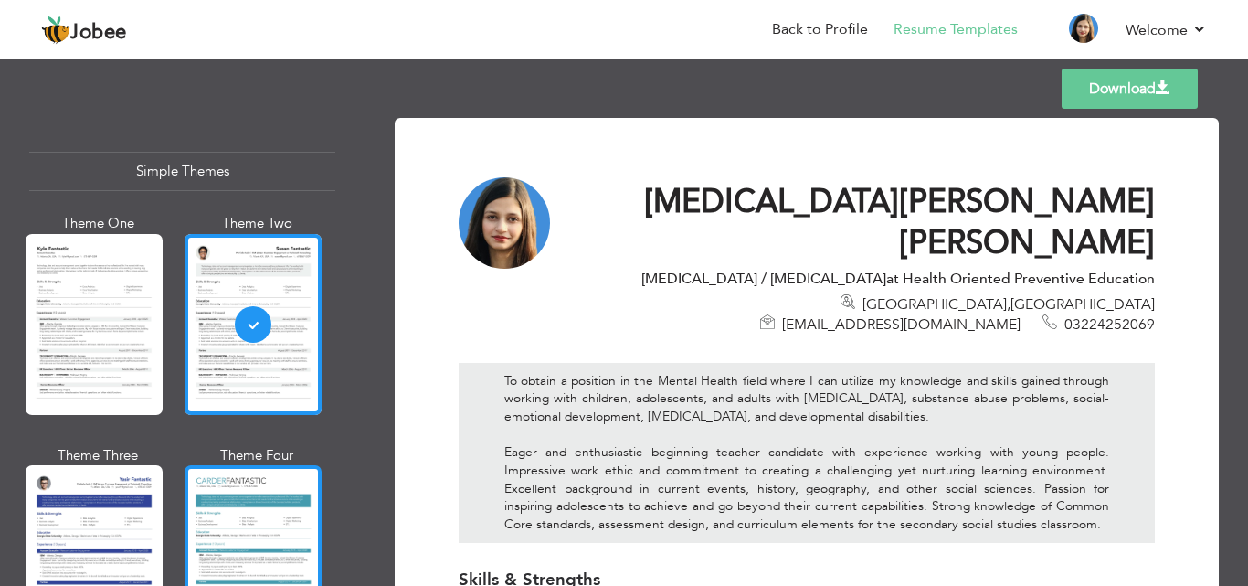
scroll to position [3254, 0]
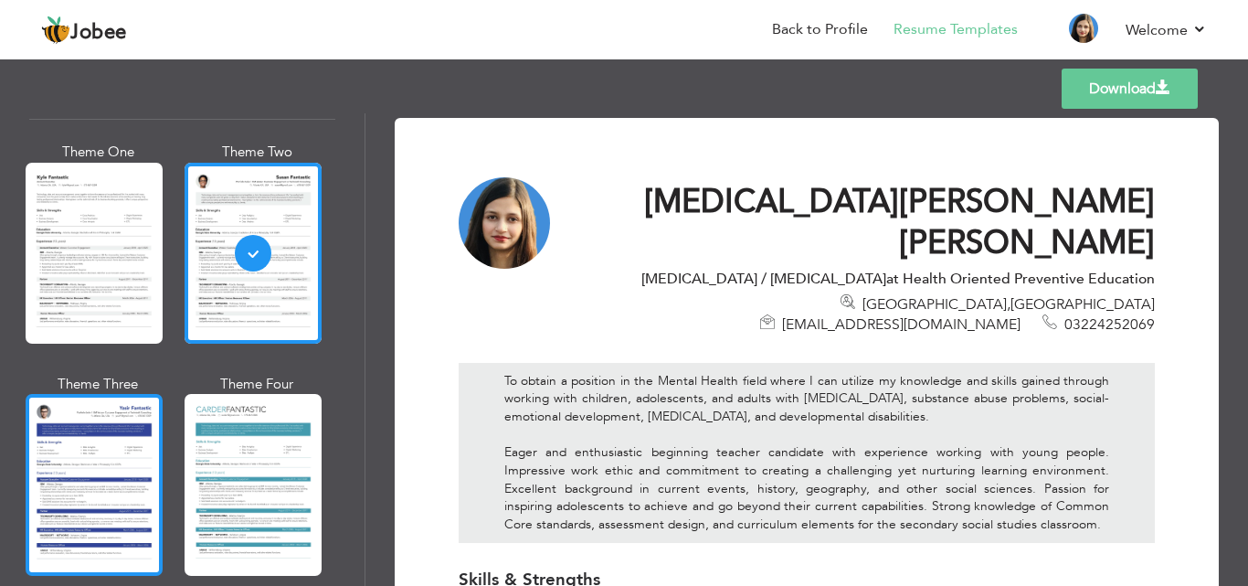
click at [105, 433] on div at bounding box center [94, 484] width 137 height 181
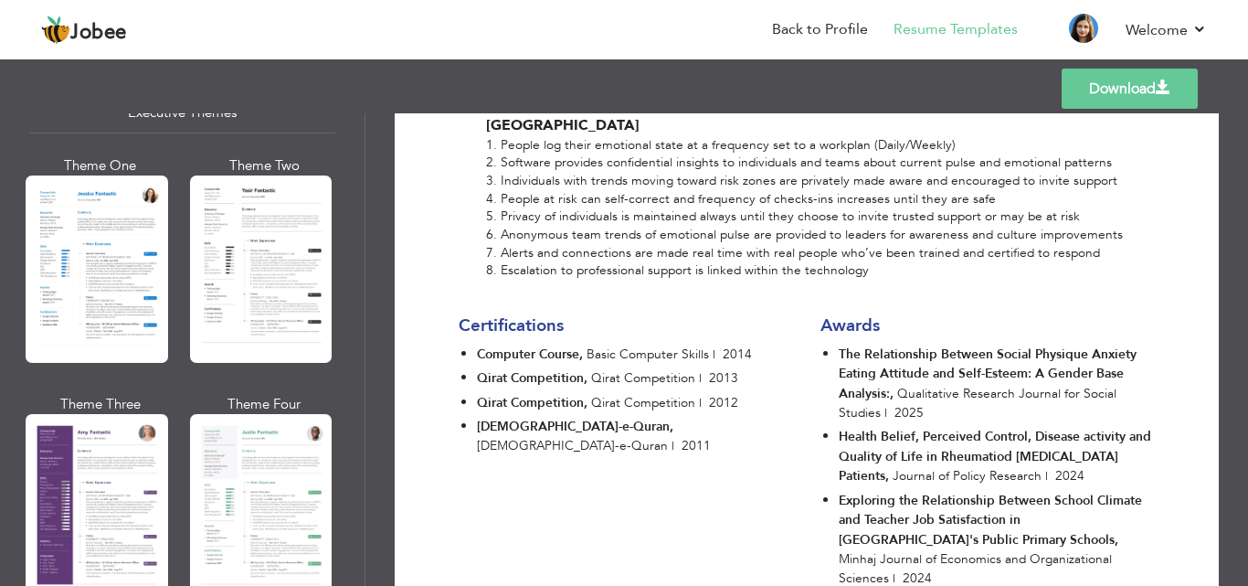
scroll to position [1405, 0]
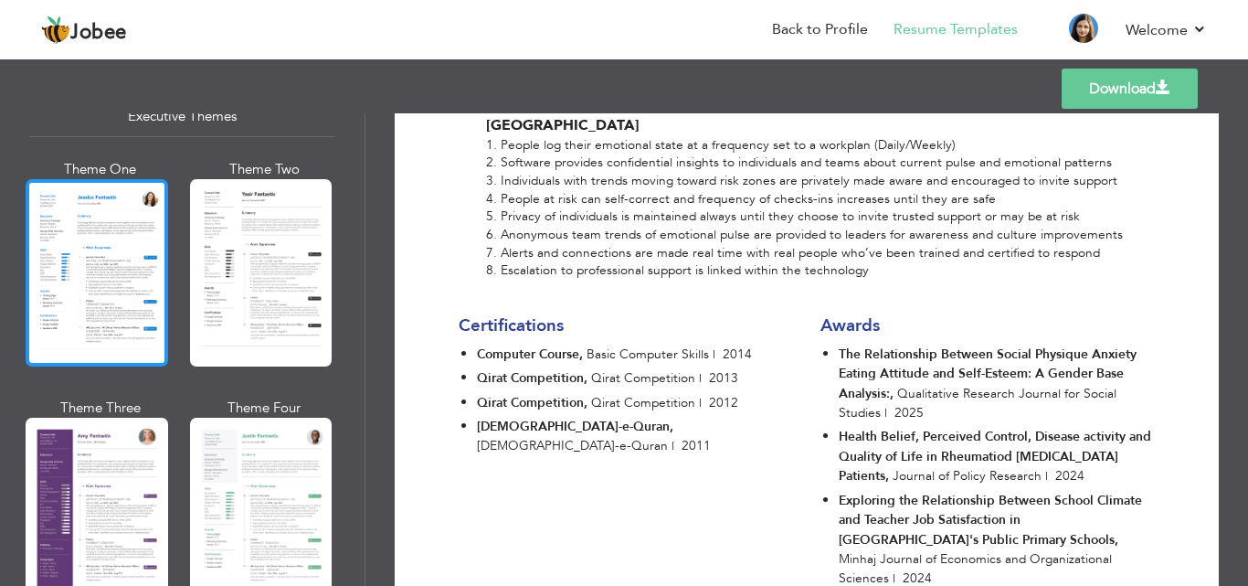
click at [102, 240] on div at bounding box center [97, 272] width 143 height 187
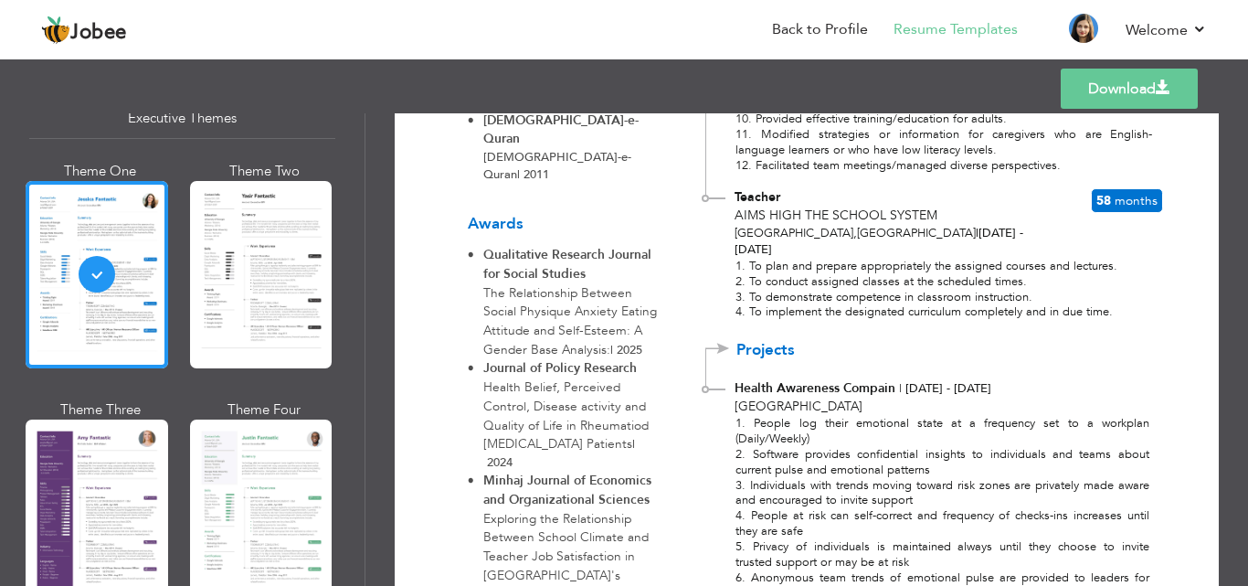
scroll to position [1137, 0]
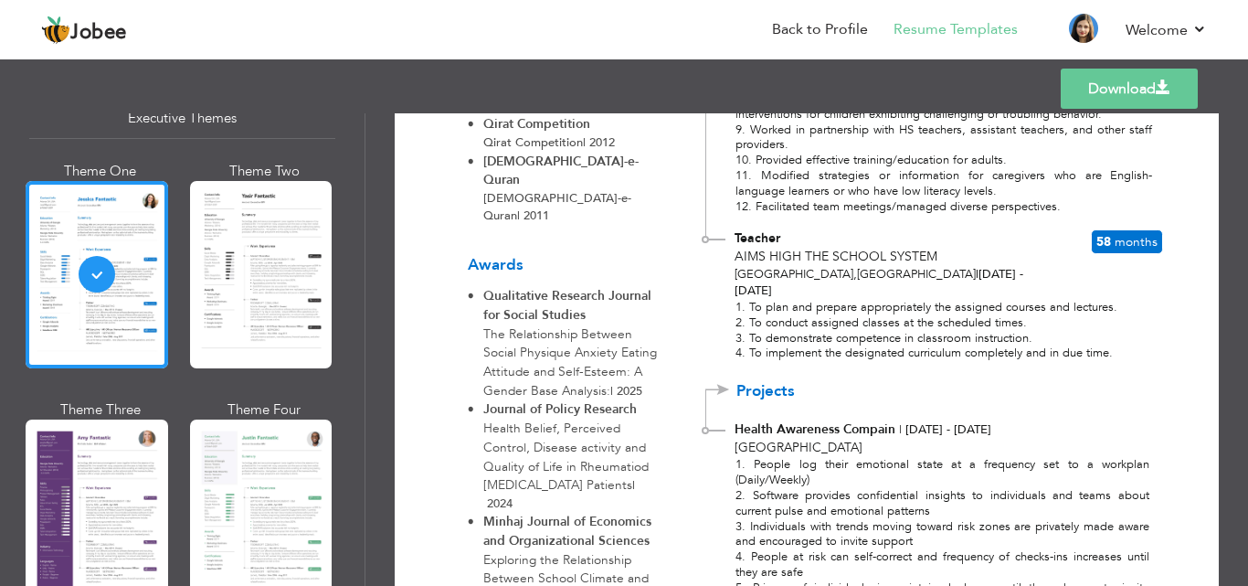
click at [1105, 91] on link "Download" at bounding box center [1129, 89] width 137 height 40
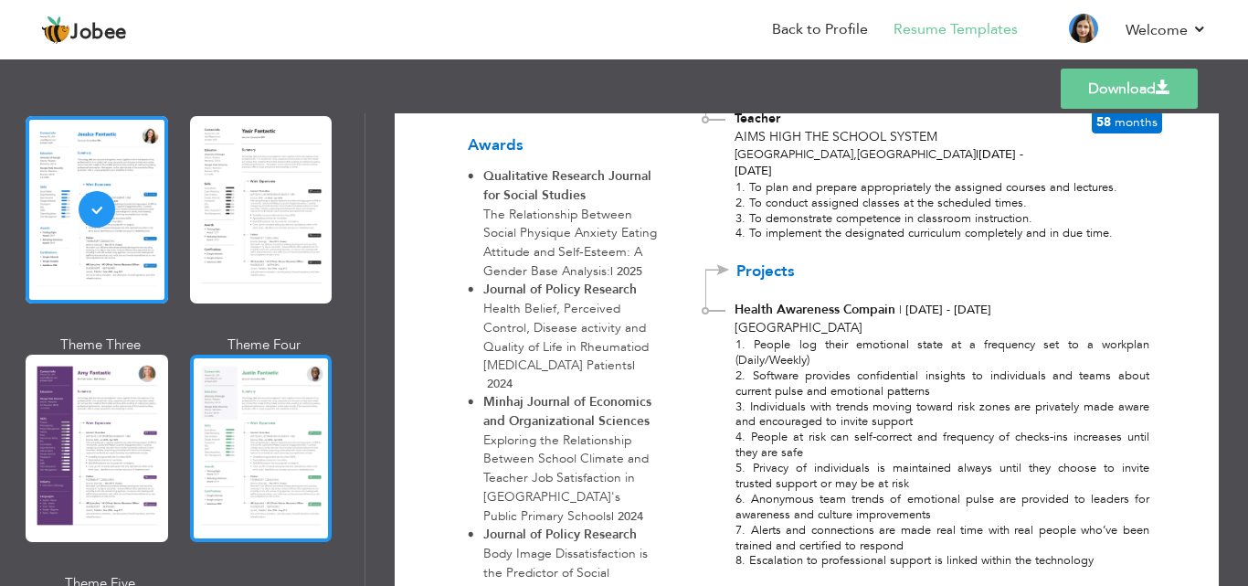
scroll to position [1470, 0]
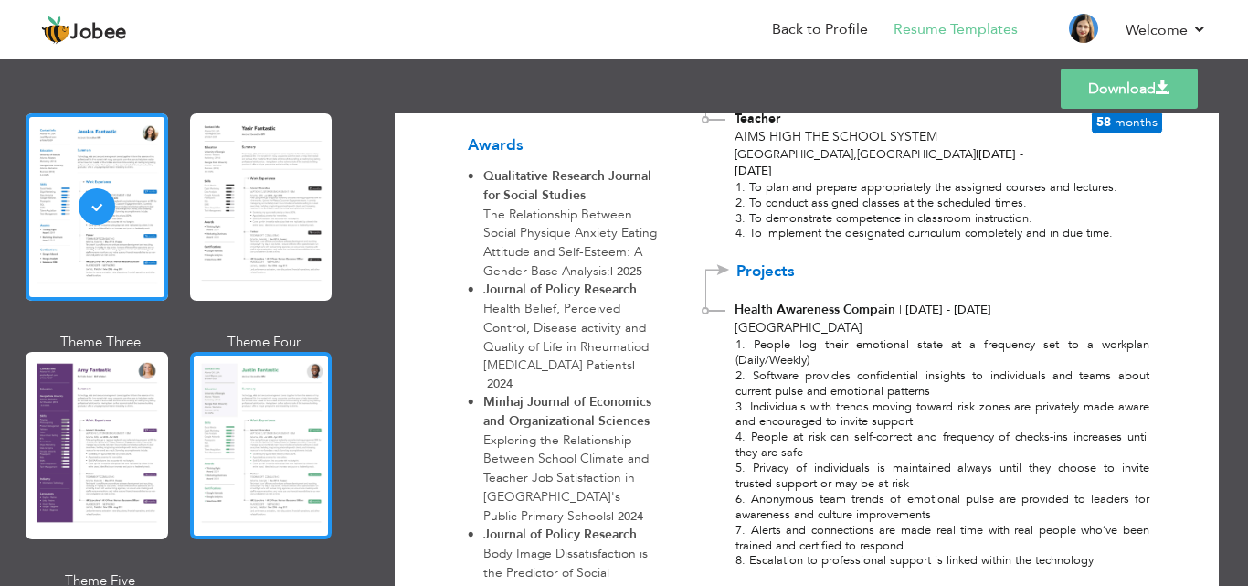
click at [238, 407] on div at bounding box center [261, 445] width 143 height 187
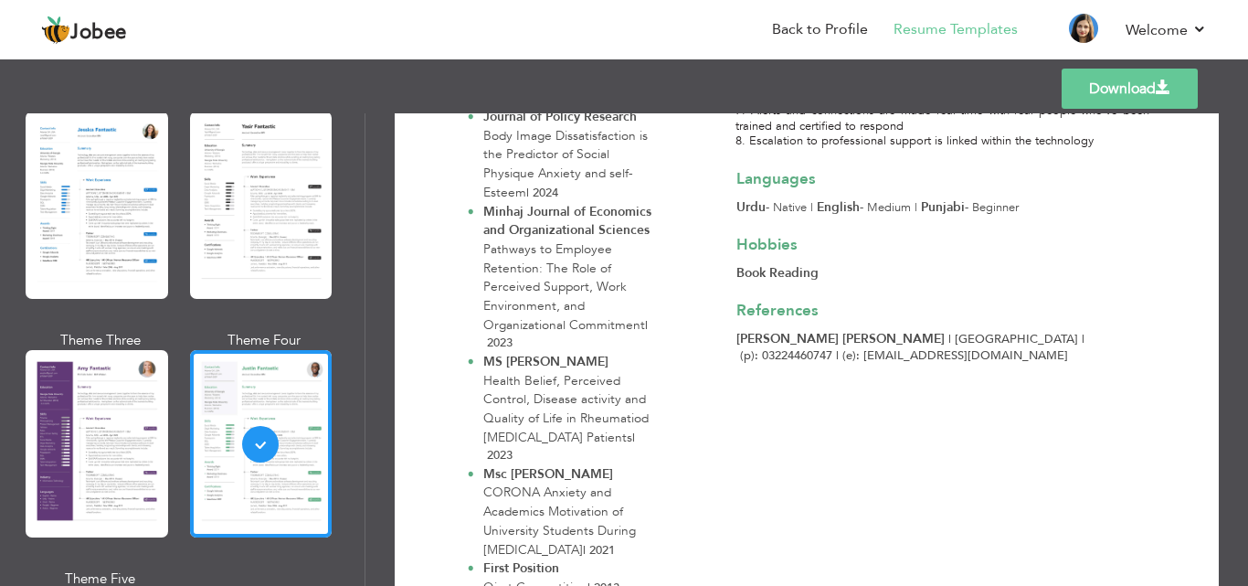
scroll to position [1752, 0]
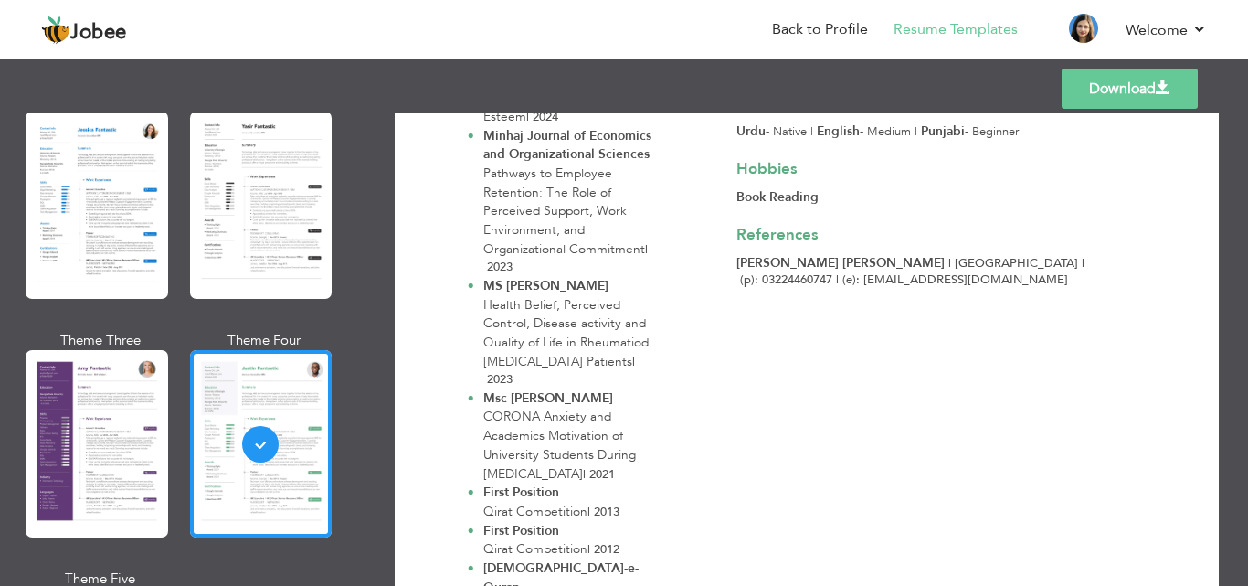
click at [1091, 81] on link "Download" at bounding box center [1130, 89] width 136 height 40
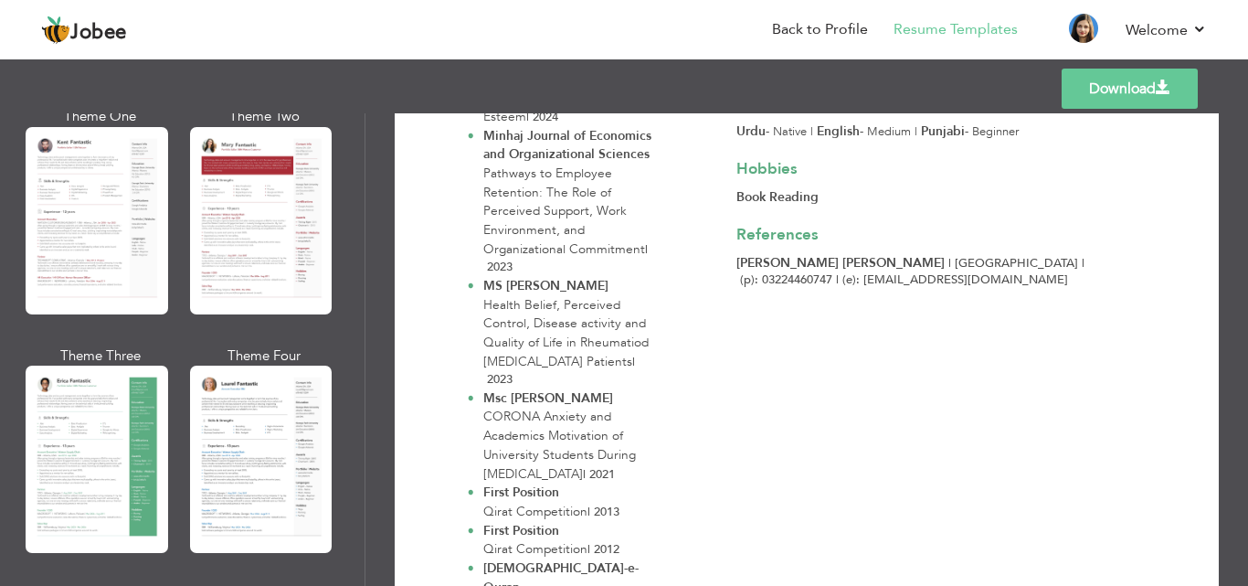
scroll to position [0, 0]
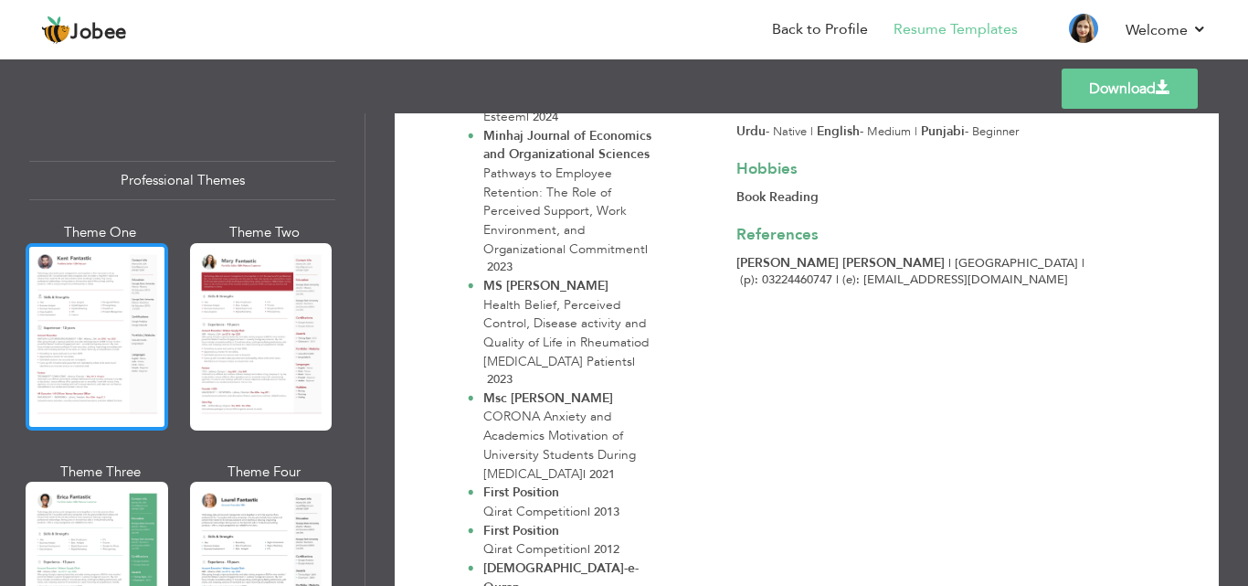
click at [75, 317] on div at bounding box center [97, 336] width 143 height 187
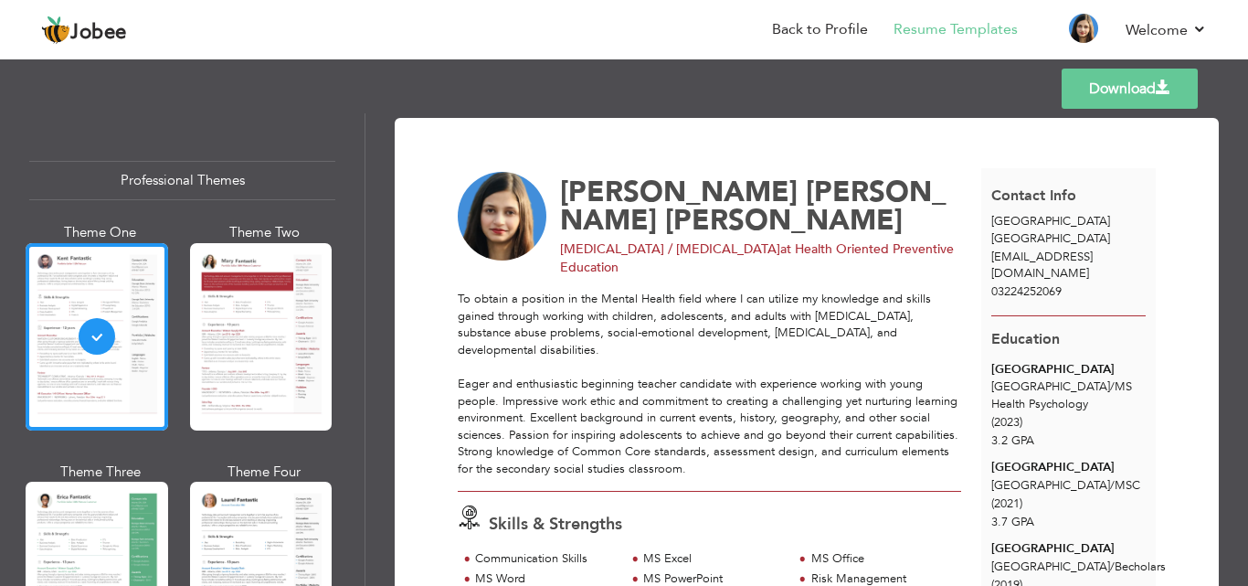
click at [1120, 93] on link "Download" at bounding box center [1130, 89] width 136 height 40
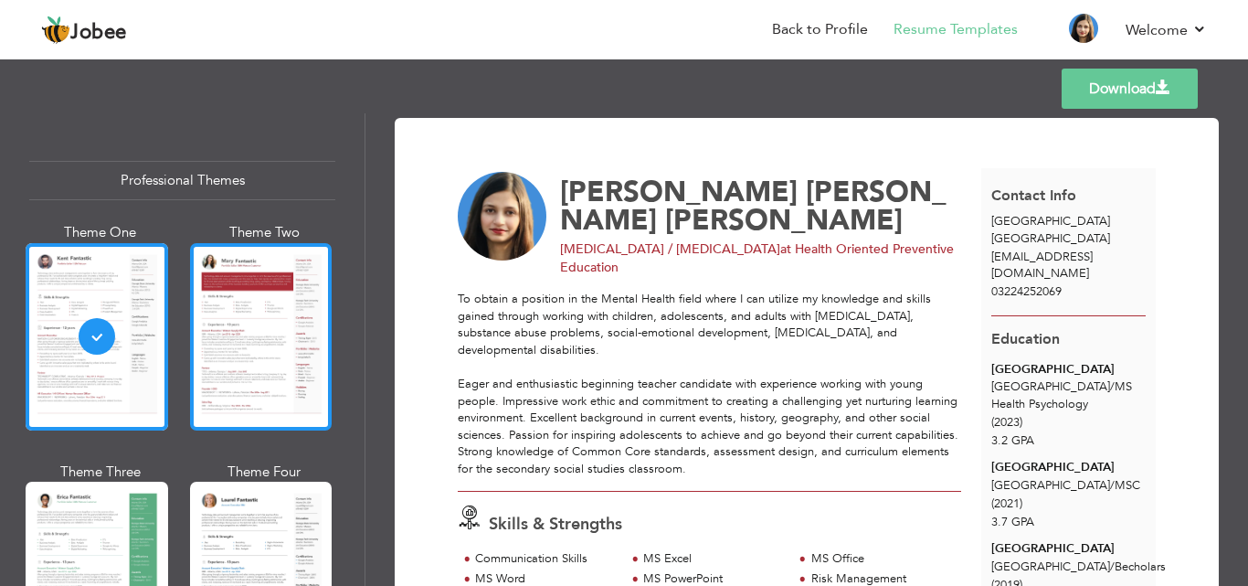
click at [284, 351] on div at bounding box center [261, 336] width 143 height 187
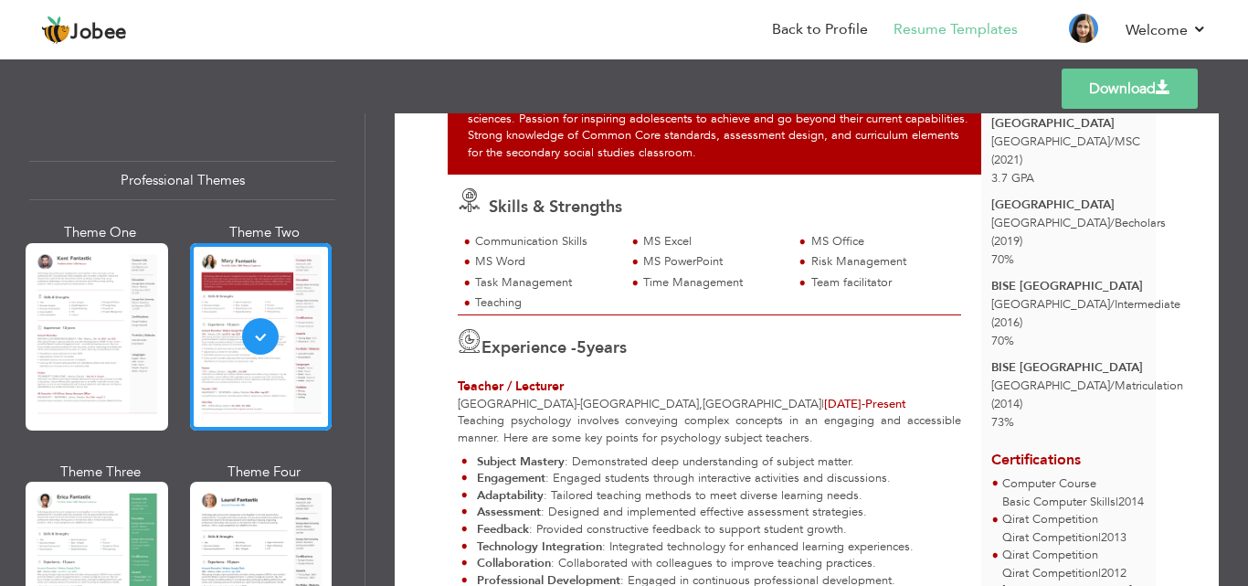
scroll to position [313, 0]
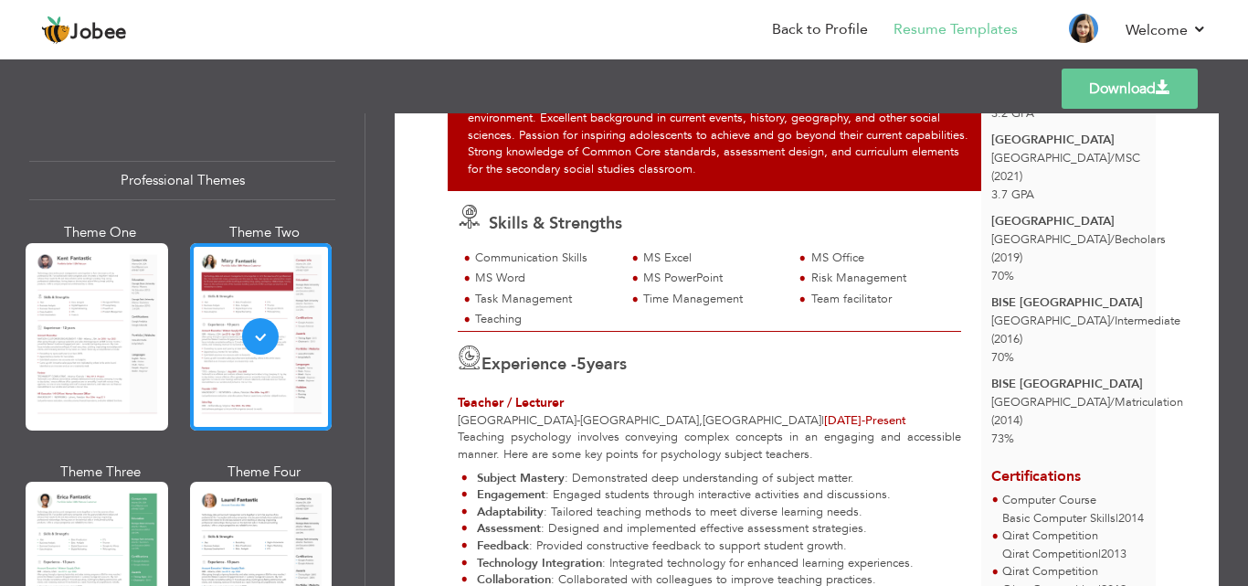
click at [1127, 79] on link "Download" at bounding box center [1130, 89] width 136 height 40
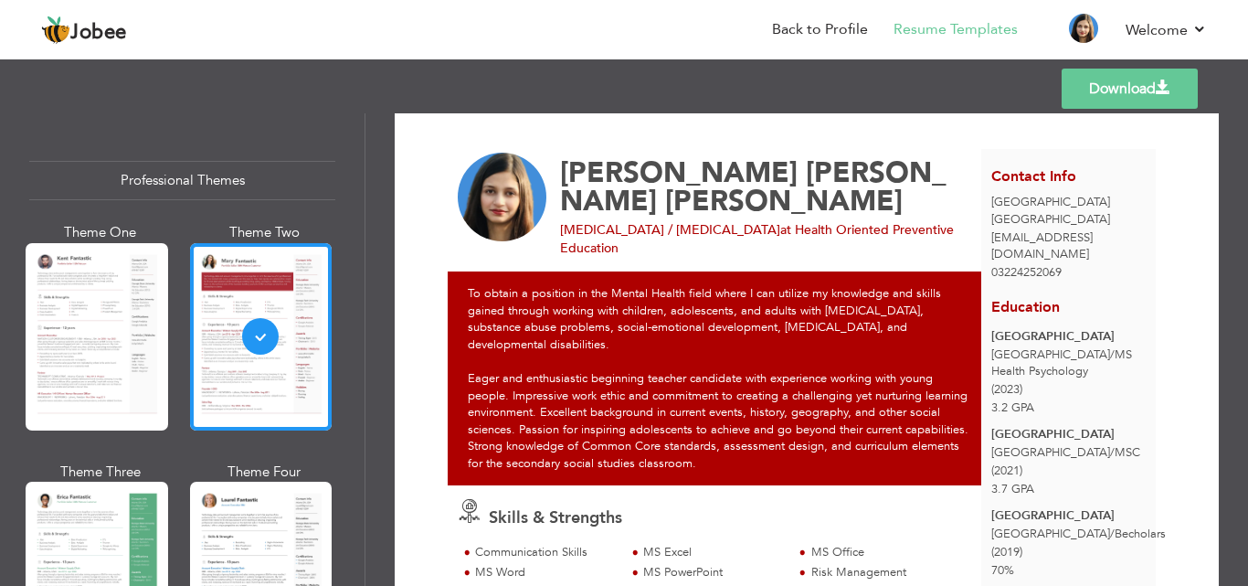
scroll to position [0, 0]
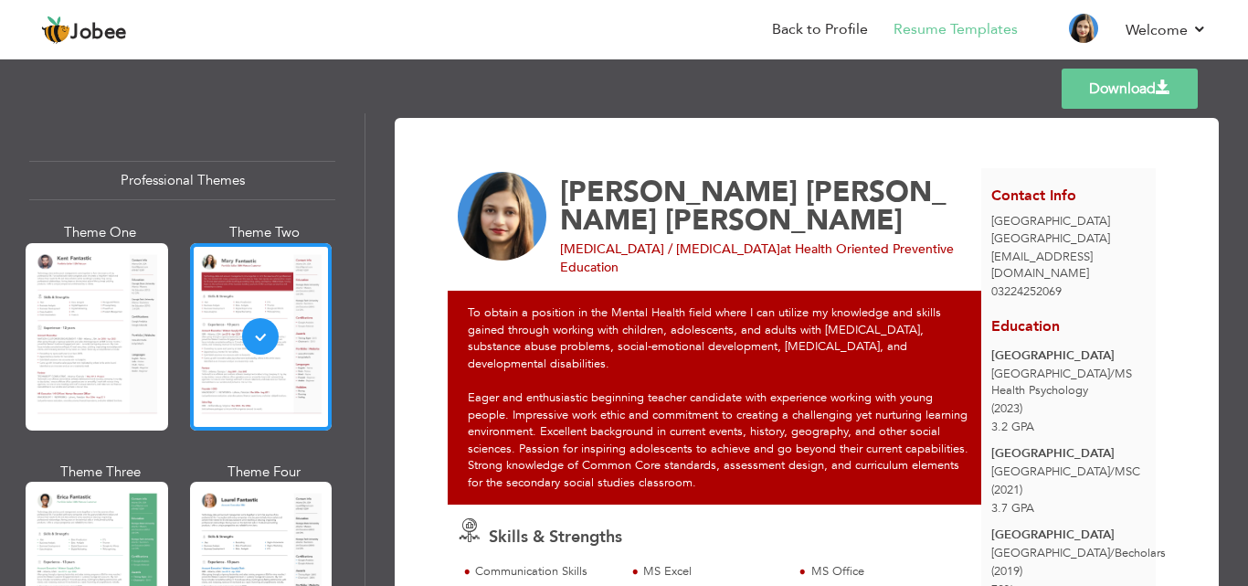
click at [152, 178] on div "Professional Themes" at bounding box center [182, 180] width 306 height 39
click at [937, 32] on link "Resume Templates" at bounding box center [956, 29] width 124 height 21
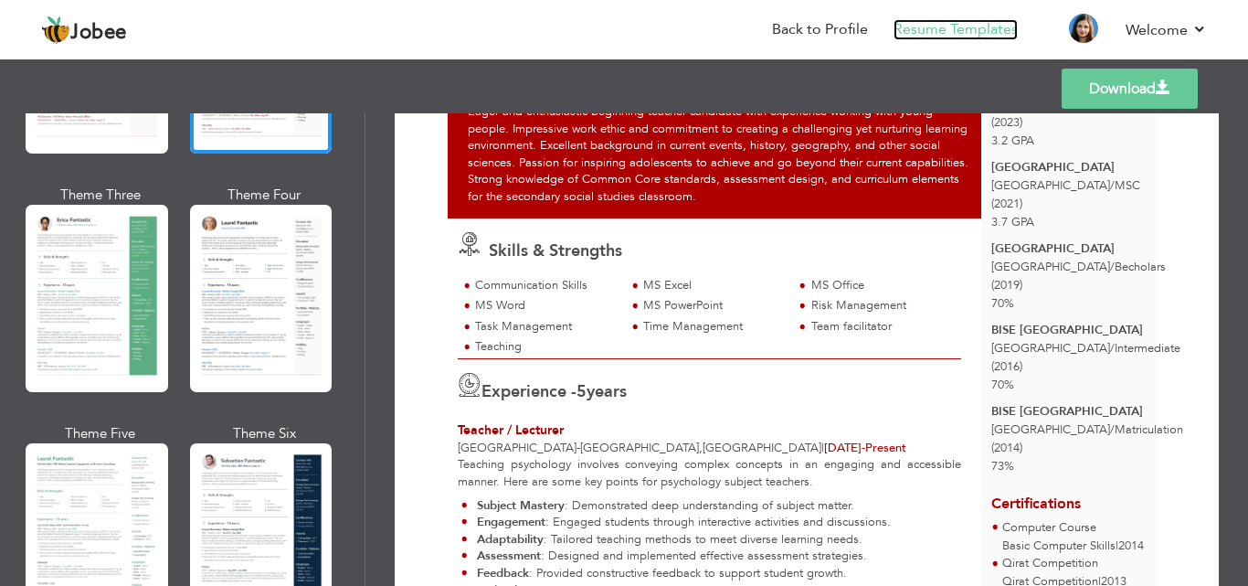
scroll to position [279, 0]
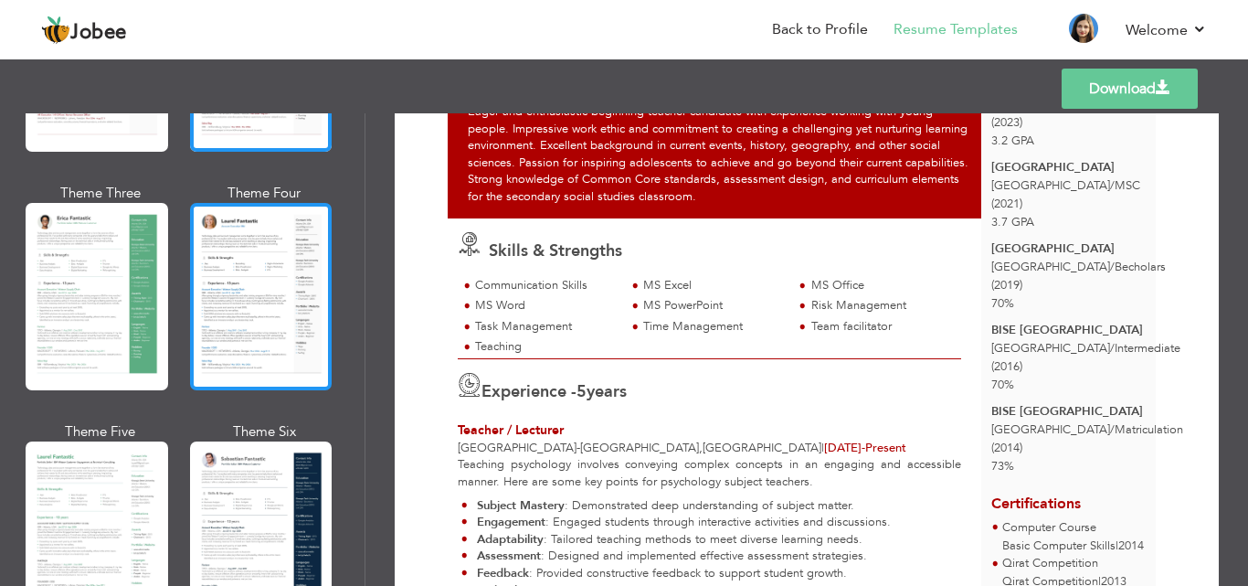
click at [250, 316] on div at bounding box center [261, 296] width 143 height 187
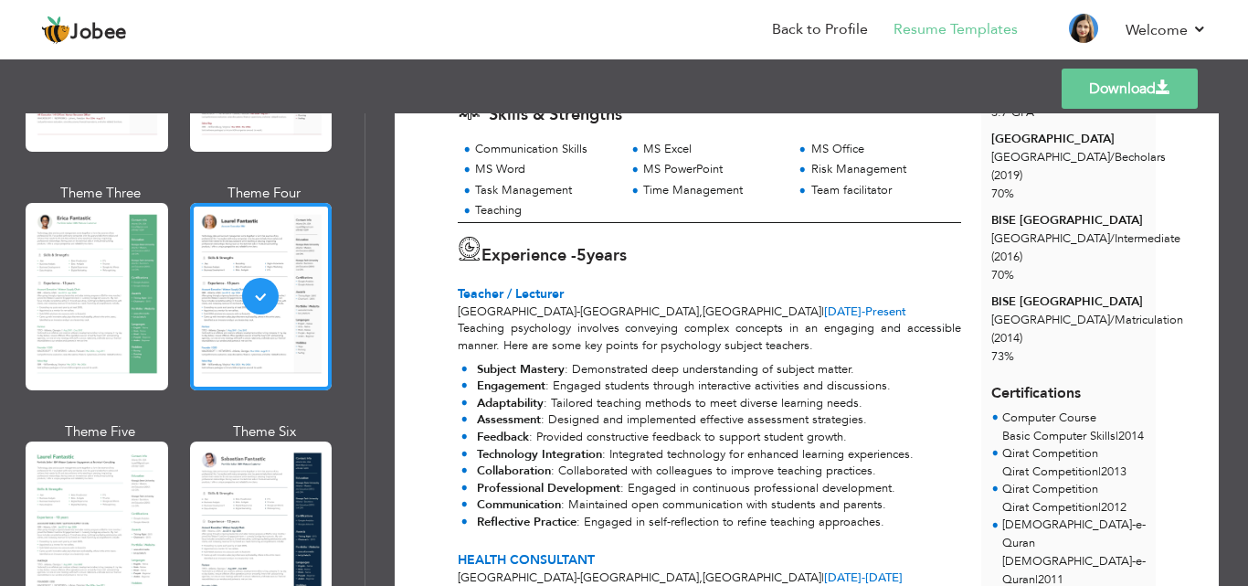
scroll to position [0, 0]
